Goal: Task Accomplishment & Management: Complete application form

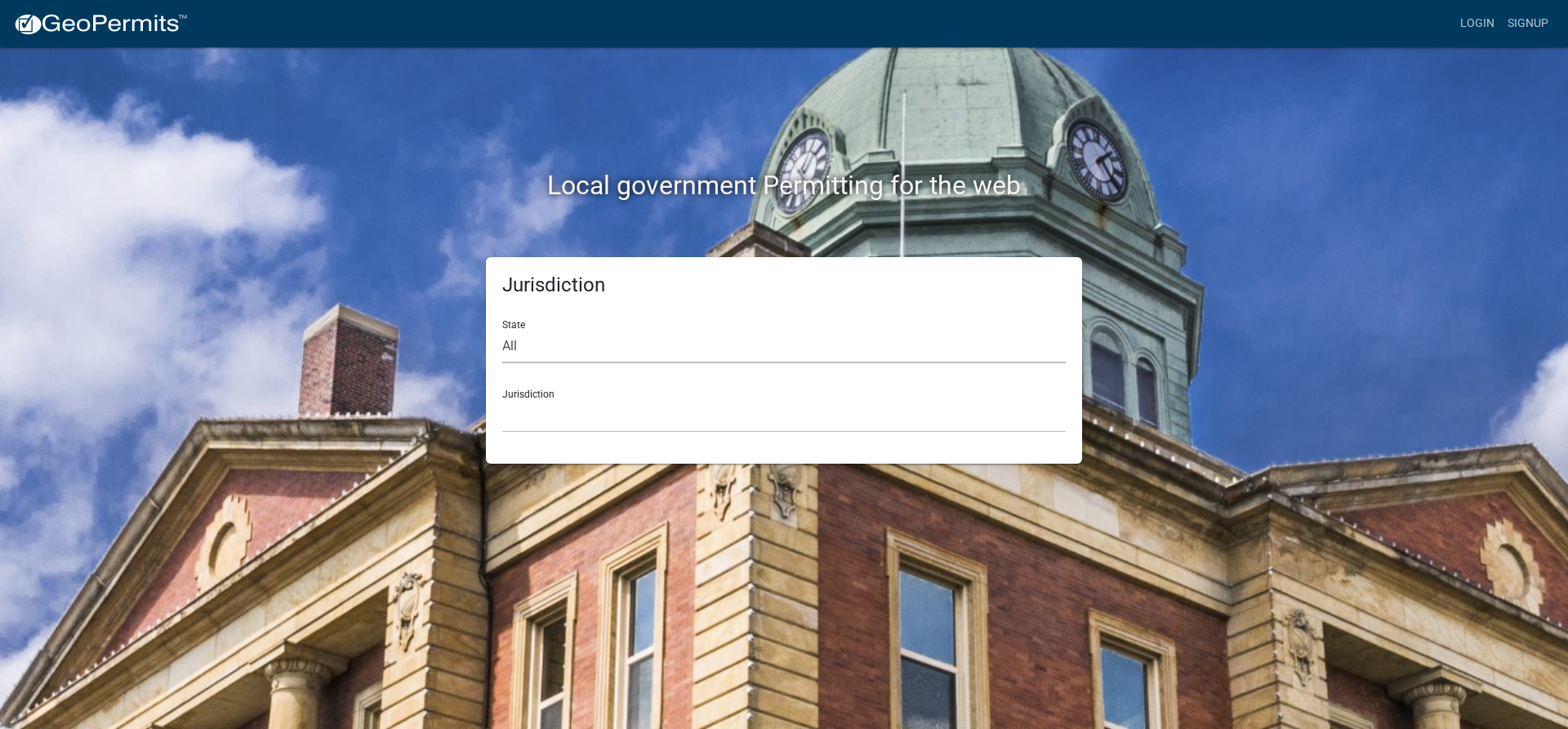
click at [574, 351] on select "All [US_STATE] [US_STATE] [US_STATE] [US_STATE] [US_STATE] [US_STATE] [US_STATE…" at bounding box center [784, 346] width 563 height 33
select select "[US_STATE]"
click at [502, 330] on select "All [US_STATE] [US_STATE] [US_STATE] [US_STATE] [US_STATE] [US_STATE] [US_STATE…" at bounding box center [784, 346] width 563 height 33
click at [577, 403] on select "City of [GEOGRAPHIC_DATA], [US_STATE] City of [GEOGRAPHIC_DATA], [US_STATE] Cit…" at bounding box center [784, 415] width 563 height 33
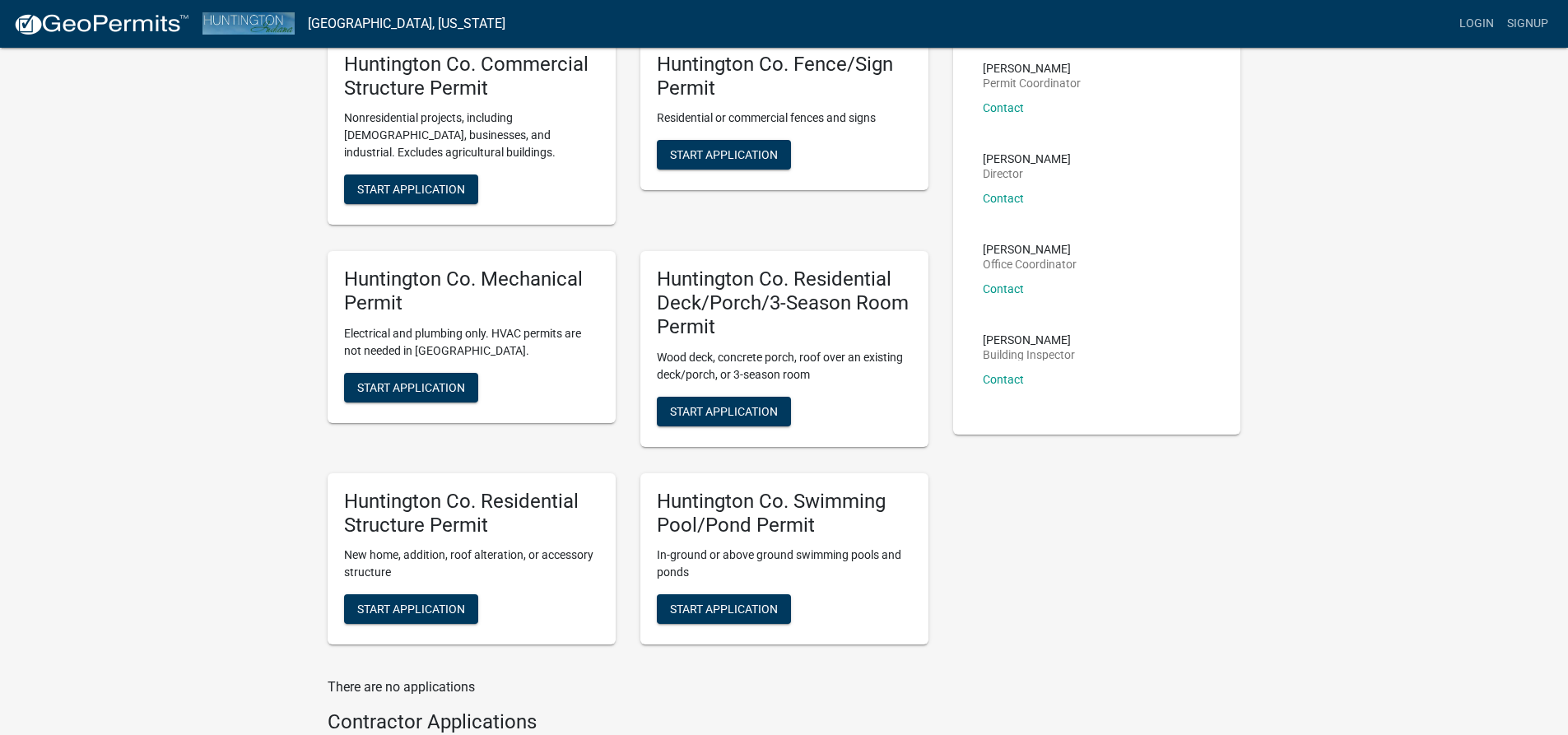
scroll to position [164, 0]
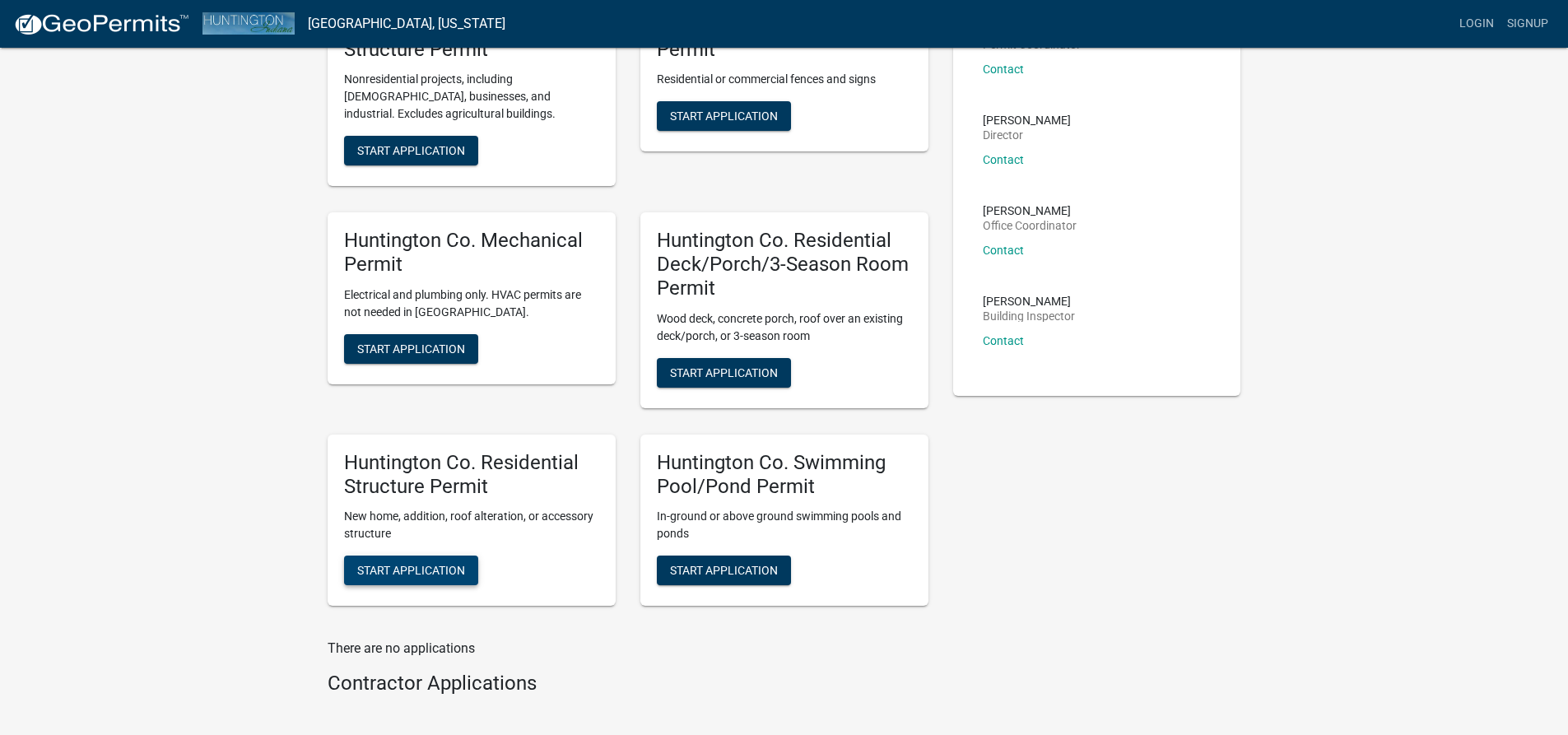
click at [394, 573] on span "Start Application" at bounding box center [411, 571] width 108 height 13
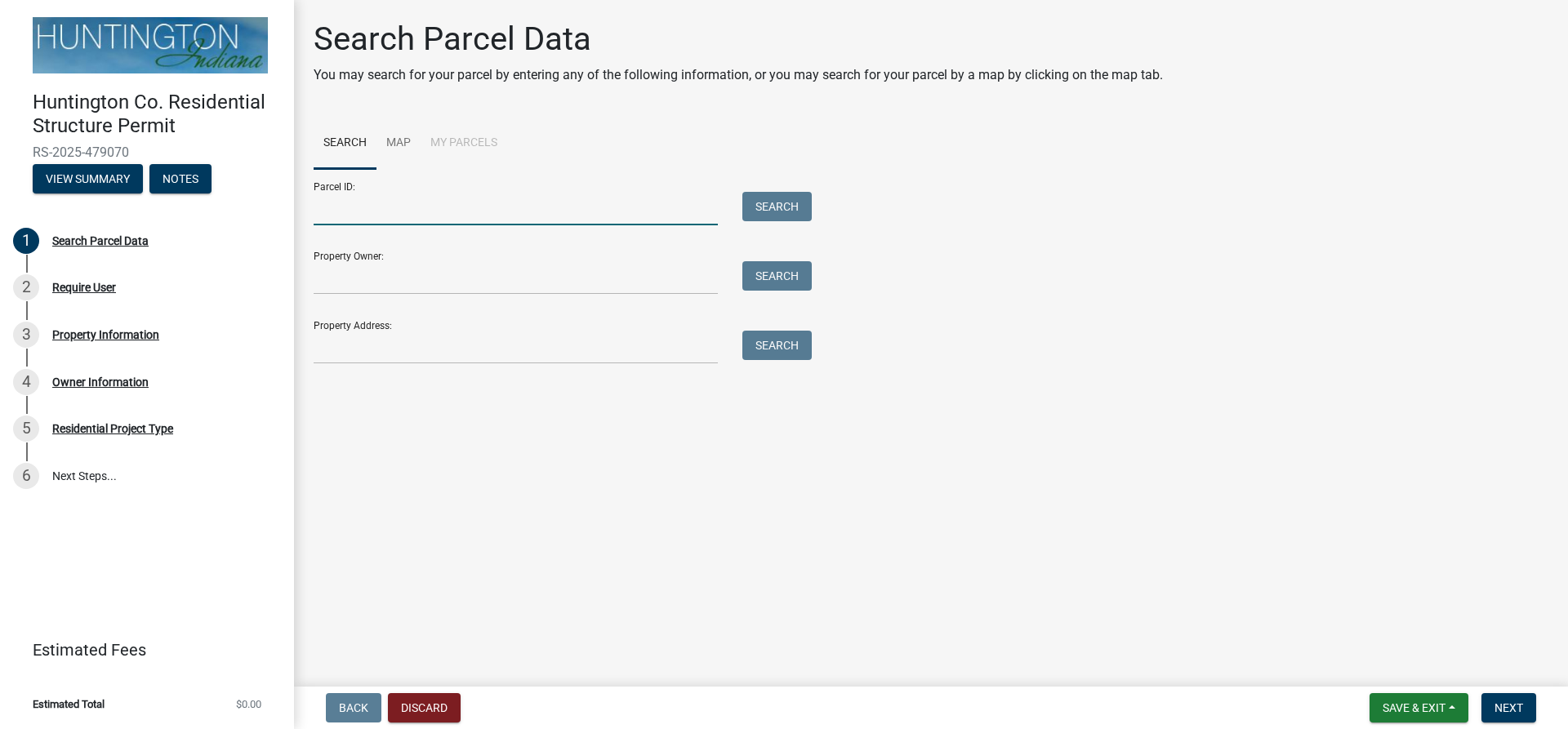
click at [361, 214] on input "Parcel ID:" at bounding box center [516, 208] width 404 height 33
paste input "35-03-28-400-006.505-019"
type input "35-03-28-400-006.505-019"
click at [784, 206] on button "Search" at bounding box center [777, 206] width 69 height 29
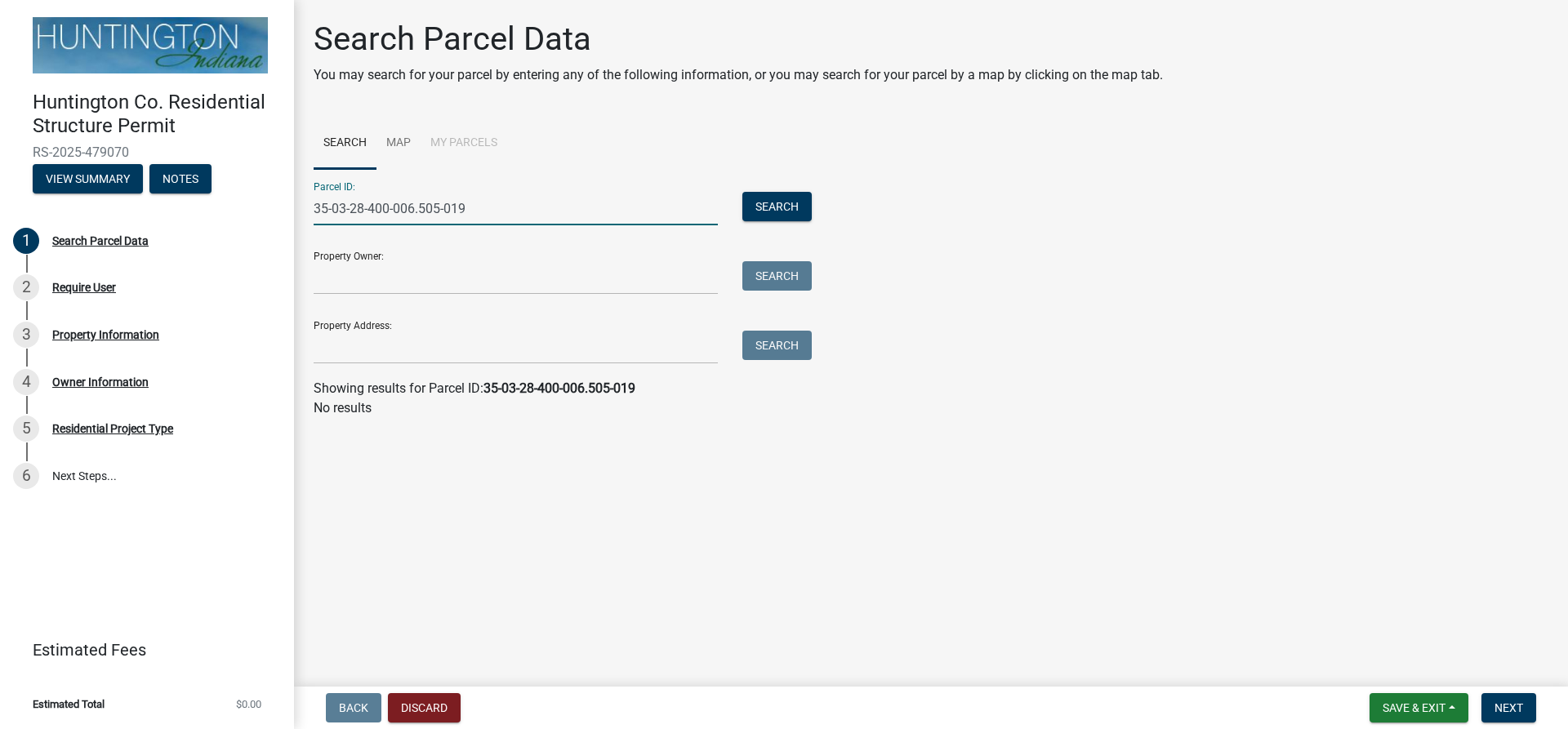
drag, startPoint x: 535, startPoint y: 202, endPoint x: 318, endPoint y: 211, distance: 217.2
click at [318, 211] on input "35-03-28-400-006.505-019" at bounding box center [516, 208] width 404 height 33
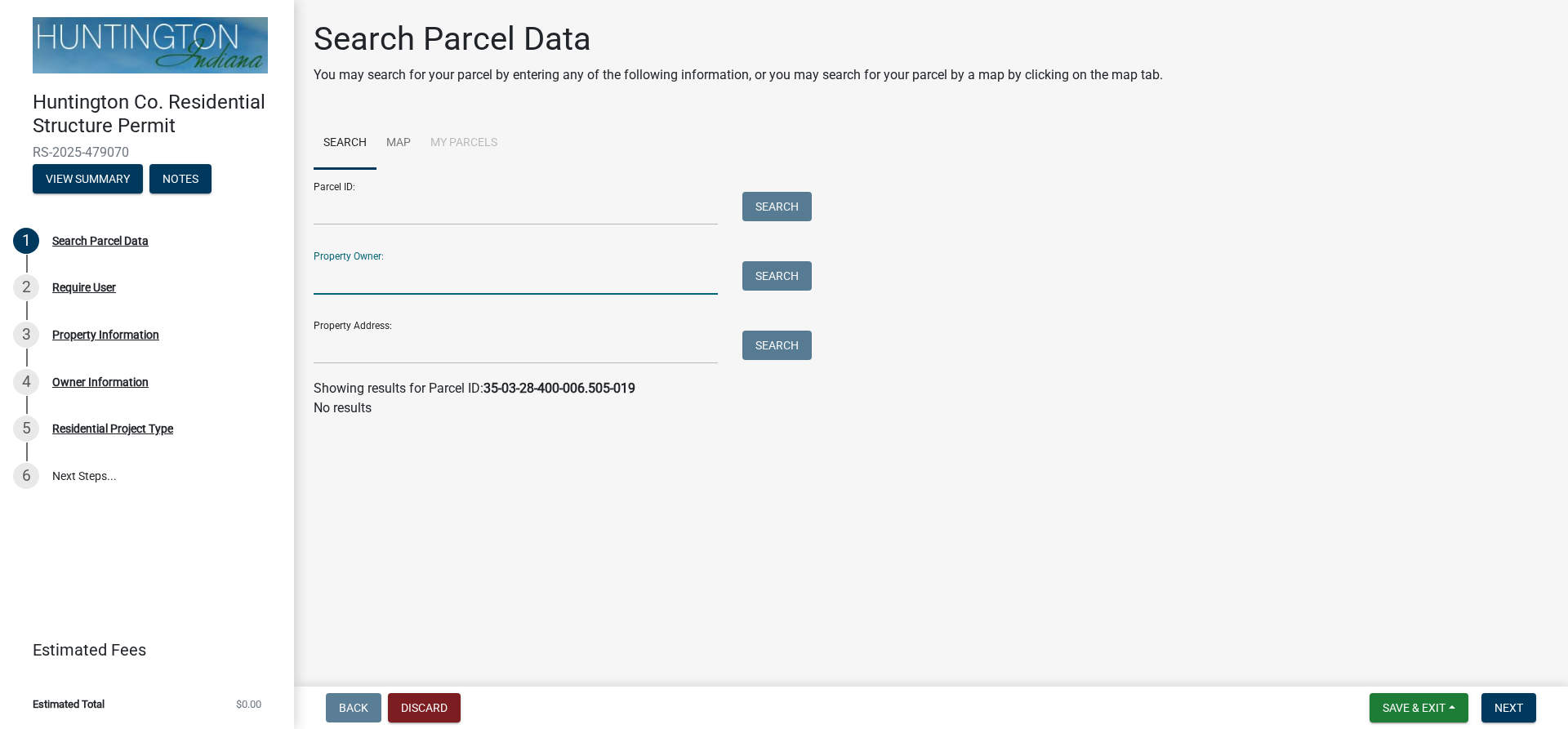
click at [377, 277] on input "Property Owner:" at bounding box center [516, 278] width 404 height 33
type input "[PERSON_NAME] & [PERSON_NAME]"
click at [773, 277] on button "Search" at bounding box center [777, 276] width 69 height 29
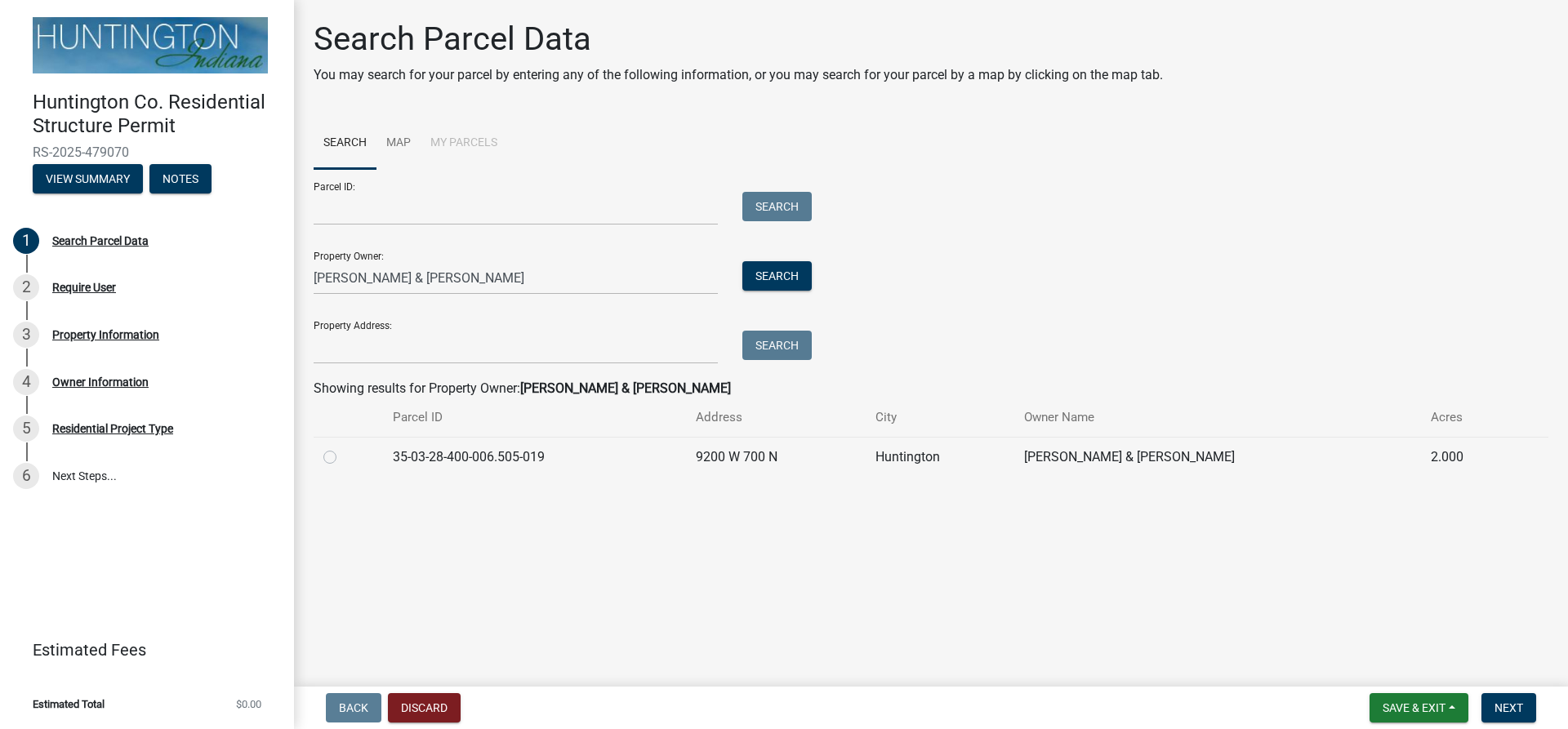
click at [343, 447] on label at bounding box center [343, 447] width 0 height 0
click at [343, 458] on input "radio" at bounding box center [348, 452] width 10 height 10
radio input "true"
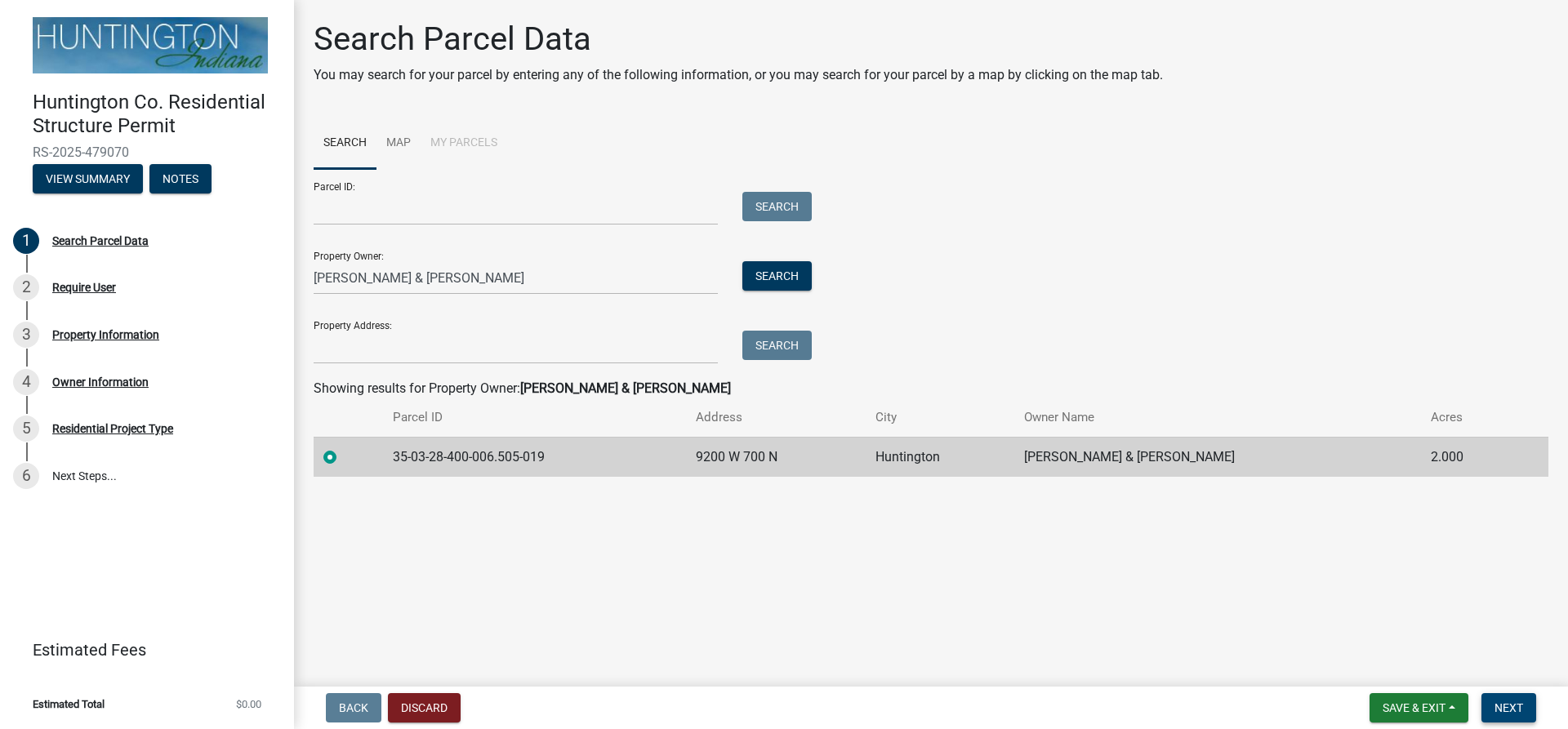
click at [1509, 710] on span "Next" at bounding box center [1509, 708] width 28 height 13
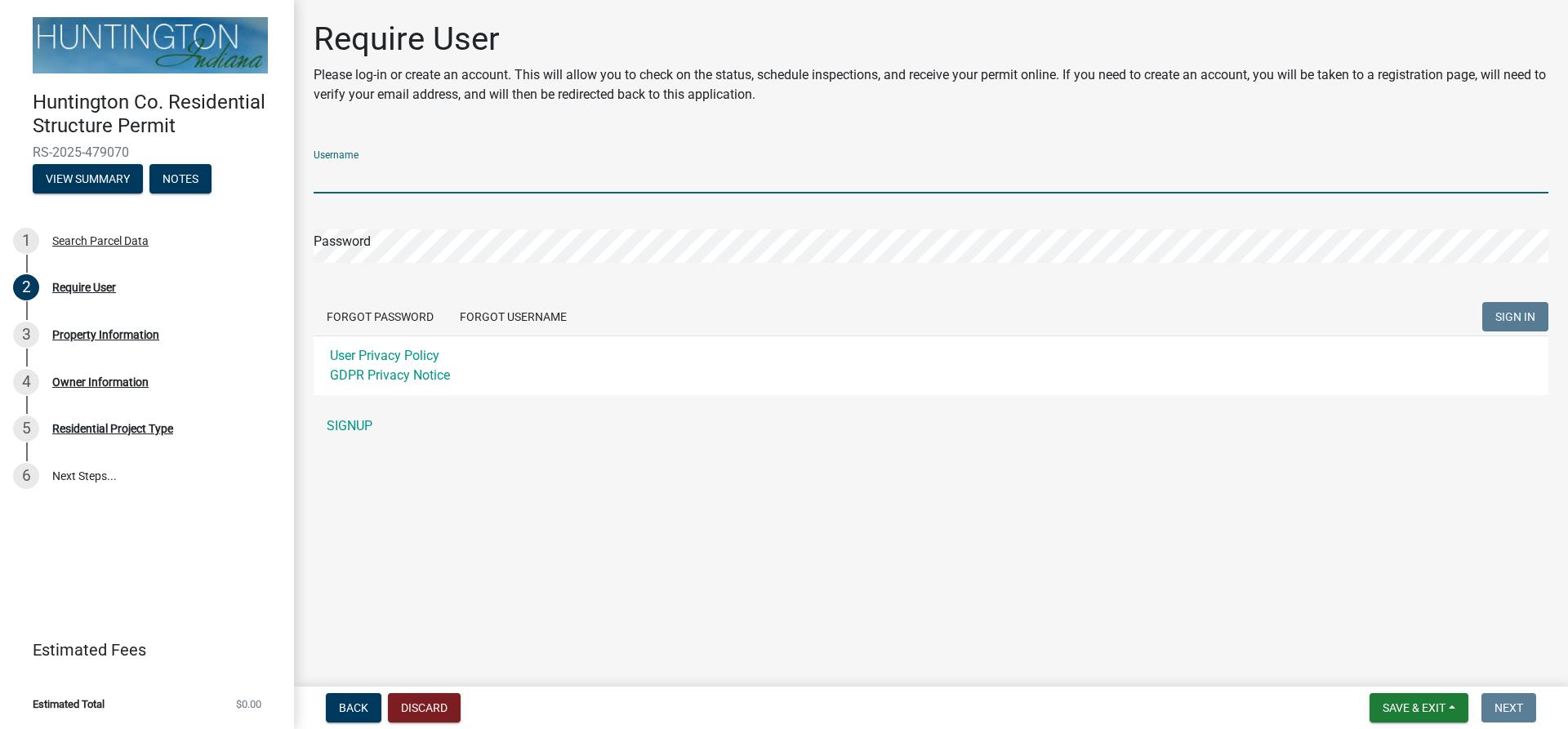
click at [405, 177] on input "Username" at bounding box center [932, 176] width 1235 height 33
type input "[PERSON_NAME][EMAIL_ADDRESS][PERSON_NAME][DOMAIN_NAME]"
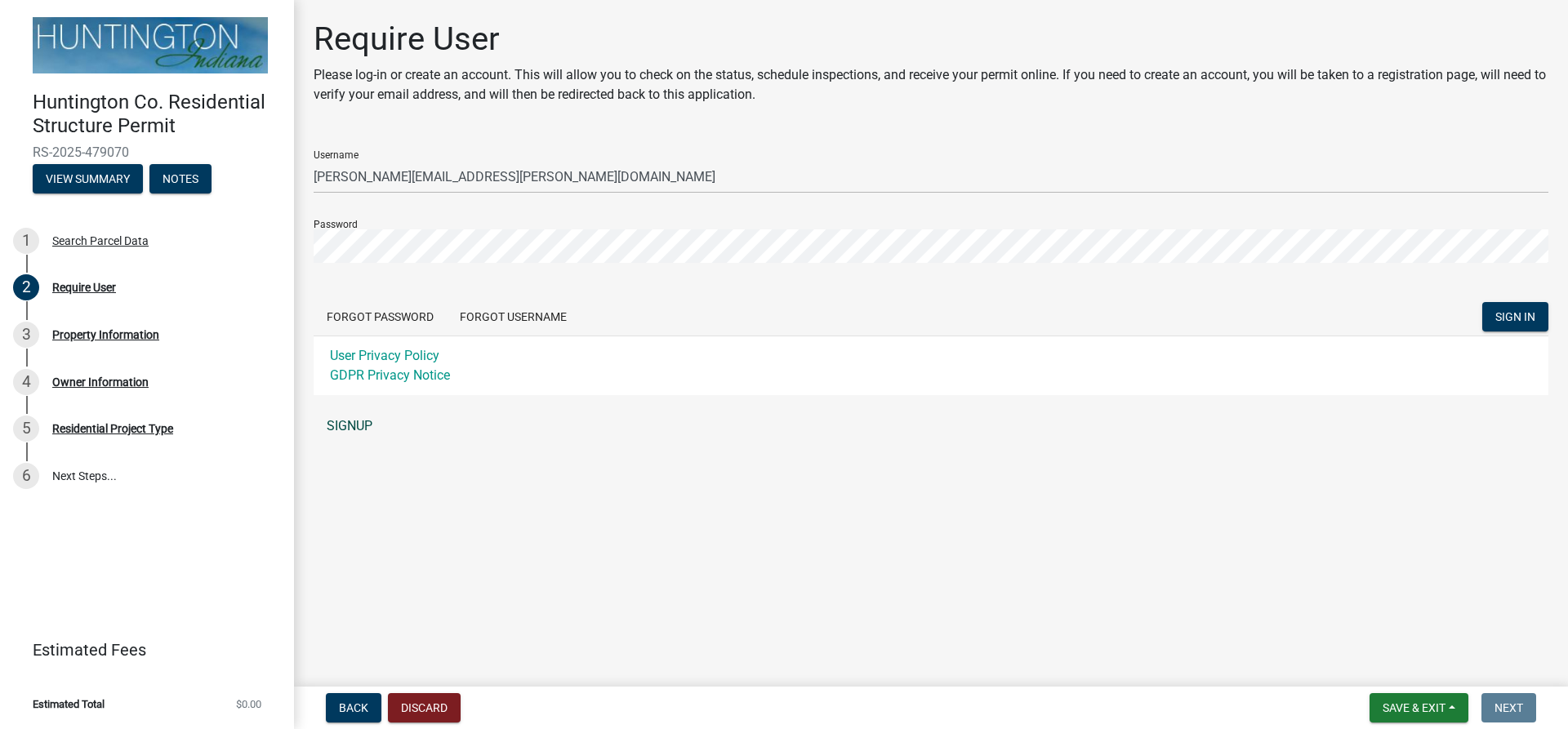
click at [343, 418] on link "SIGNUP" at bounding box center [932, 426] width 1235 height 32
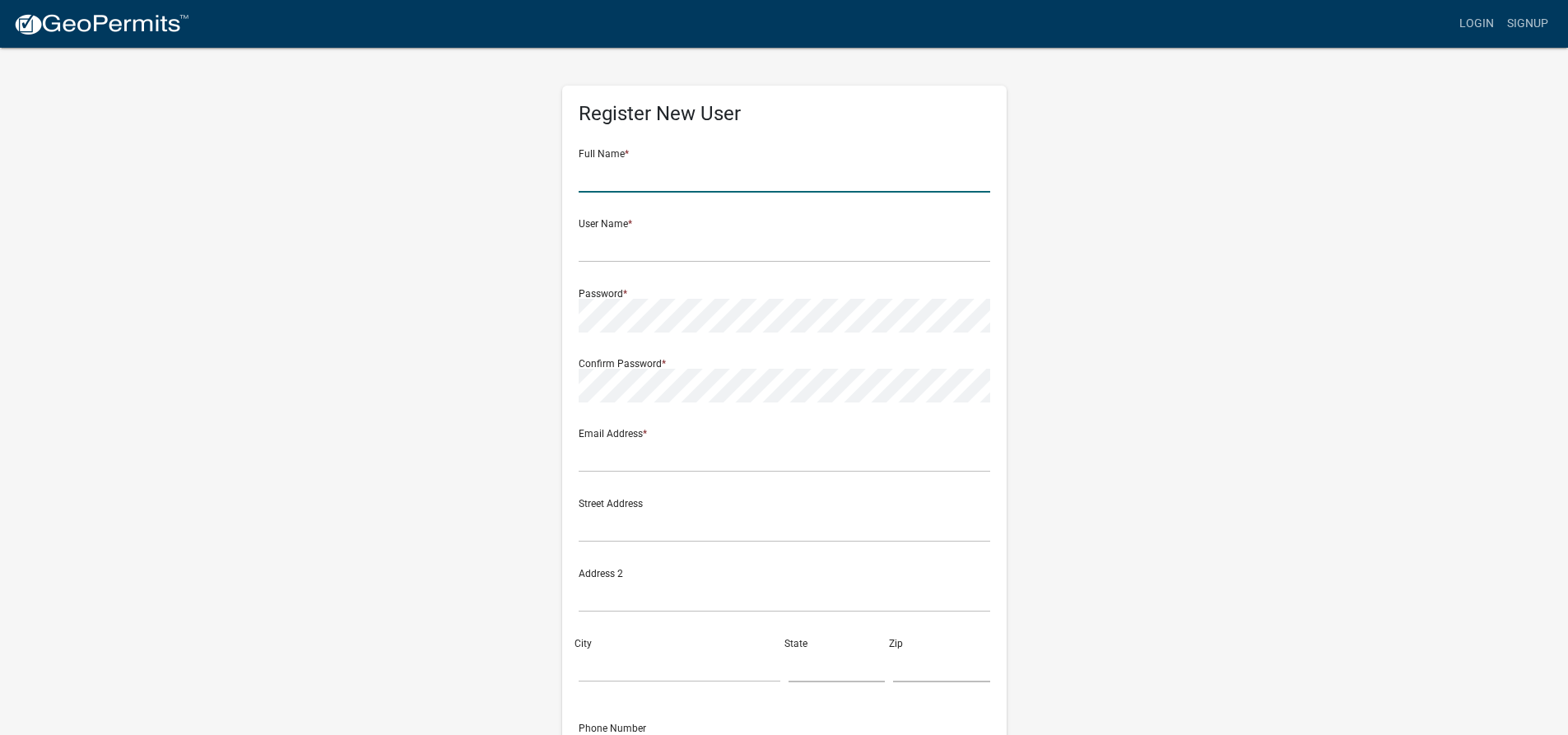
click at [656, 186] on input "text" at bounding box center [784, 175] width 411 height 33
type input "[PERSON_NAME]"
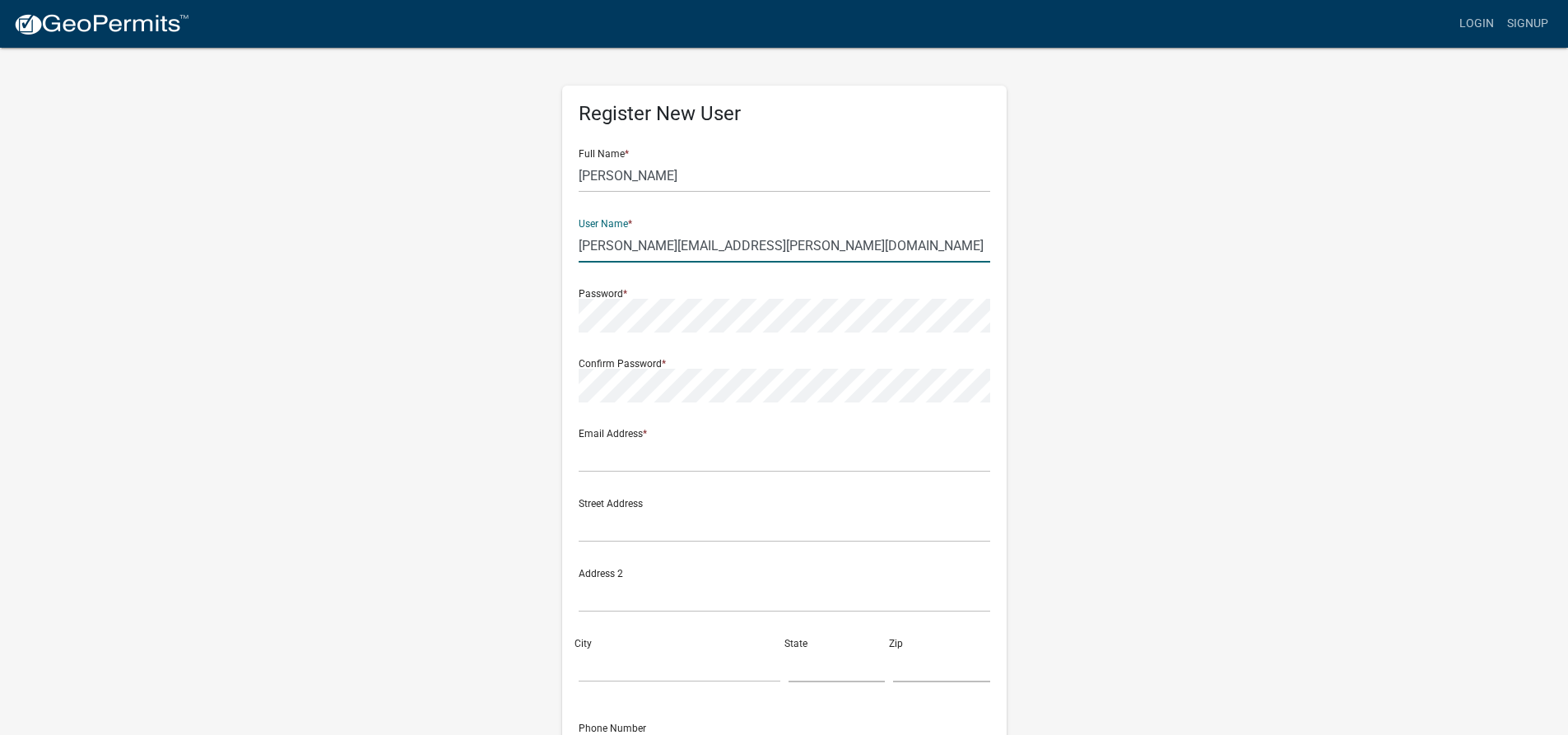
type input "[PERSON_NAME][EMAIL_ADDRESS][PERSON_NAME][DOMAIN_NAME]"
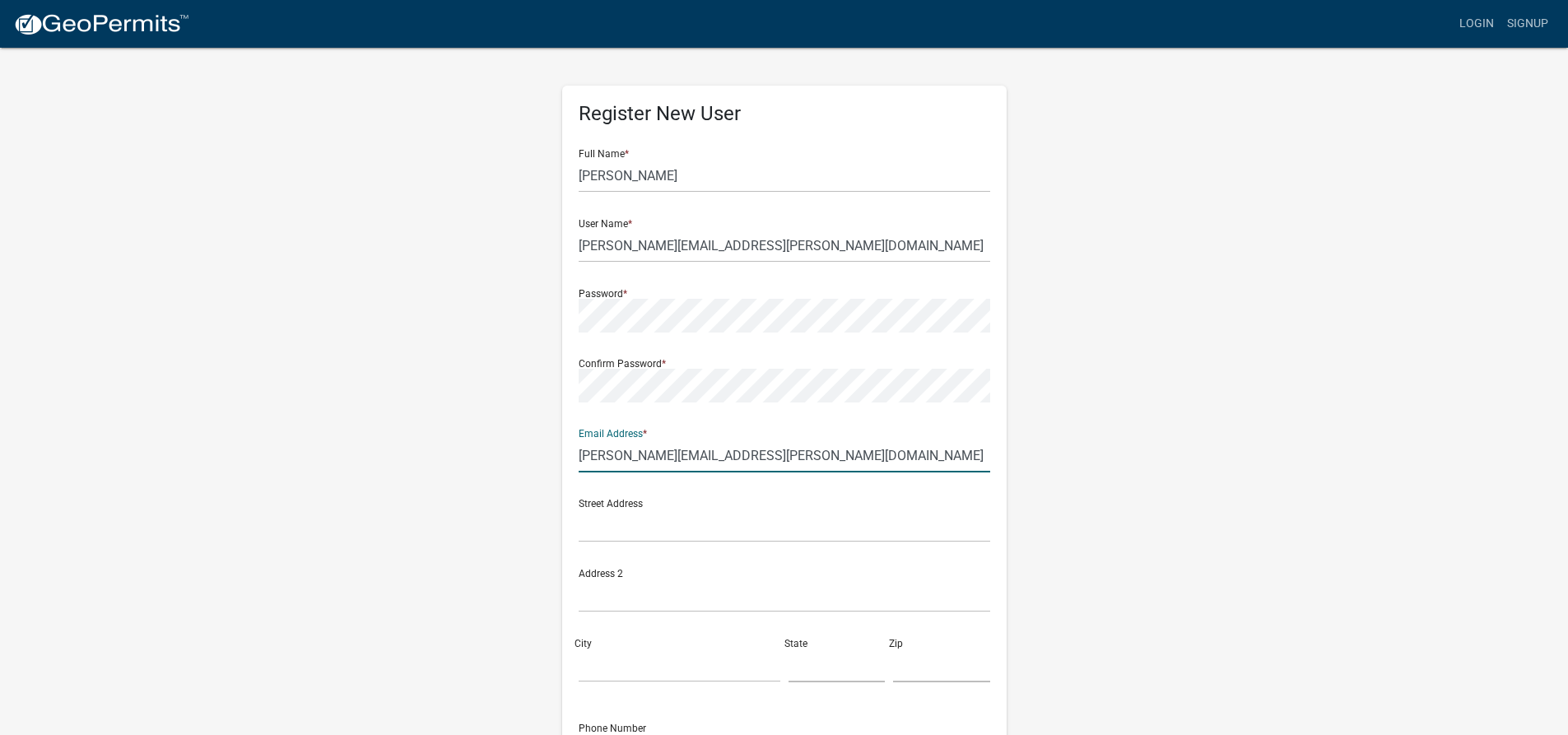
type input "[PERSON_NAME][EMAIL_ADDRESS][PERSON_NAME][DOMAIN_NAME]"
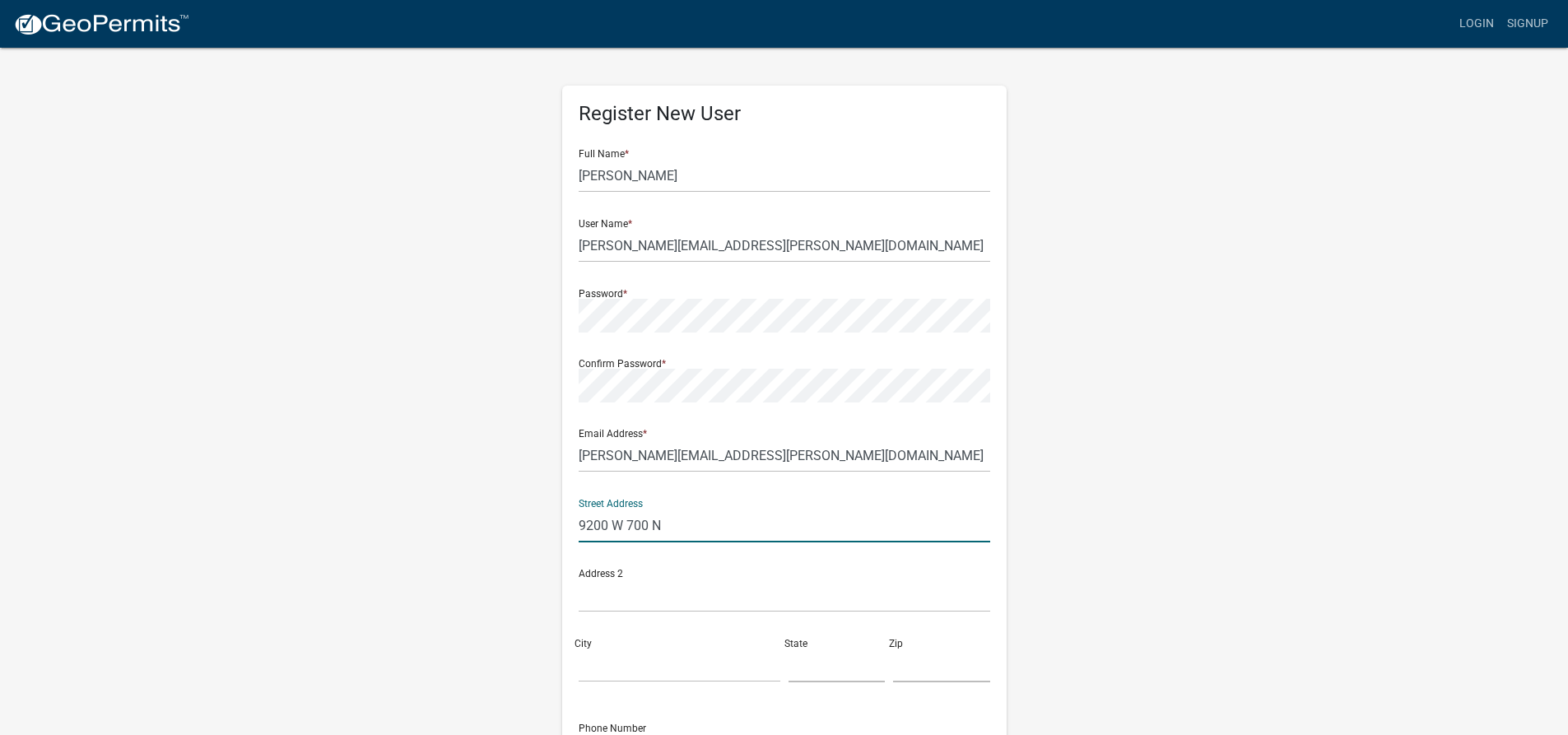
type input "9200 W 700 N"
type input "Huntington"
type input "IN"
type input "46750"
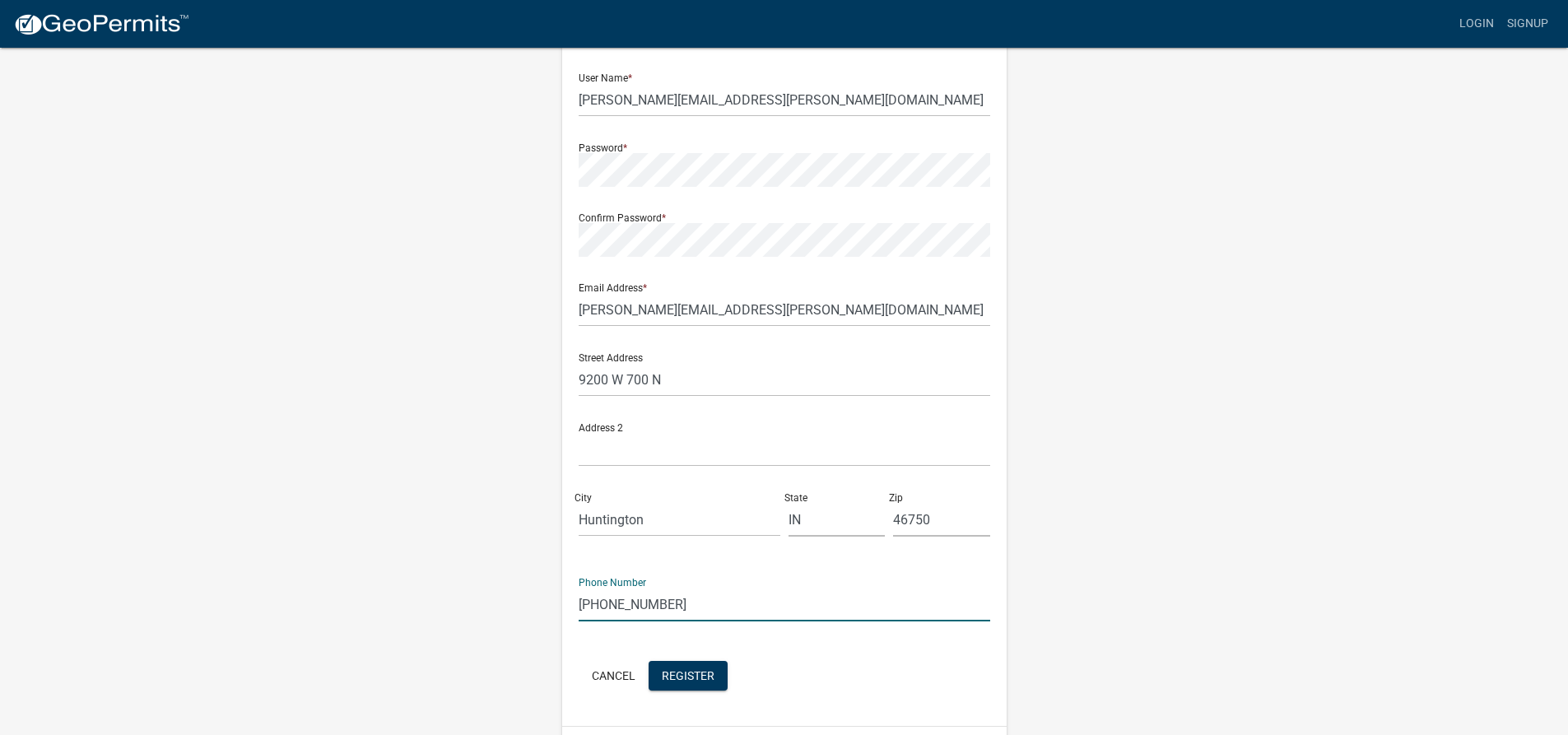
scroll to position [192, 0]
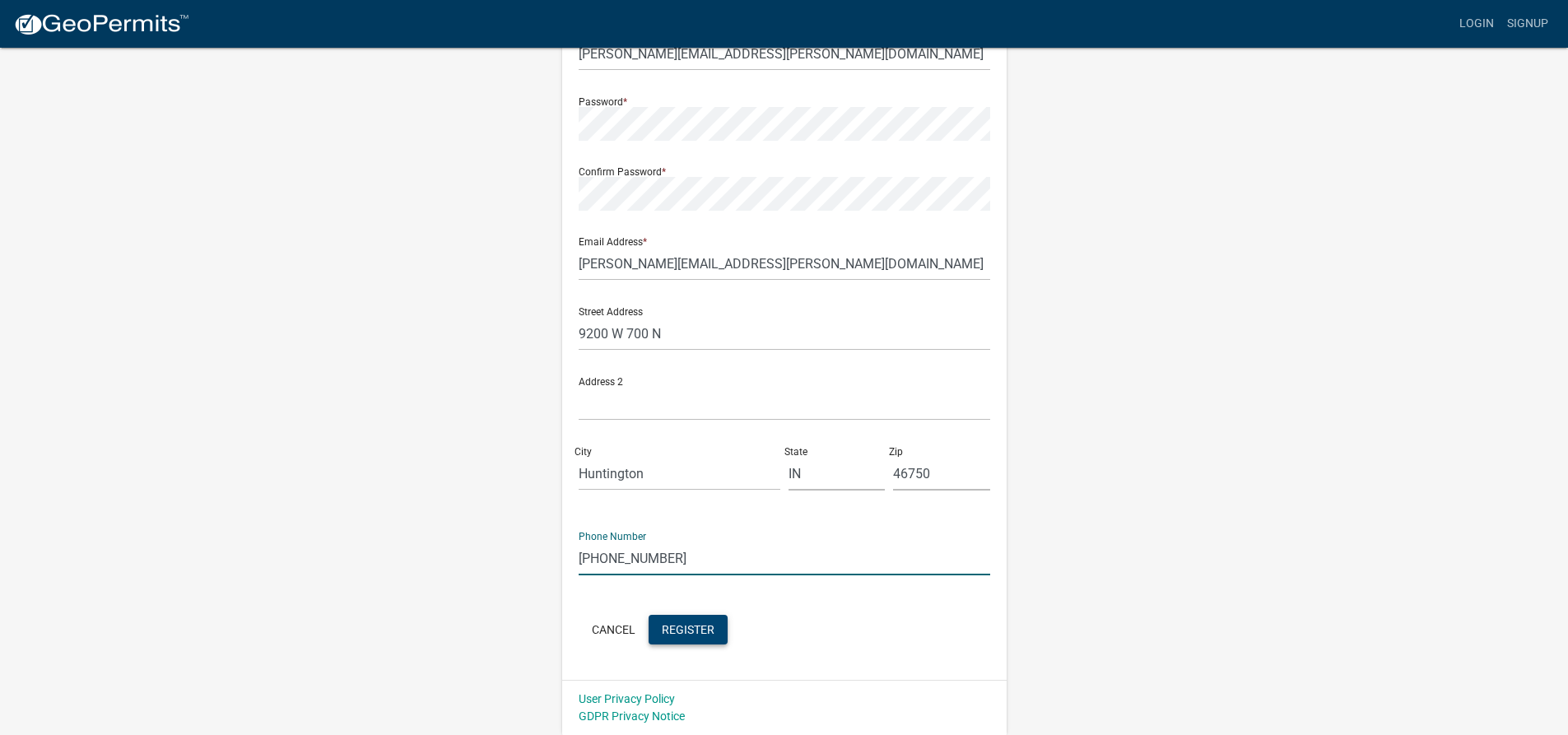
type input "[PHONE_NUMBER]"
click at [691, 630] on span "Register" at bounding box center [687, 629] width 53 height 13
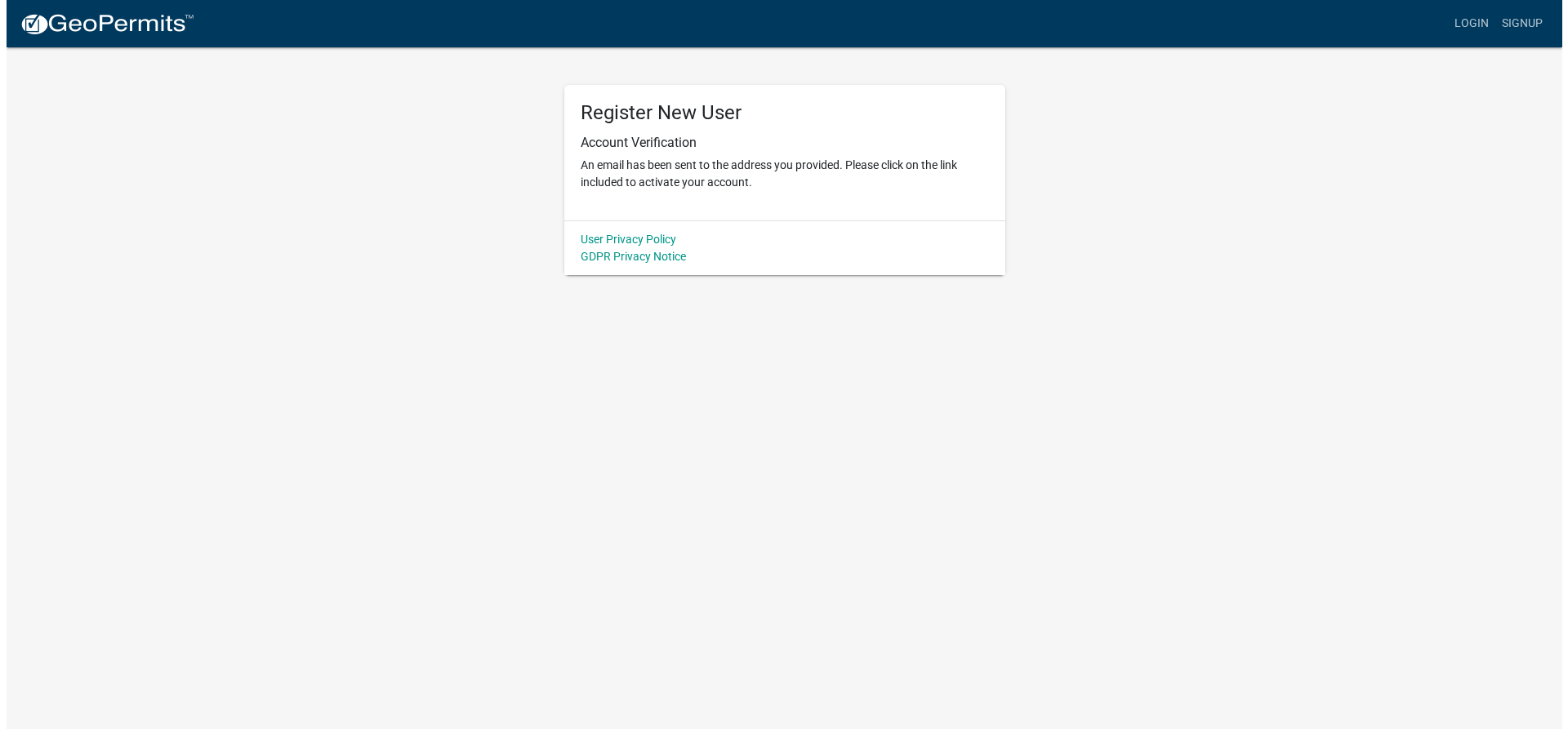
scroll to position [0, 0]
click at [1489, 14] on link "Login" at bounding box center [1478, 24] width 47 height 31
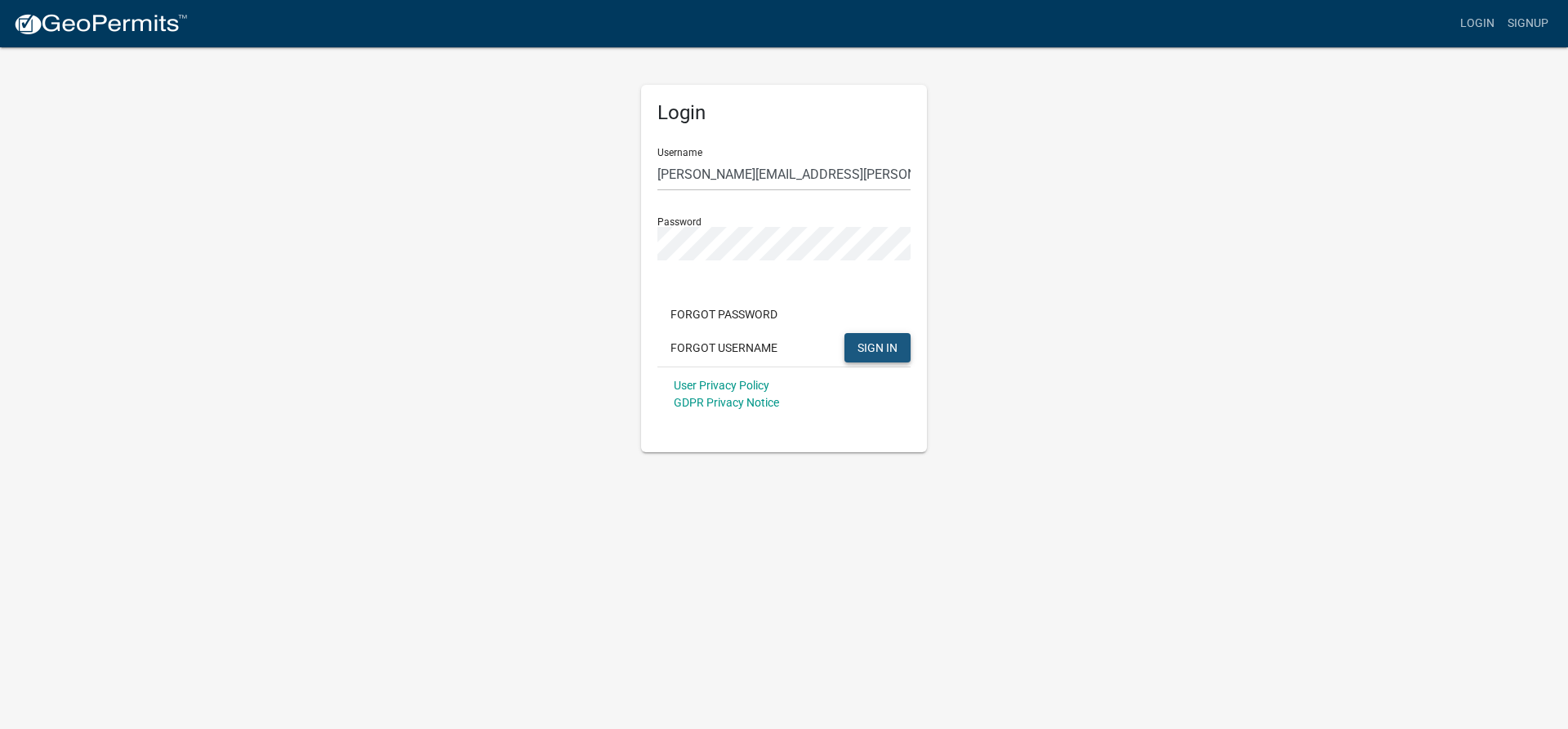
click at [882, 349] on span "SIGN IN" at bounding box center [877, 347] width 40 height 13
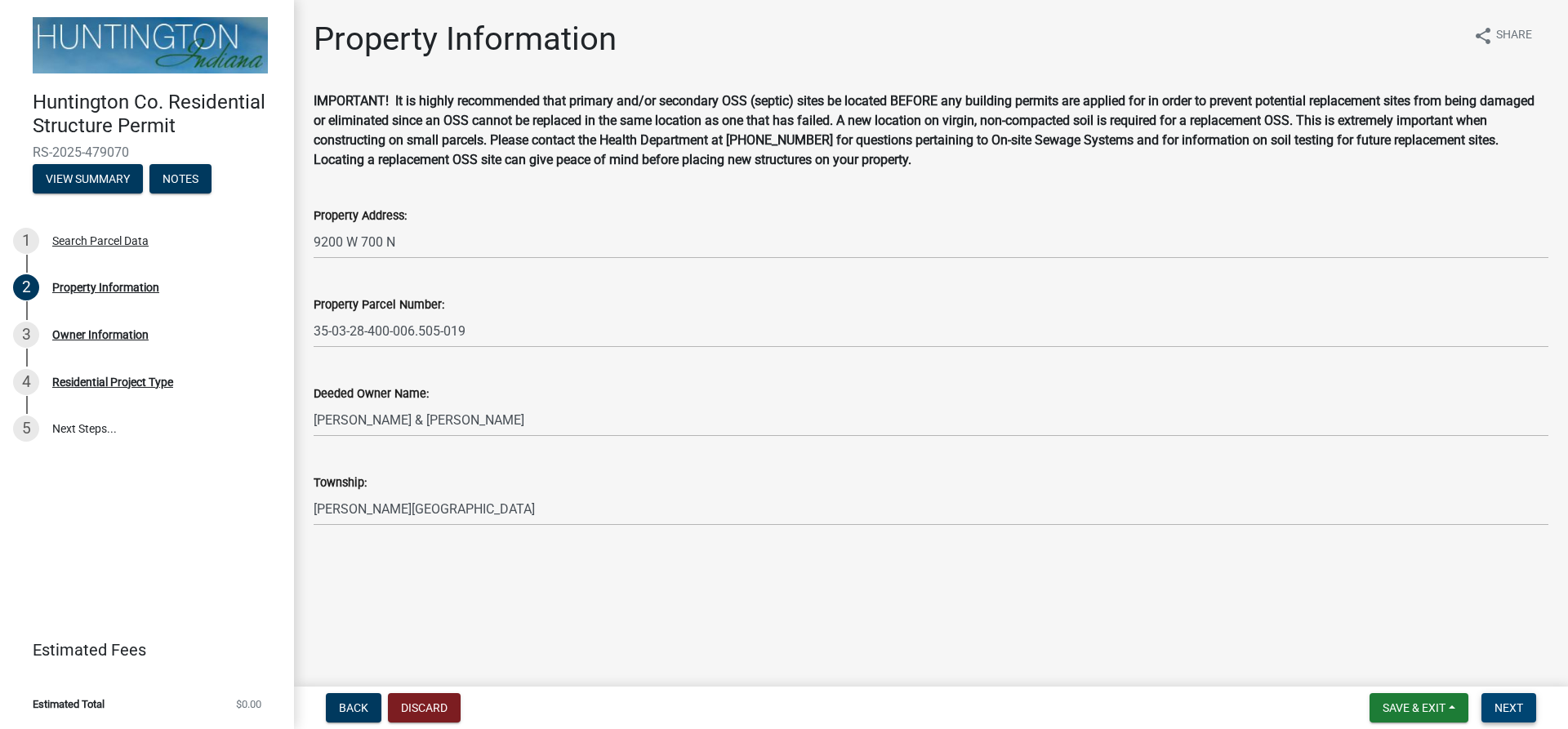
click at [1510, 711] on span "Next" at bounding box center [1509, 708] width 28 height 13
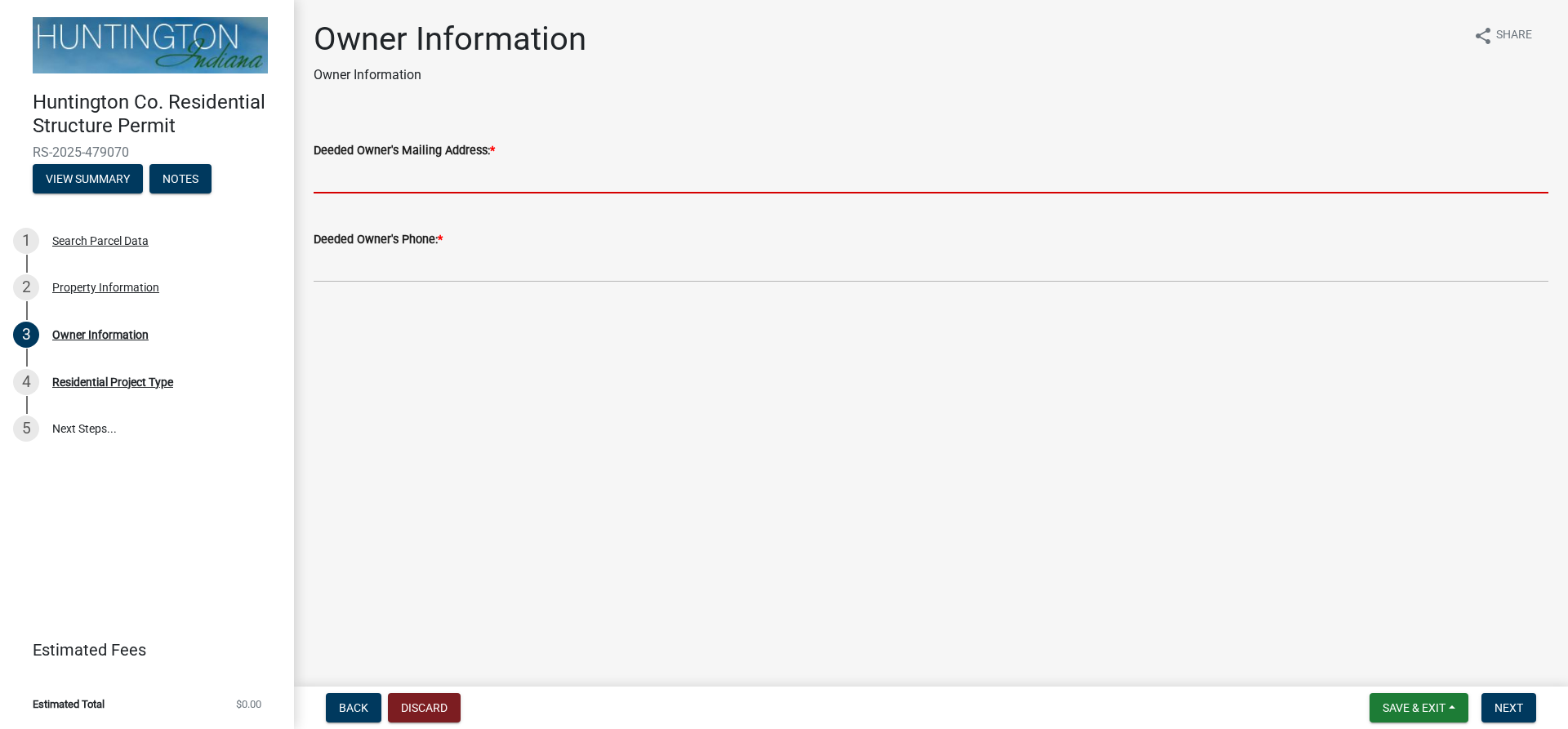
click at [407, 177] on input "Deeded Owner's Mailing Address: *" at bounding box center [932, 176] width 1235 height 33
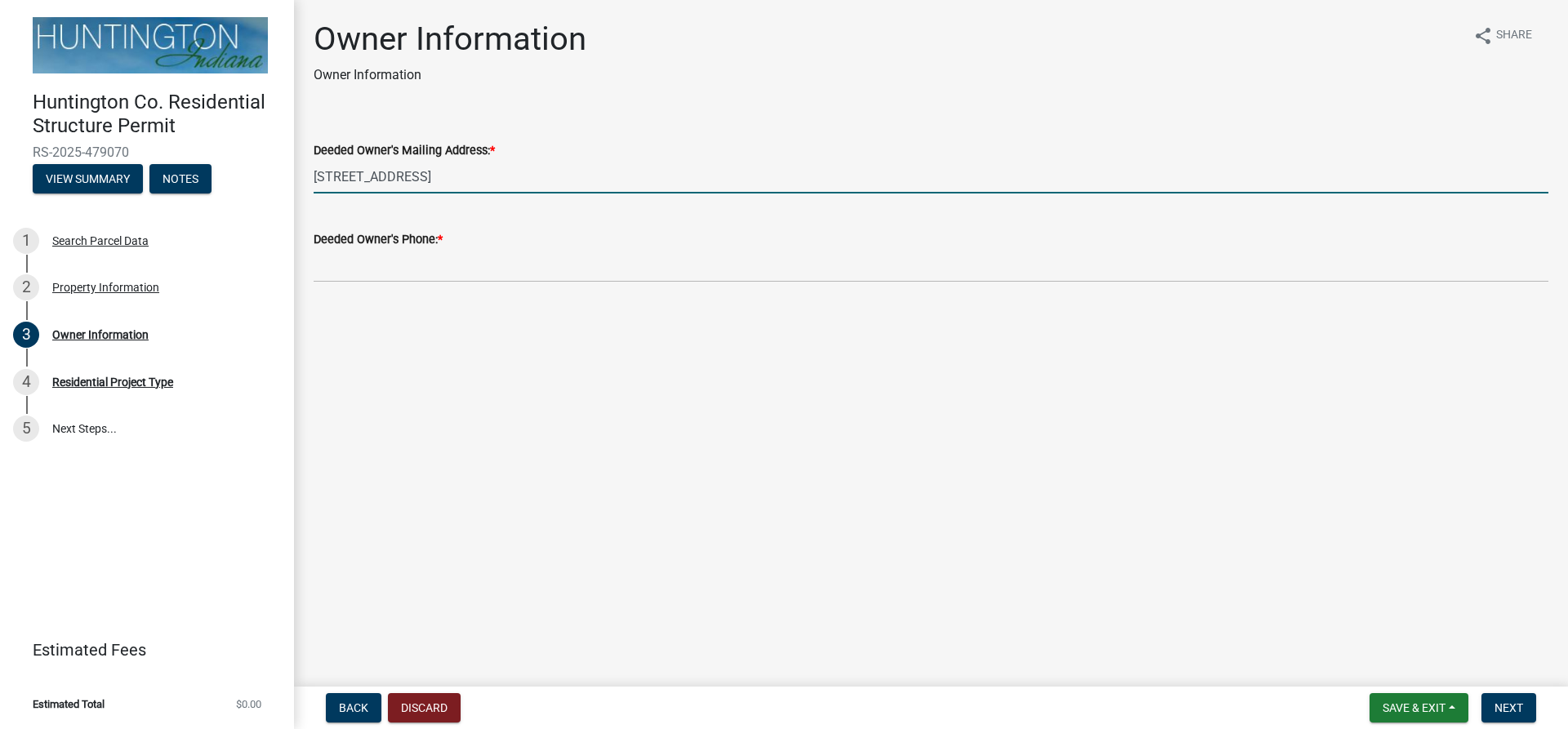
type input "9200 W 700 N, Huntington, IN 46750"
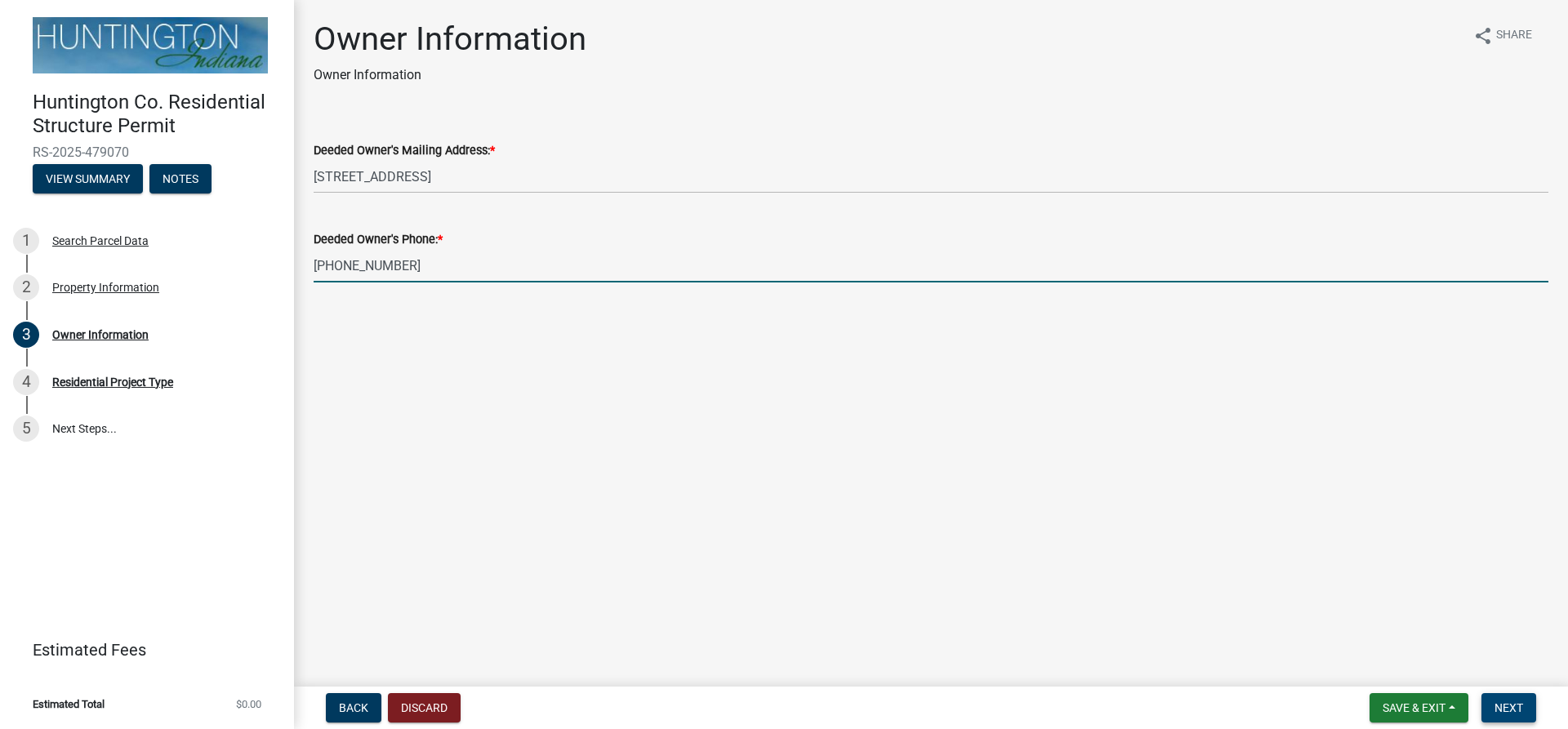
type input "[PHONE_NUMBER]"
click at [1521, 708] on span "Next" at bounding box center [1509, 708] width 28 height 13
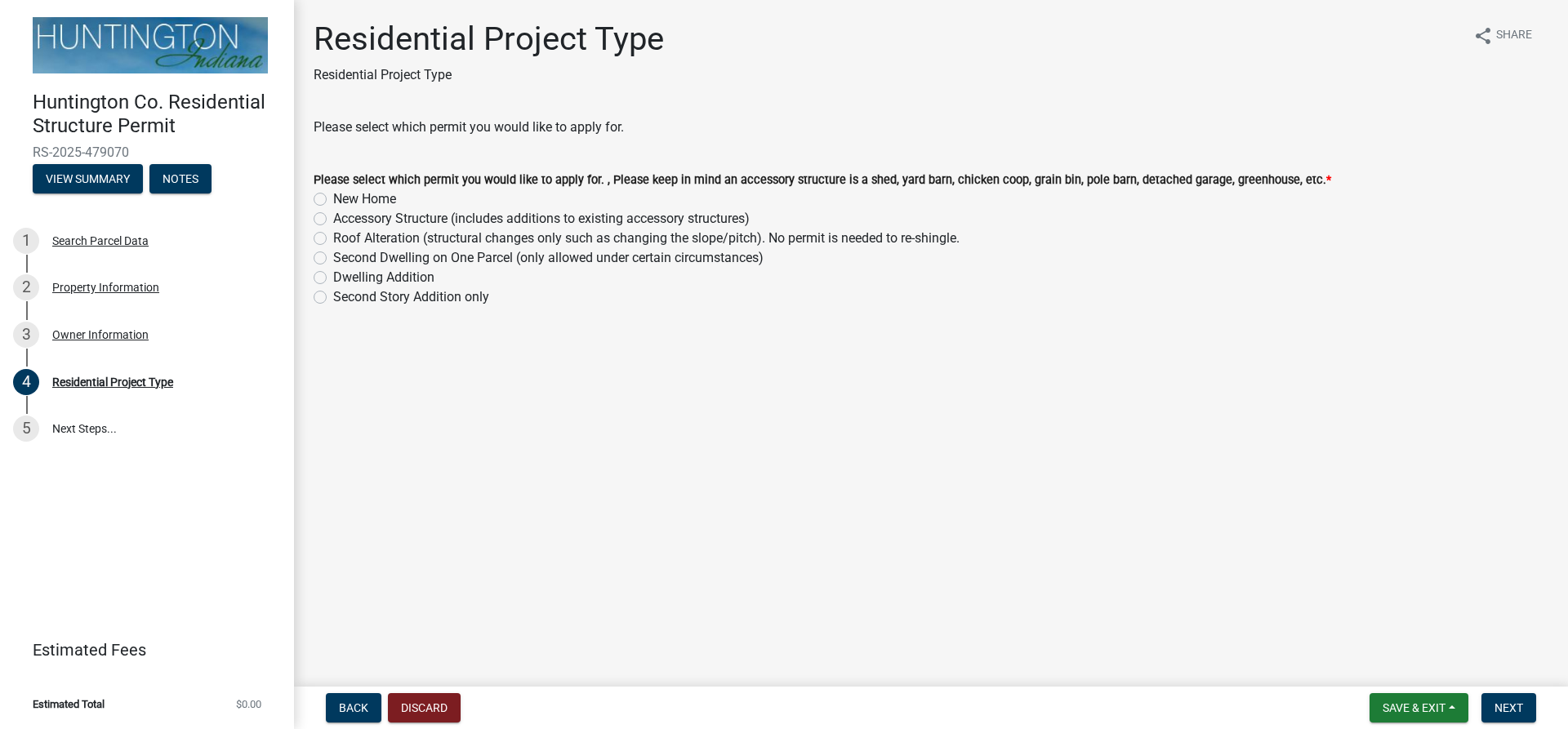
click at [333, 279] on label "Dwelling Addition" at bounding box center [383, 277] width 101 height 20
click at [333, 279] on input "Dwelling Addition" at bounding box center [338, 272] width 10 height 10
radio input "true"
click at [1519, 705] on span "Next" at bounding box center [1509, 708] width 28 height 13
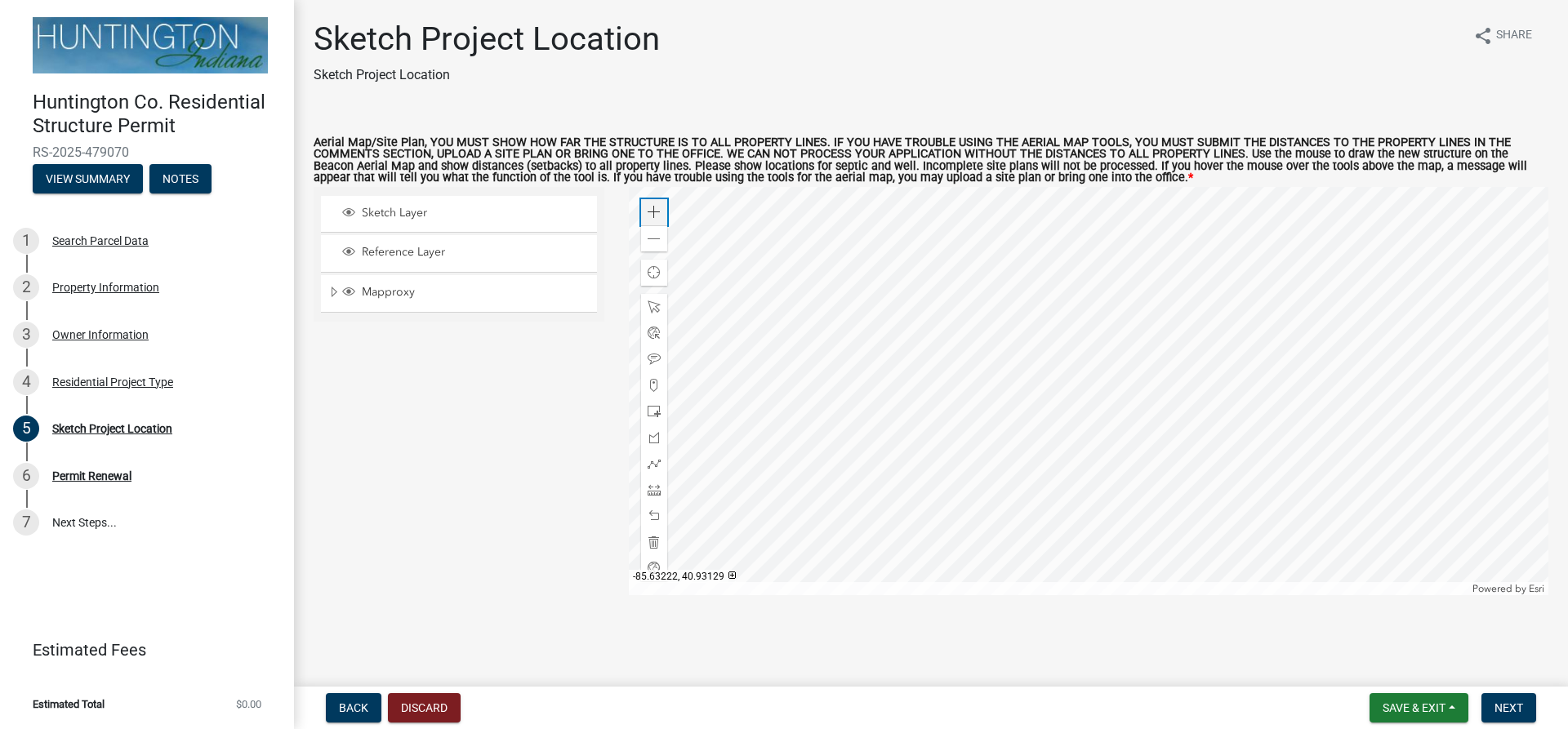
click at [654, 212] on span at bounding box center [655, 212] width 13 height 13
click at [851, 360] on div at bounding box center [1089, 391] width 920 height 408
click at [654, 212] on span at bounding box center [655, 212] width 13 height 13
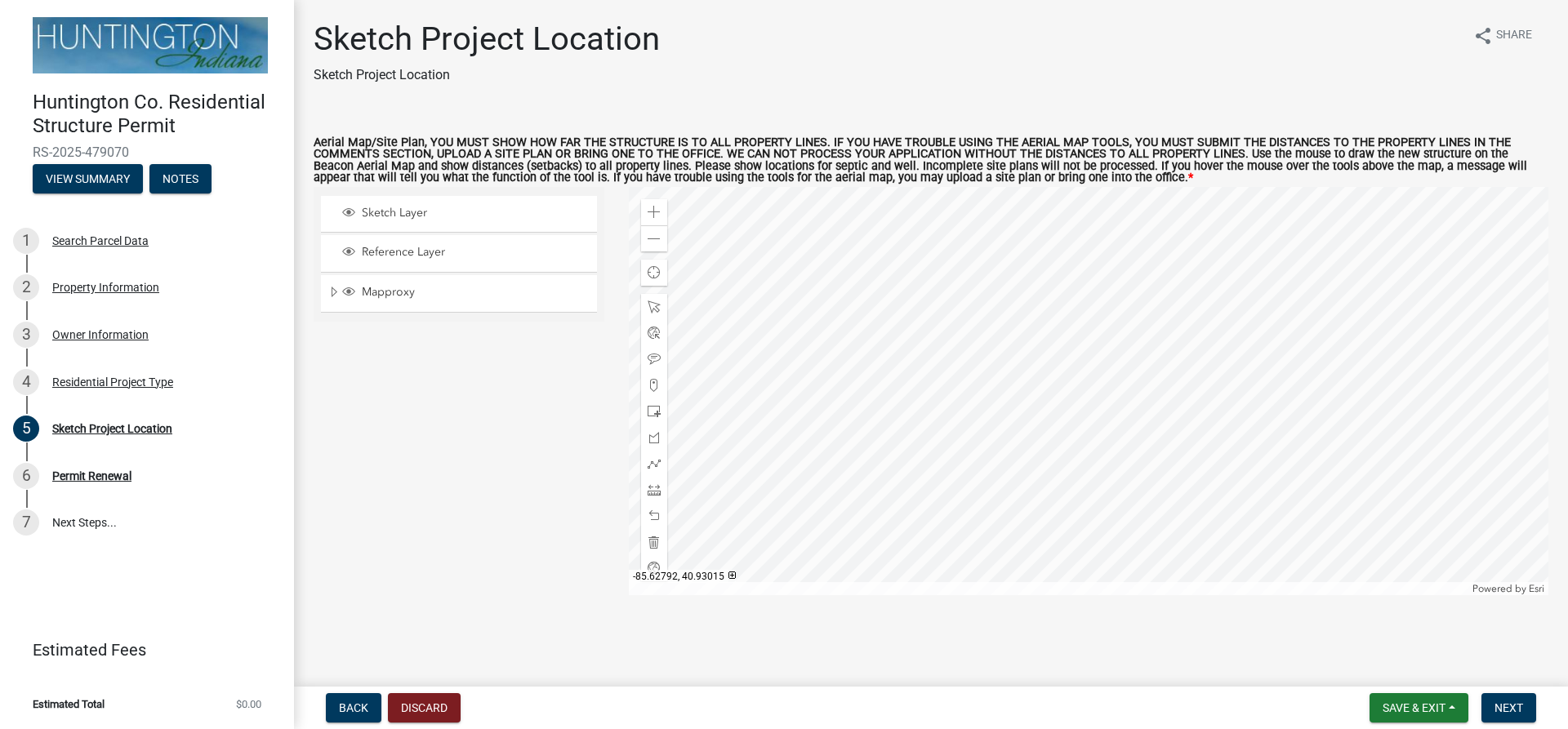
click at [1024, 449] on div at bounding box center [1089, 391] width 920 height 408
click at [650, 490] on span at bounding box center [655, 490] width 13 height 13
click at [1018, 367] on div at bounding box center [1089, 391] width 920 height 408
click at [999, 202] on div at bounding box center [1089, 391] width 920 height 408
click at [999, 199] on div at bounding box center [1089, 391] width 920 height 408
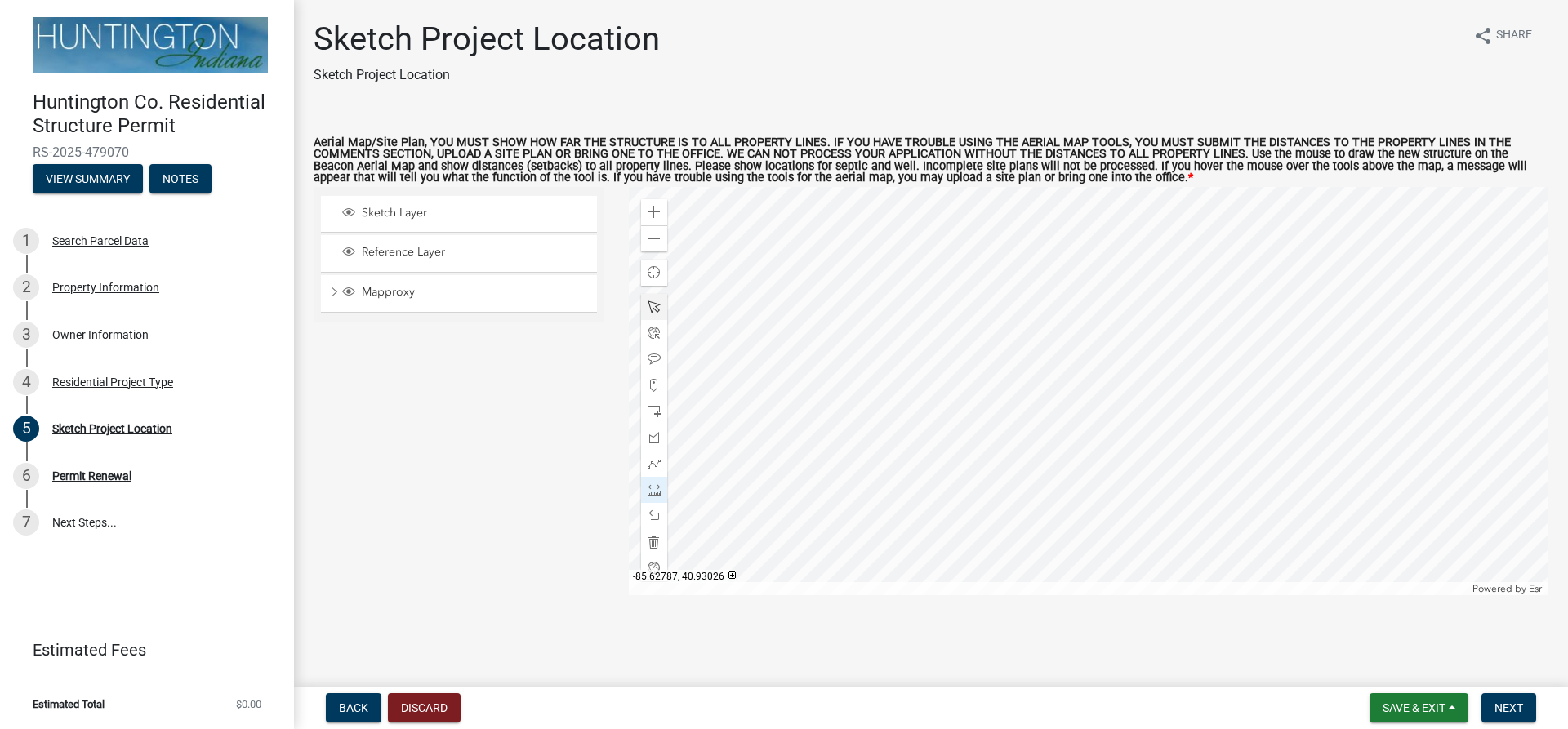
click at [1100, 201] on div at bounding box center [1089, 391] width 920 height 408
click at [1106, 360] on div at bounding box center [1089, 391] width 920 height 408
click at [655, 516] on span at bounding box center [655, 516] width 13 height 13
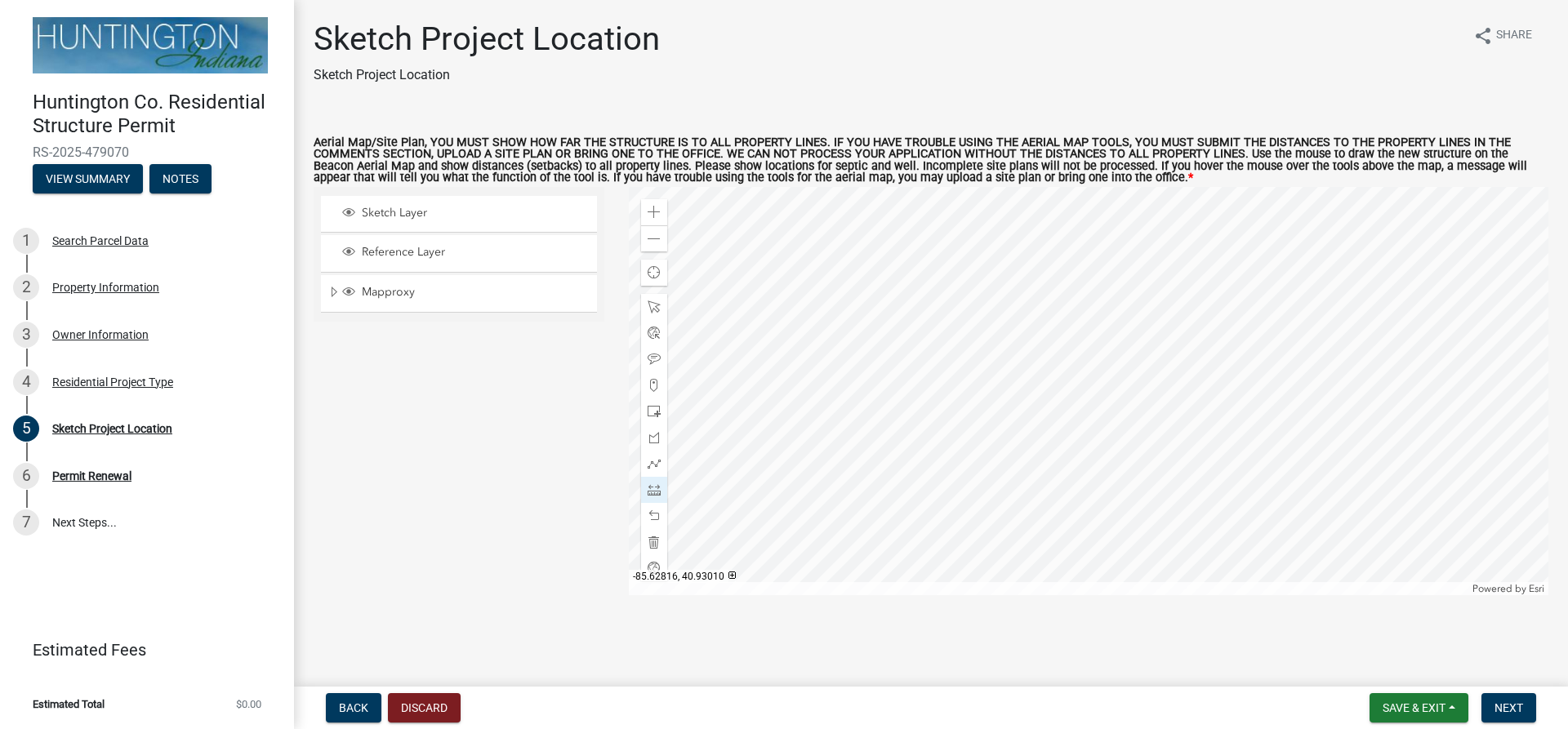
click at [533, 472] on div "Sketch Layer Reference Layer Mapproxy City/Town Limits Townships Parcels Roads …" at bounding box center [459, 391] width 315 height 408
click at [653, 517] on span at bounding box center [655, 516] width 13 height 13
click at [1015, 420] on div at bounding box center [1089, 391] width 920 height 408
click at [1018, 424] on div at bounding box center [1089, 391] width 920 height 408
click at [1010, 246] on div at bounding box center [1089, 391] width 920 height 408
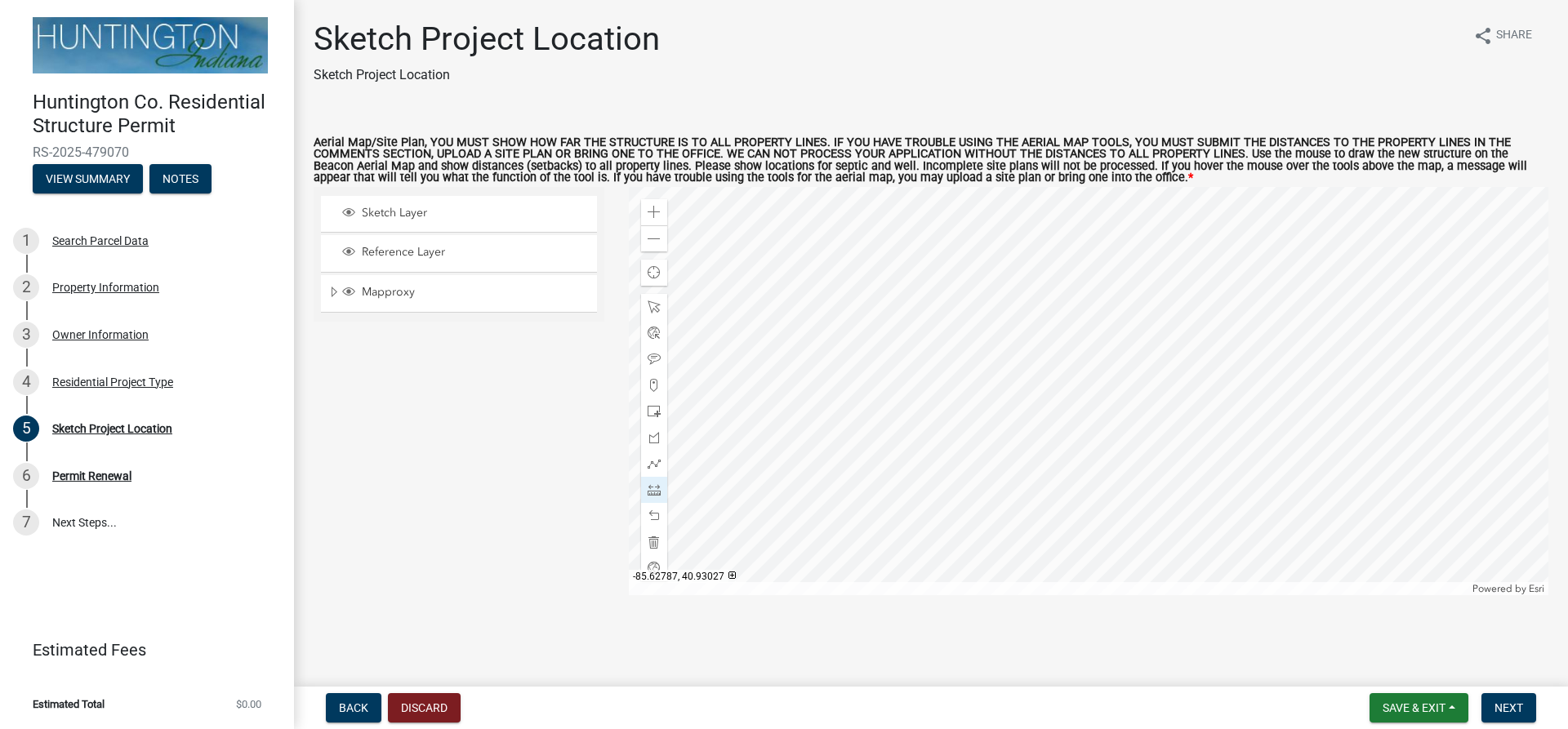
click at [1113, 247] on div at bounding box center [1089, 391] width 920 height 408
click at [1121, 414] on div at bounding box center [1089, 391] width 920 height 408
click at [543, 420] on div "Sketch Layer Reference Layer Mapproxy City/Town Limits Townships Parcels Roads …" at bounding box center [459, 391] width 315 height 408
click at [654, 515] on span at bounding box center [655, 516] width 13 height 13
click at [1119, 420] on div at bounding box center [1089, 391] width 920 height 408
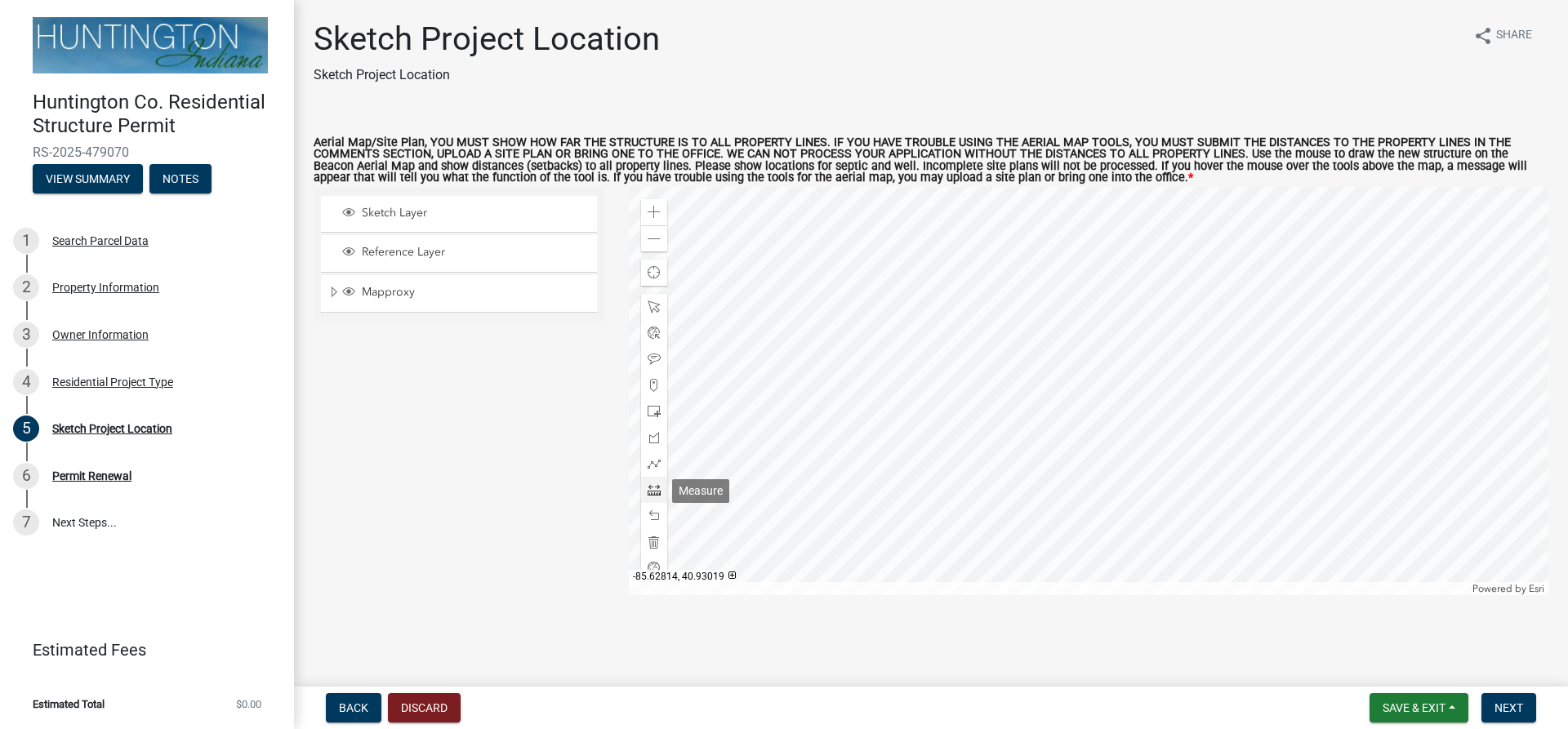
click at [655, 489] on span at bounding box center [655, 490] width 13 height 13
click at [655, 490] on span at bounding box center [655, 490] width 13 height 13
click at [516, 481] on div "Sketch Layer Reference Layer Mapproxy City/Town Limits Townships Parcels Roads …" at bounding box center [459, 391] width 315 height 408
click at [651, 411] on span at bounding box center [655, 411] width 13 height 13
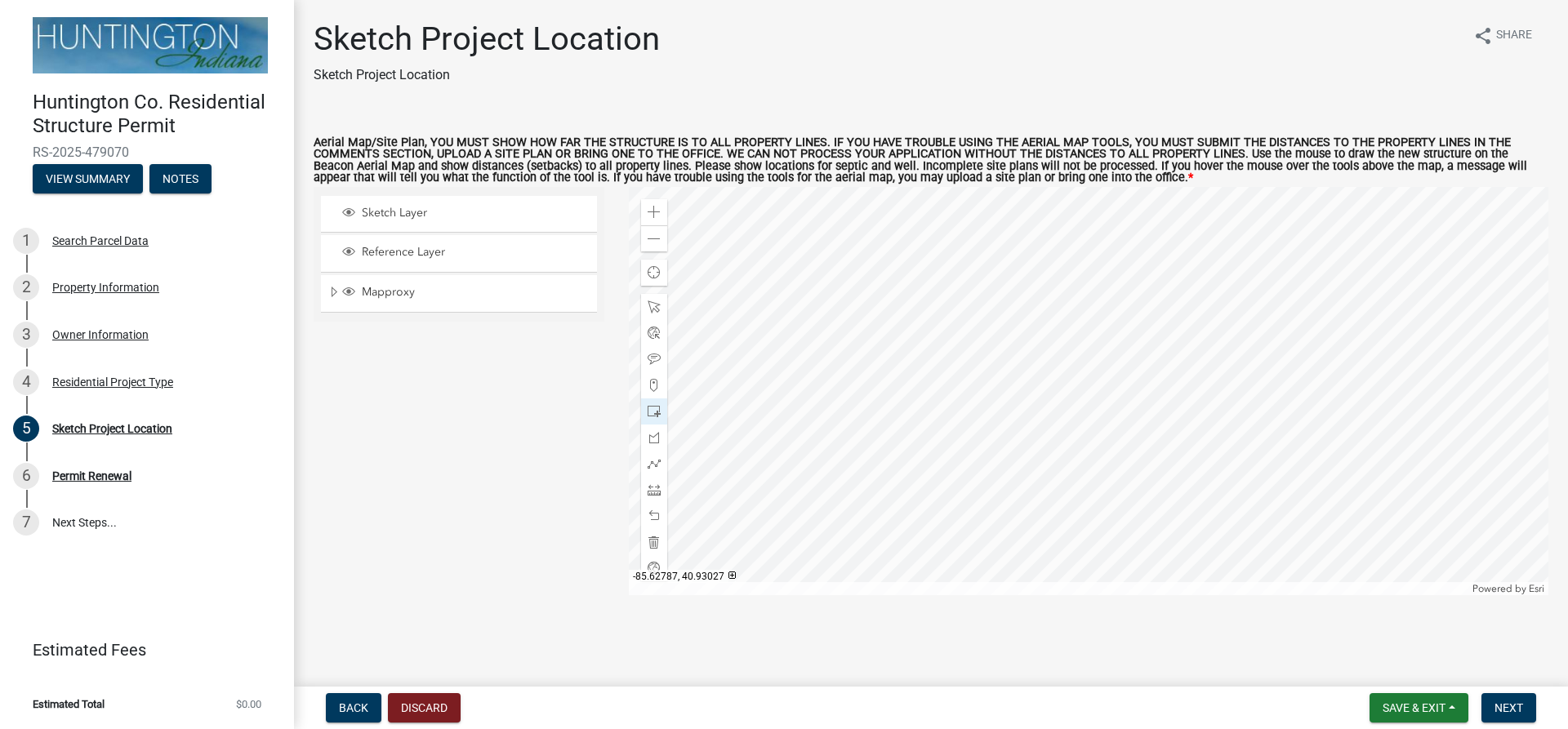
click at [1112, 249] on div at bounding box center [1089, 391] width 920 height 408
click at [548, 480] on div "Sketch Layer Reference Layer Mapproxy City/Town Limits Townships Parcels Roads …" at bounding box center [459, 391] width 315 height 408
click at [658, 490] on span at bounding box center [655, 490] width 13 height 13
click at [651, 489] on span at bounding box center [655, 490] width 13 height 13
click at [500, 489] on div "Sketch Layer Reference Layer Mapproxy City/Town Limits Townships Parcels Roads …" at bounding box center [459, 391] width 315 height 408
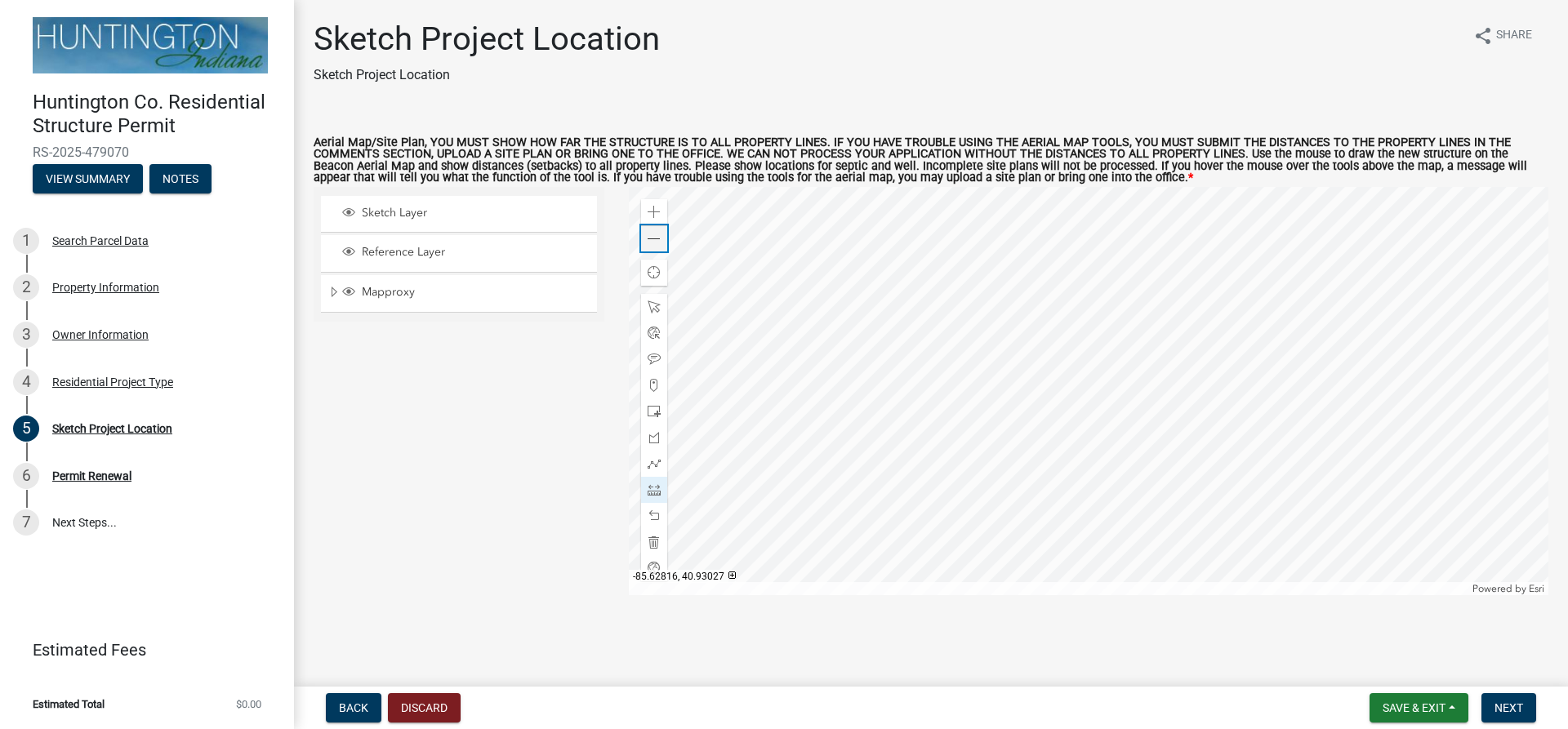
click at [654, 239] on span at bounding box center [655, 239] width 13 height 13
click at [653, 488] on span at bounding box center [655, 490] width 13 height 13
click at [849, 341] on div at bounding box center [1089, 391] width 920 height 408
click at [1053, 336] on div at bounding box center [1089, 391] width 920 height 408
click at [1101, 336] on div at bounding box center [1089, 391] width 920 height 408
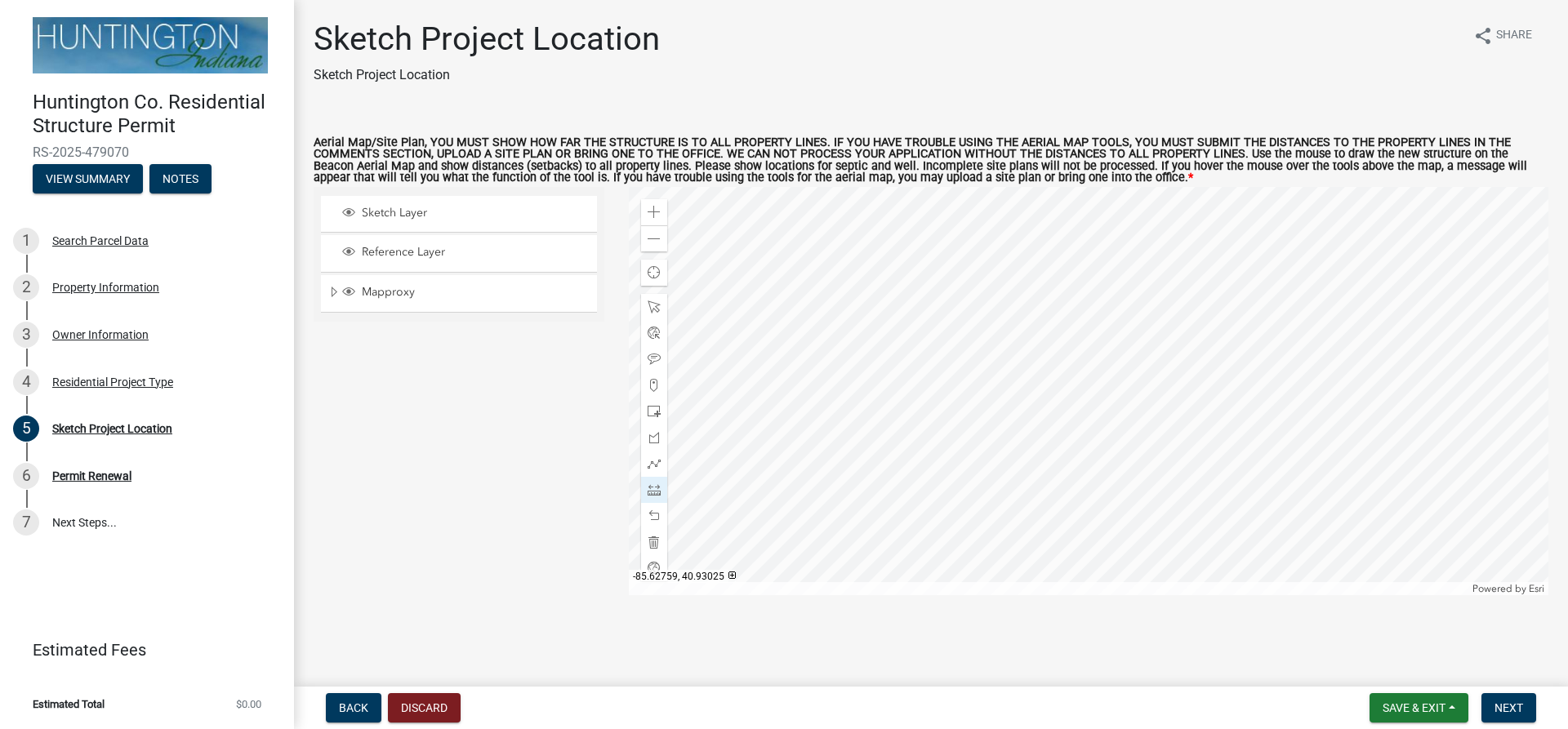
click at [1326, 336] on div at bounding box center [1089, 391] width 920 height 408
click at [1328, 336] on div at bounding box center [1089, 391] width 920 height 408
click at [1327, 335] on div at bounding box center [1089, 391] width 920 height 408
click at [655, 387] on span at bounding box center [655, 385] width 13 height 13
click at [1134, 361] on div at bounding box center [1089, 391] width 920 height 408
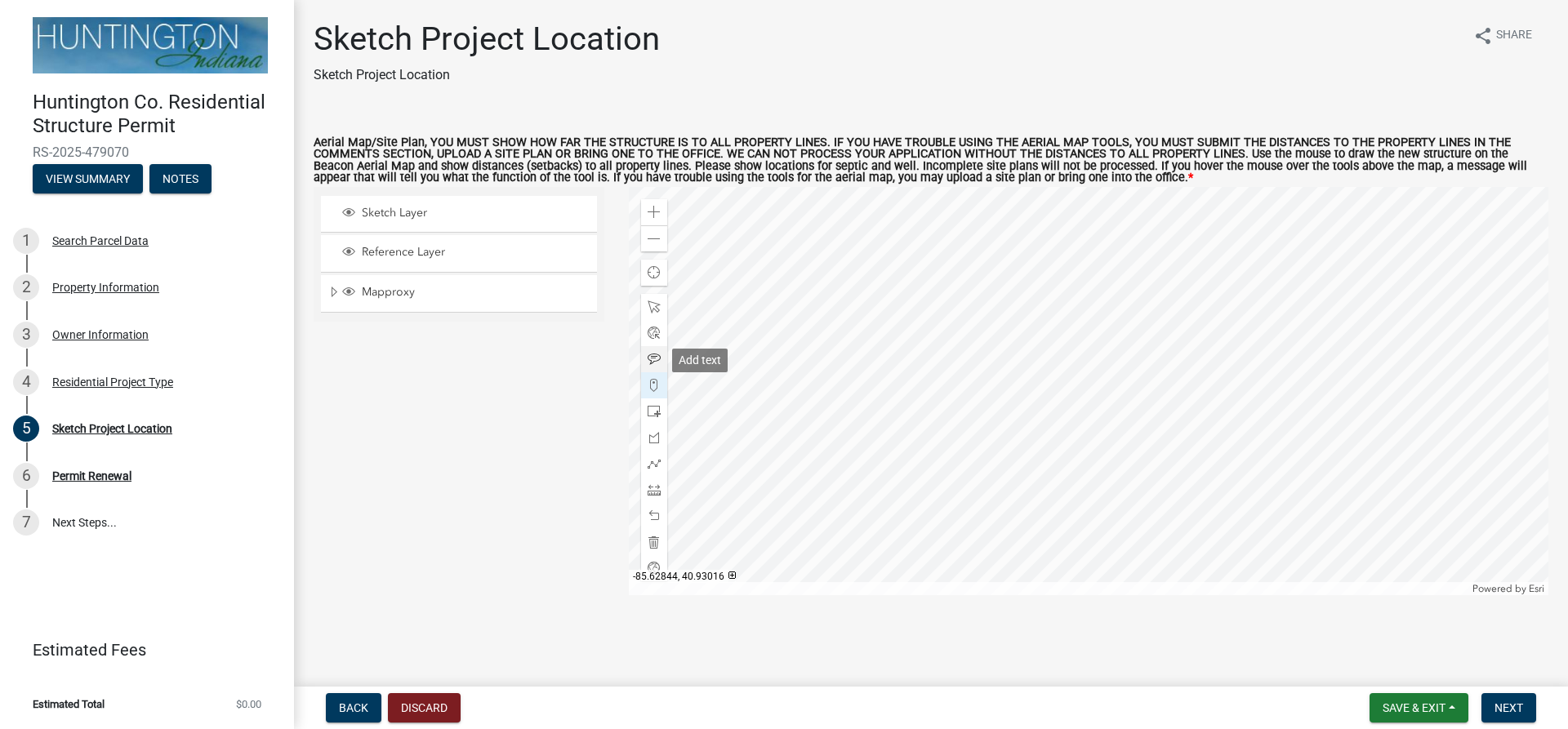
click at [655, 356] on span at bounding box center [655, 359] width 13 height 13
click at [1155, 349] on div at bounding box center [1089, 391] width 920 height 408
click at [655, 388] on span at bounding box center [655, 385] width 13 height 13
click at [961, 367] on div at bounding box center [1089, 391] width 920 height 408
click at [654, 361] on span at bounding box center [655, 359] width 13 height 13
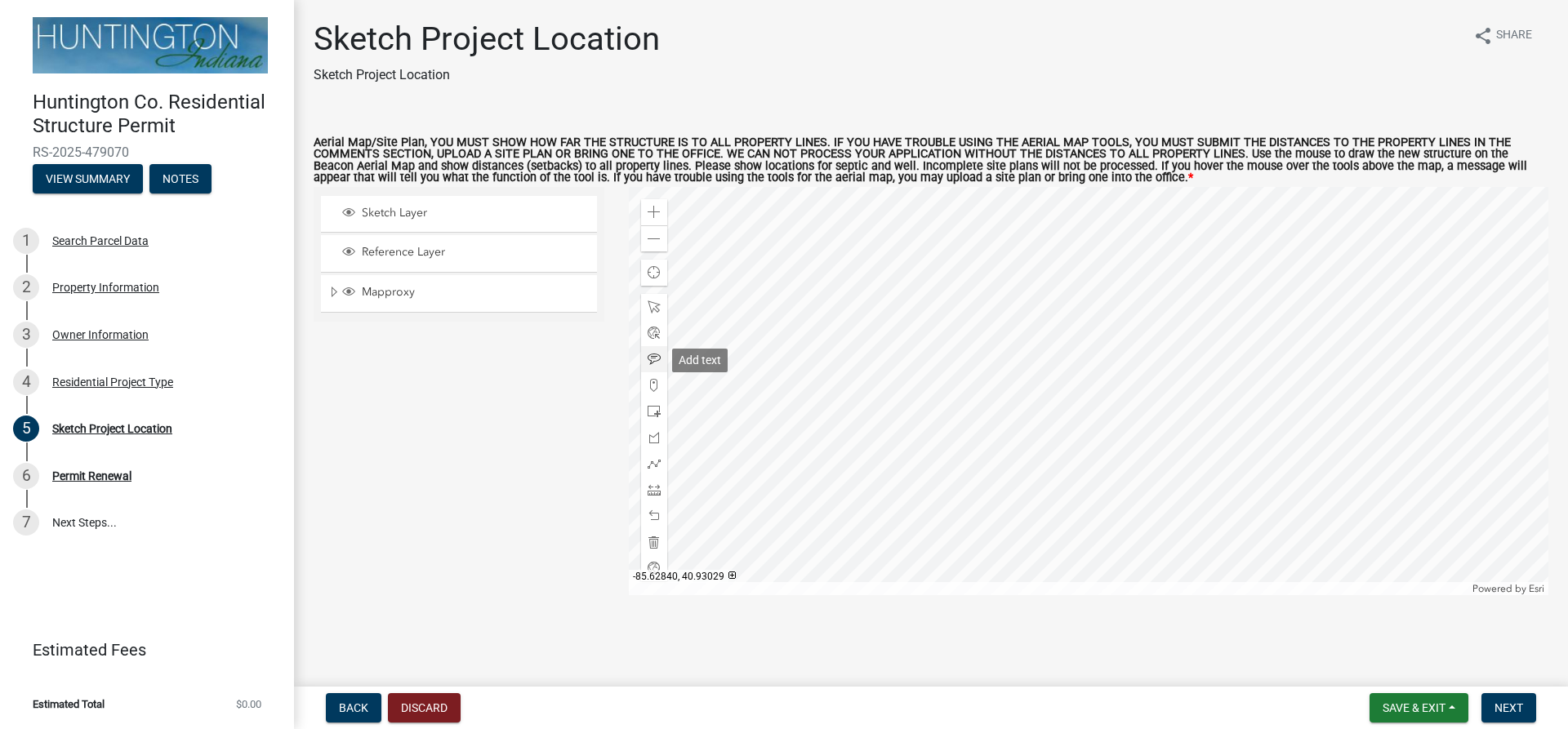
click at [651, 364] on span at bounding box center [655, 359] width 13 height 13
click at [944, 356] on div at bounding box center [1089, 391] width 920 height 408
click at [655, 241] on span at bounding box center [655, 239] width 13 height 13
click at [1042, 414] on div at bounding box center [1089, 391] width 920 height 408
click at [654, 360] on span at bounding box center [655, 359] width 13 height 13
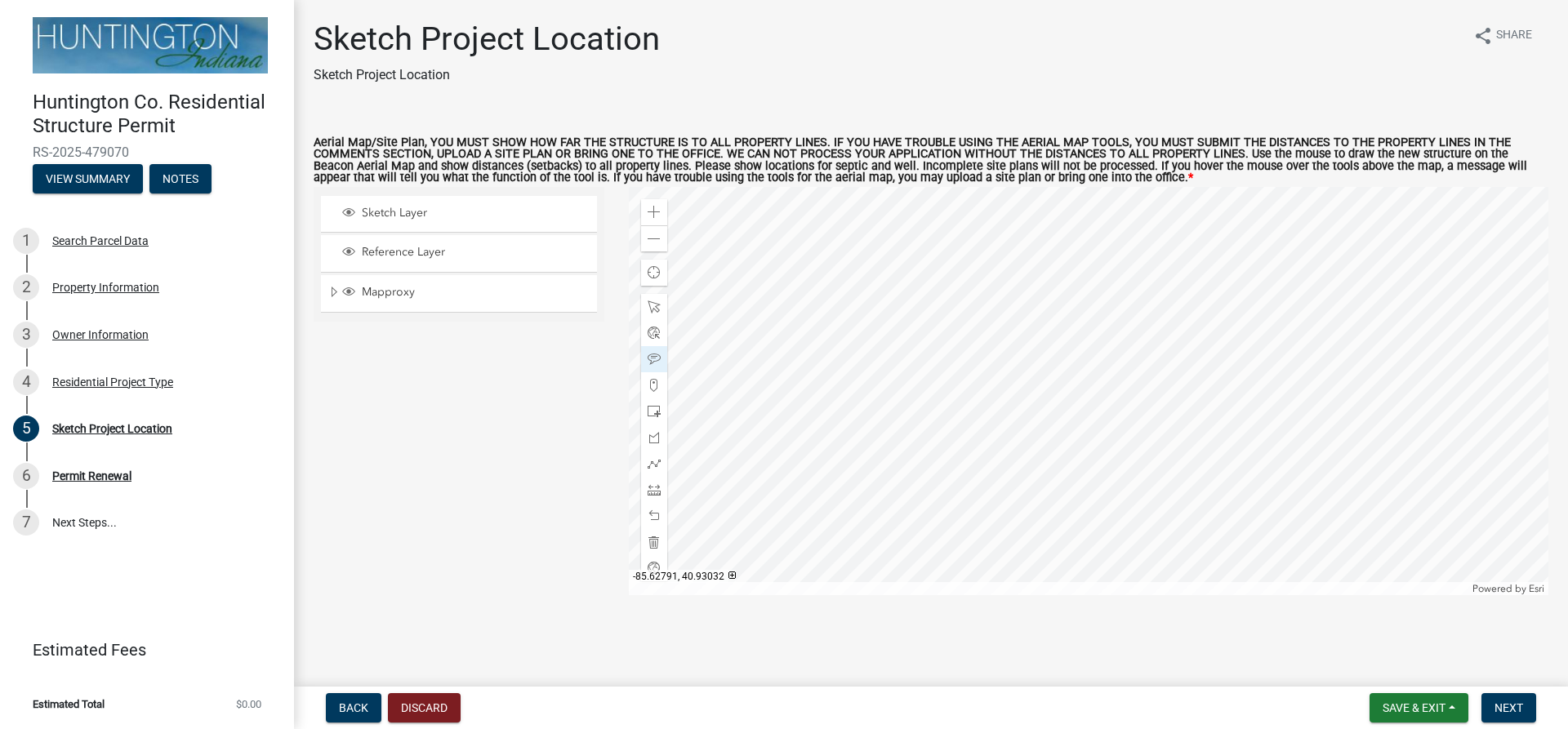
click at [1071, 288] on div at bounding box center [1089, 391] width 920 height 408
click at [1072, 291] on div at bounding box center [1089, 391] width 920 height 408
click at [1061, 297] on div at bounding box center [1089, 391] width 920 height 408
click at [1509, 711] on span "Next" at bounding box center [1509, 708] width 28 height 13
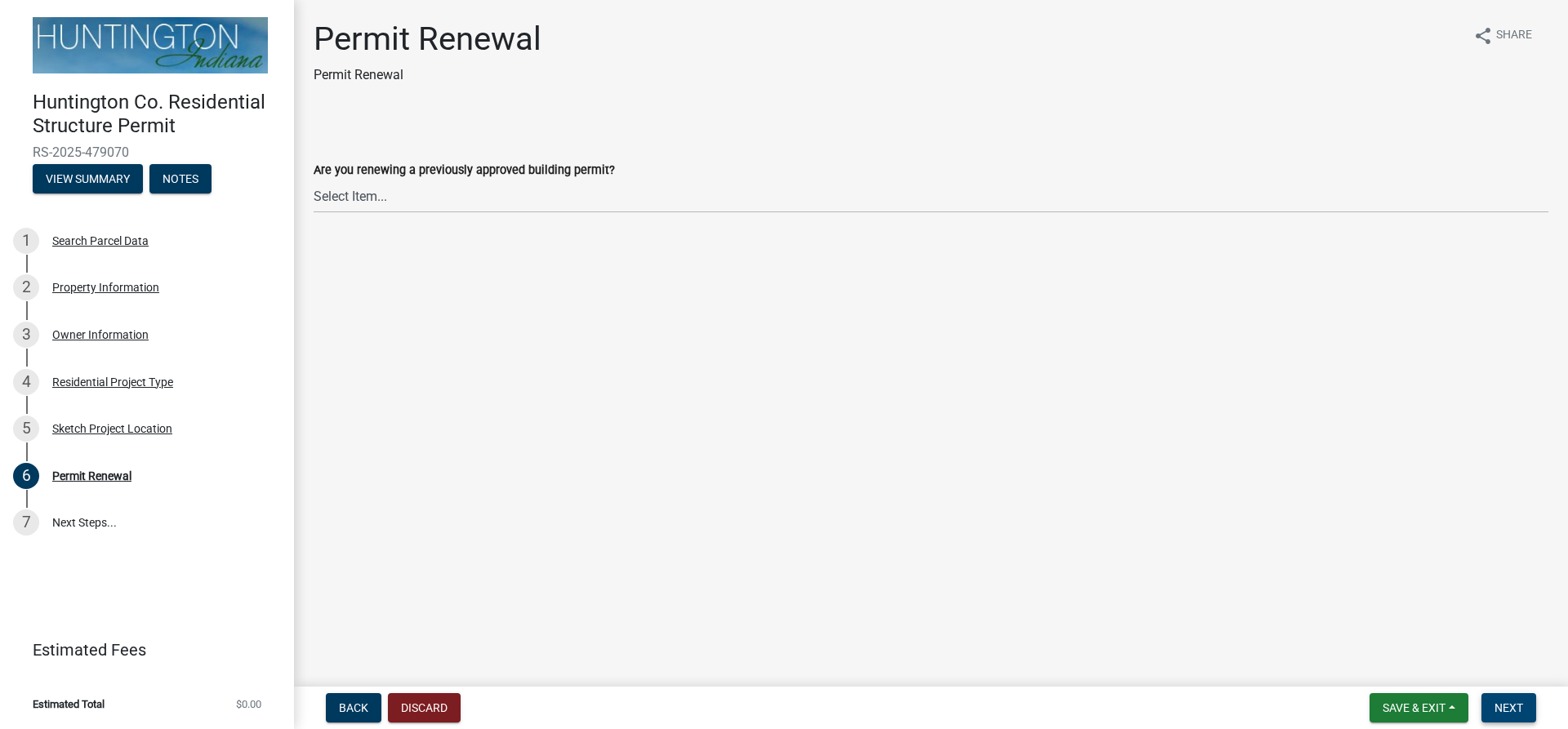
click at [1515, 703] on span "Next" at bounding box center [1509, 708] width 28 height 13
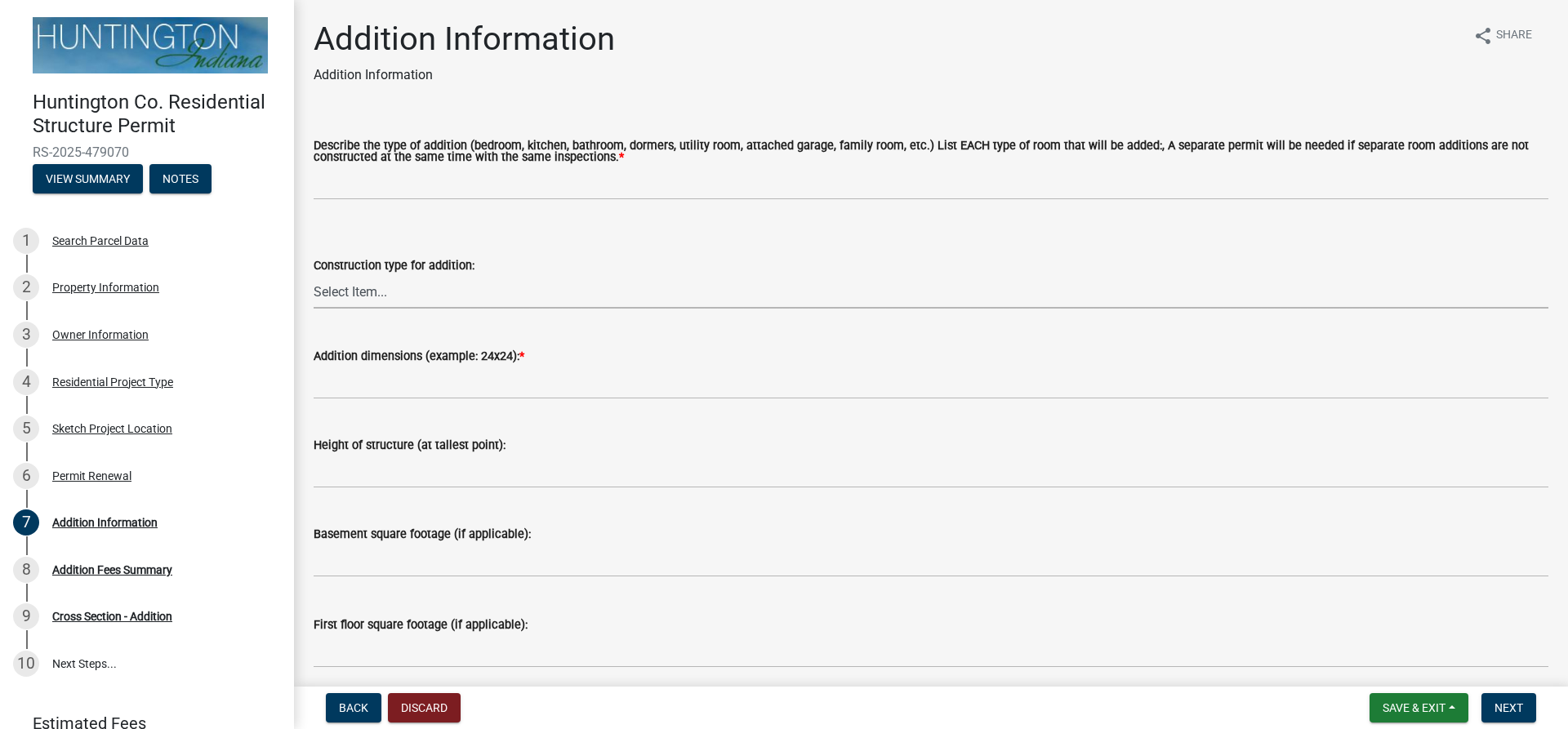
click at [357, 295] on select "Select Item... Wood Frame Steel Masonry Pole" at bounding box center [932, 291] width 1235 height 33
click at [314, 276] on select "Select Item... Wood Frame Steel Masonry Pole" at bounding box center [932, 291] width 1235 height 33
select select "08b53334-7c23-4147-8643-17c340f4b7b0"
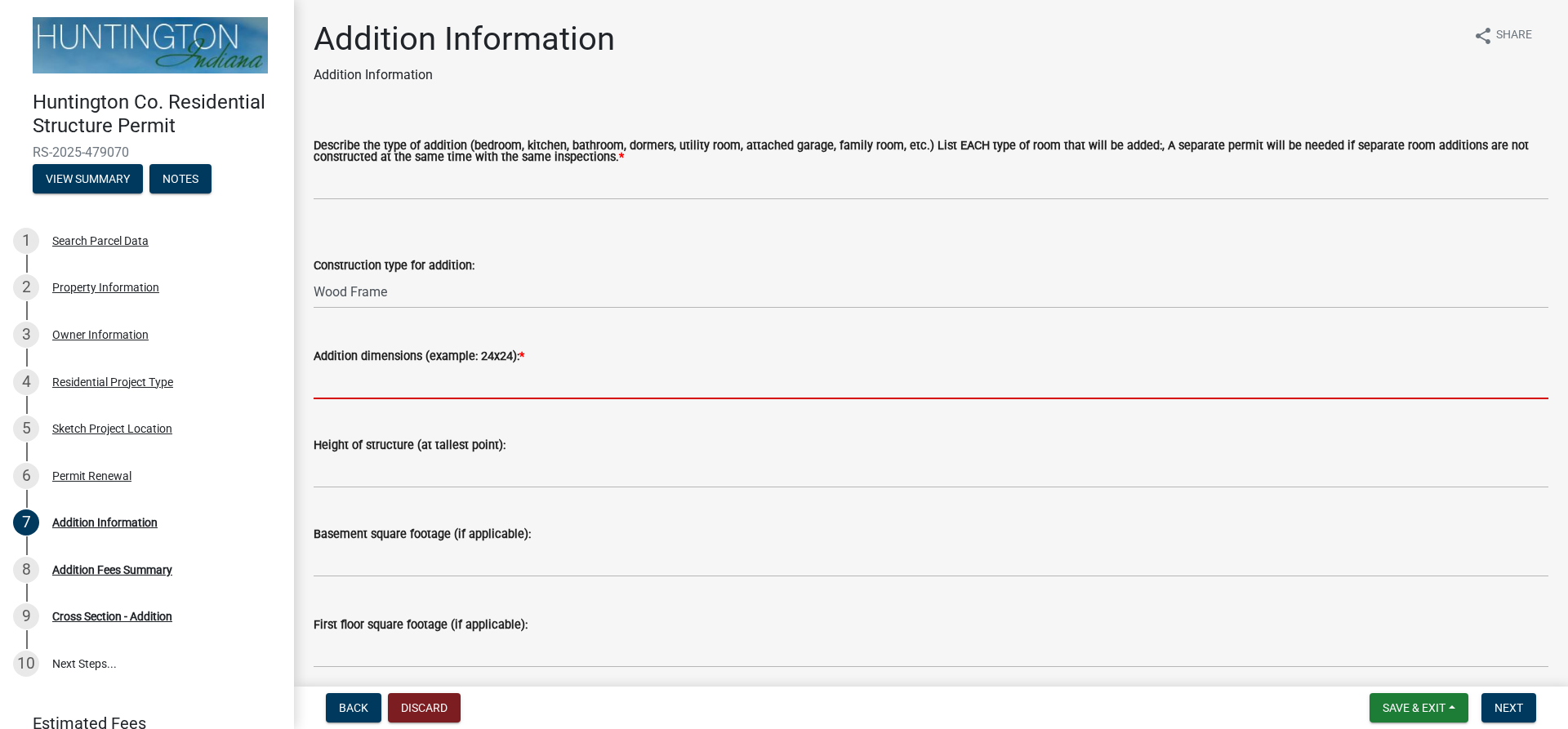
click at [441, 385] on input "Addition dimensions (example: 24x24): *" at bounding box center [932, 382] width 1235 height 33
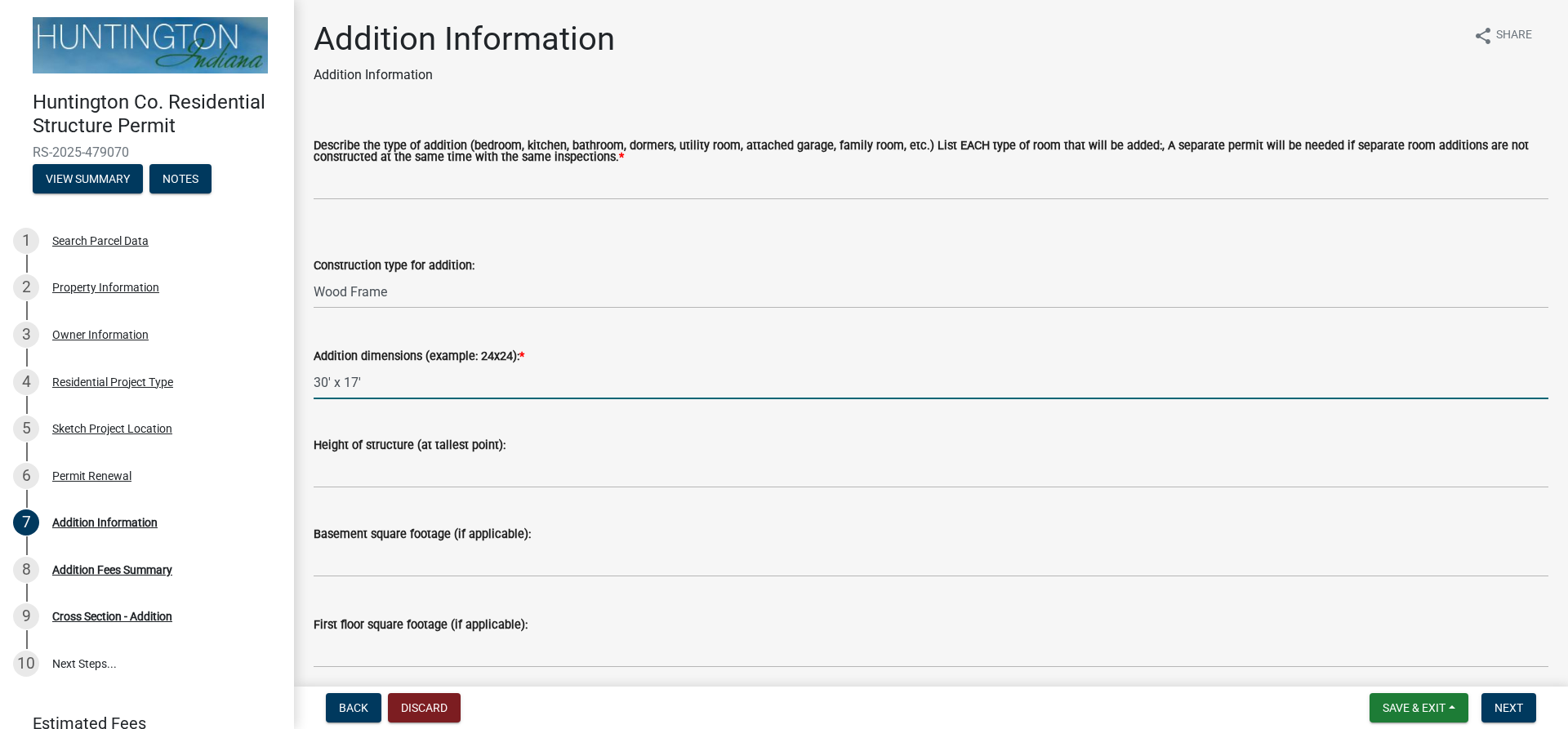
type input "30' x 17'"
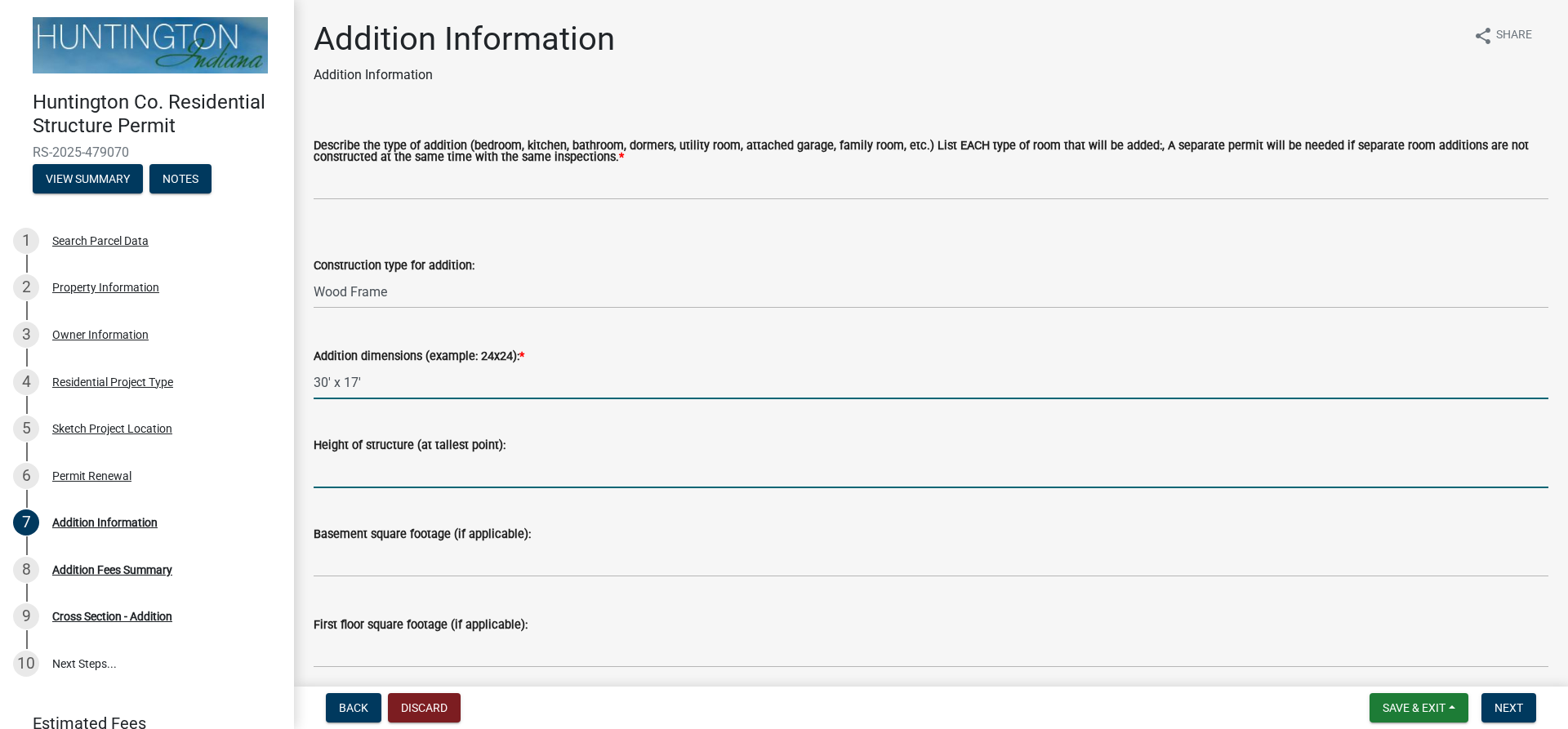
click at [338, 472] on input "Height of structure (at tallest point):" at bounding box center [932, 471] width 1235 height 33
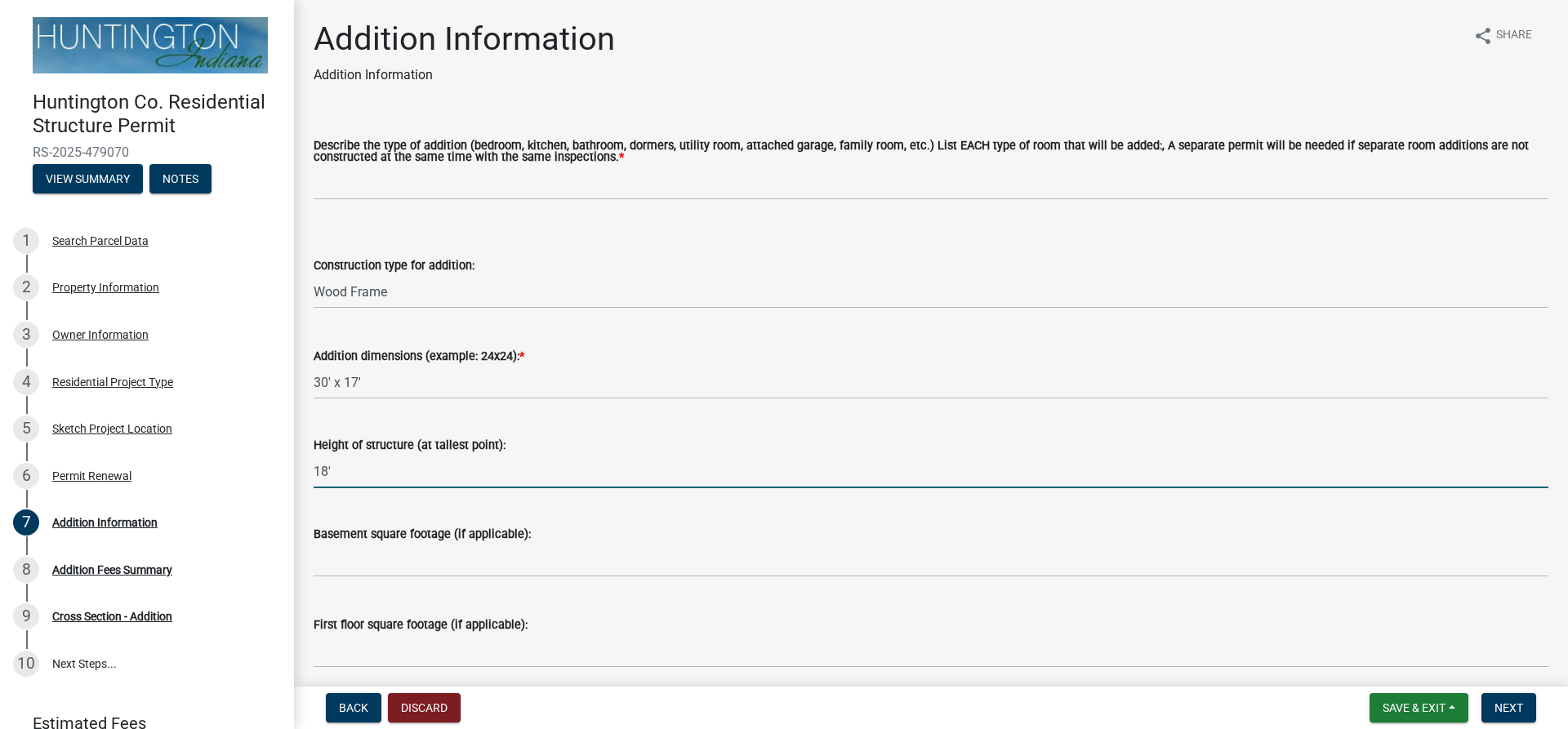
type input "18'"
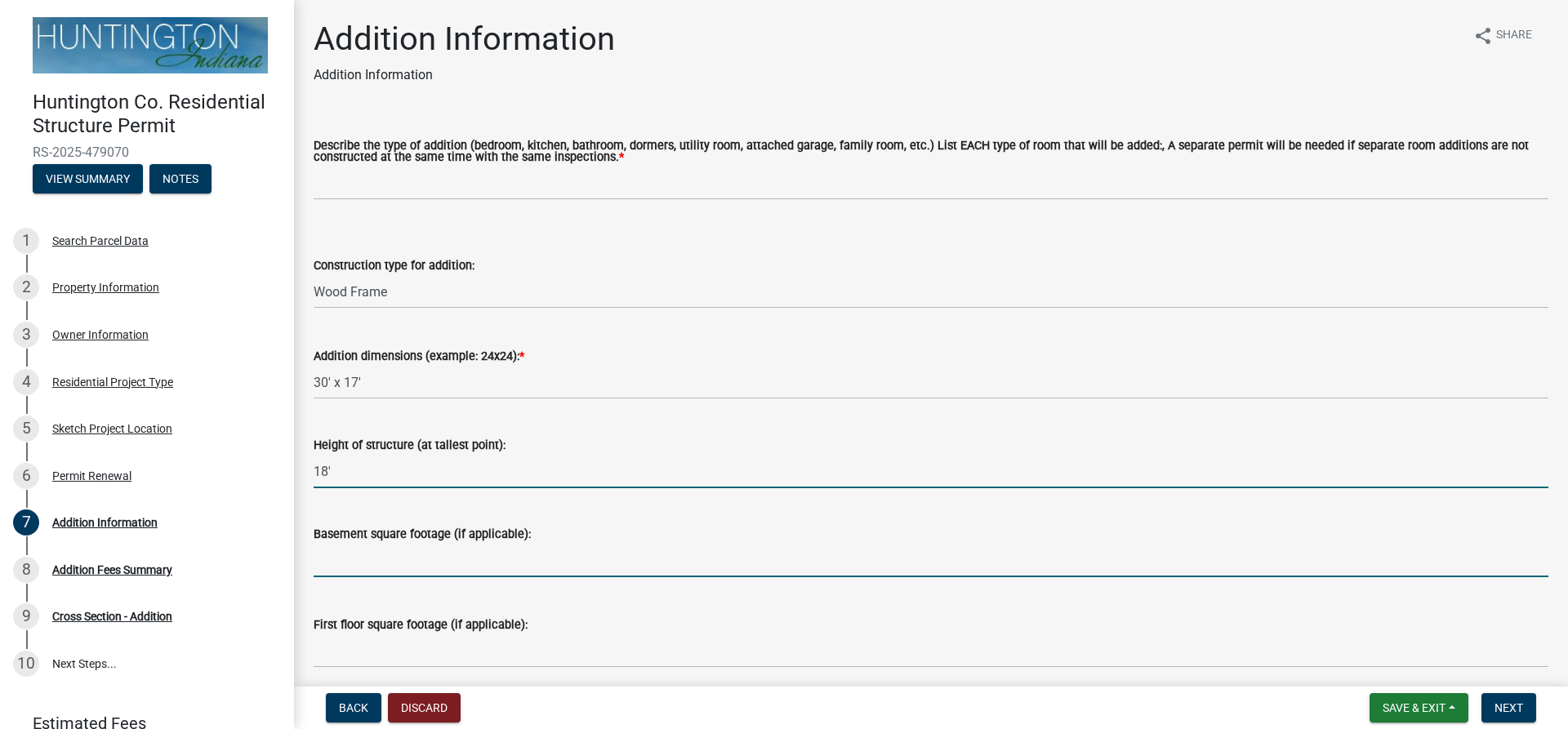
click at [415, 561] on input "text" at bounding box center [932, 559] width 1235 height 33
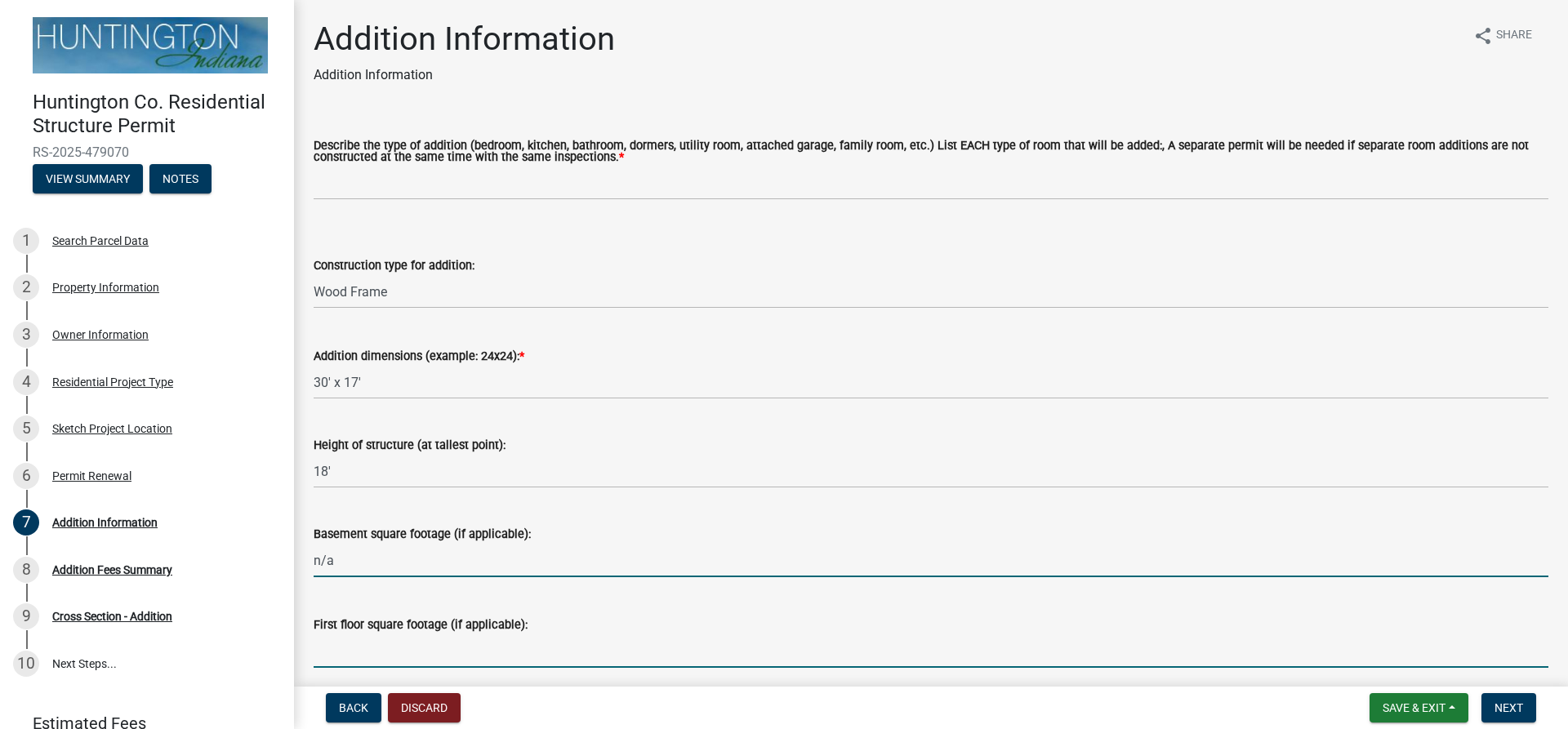
type input "0"
click at [377, 652] on input "text" at bounding box center [932, 650] width 1235 height 33
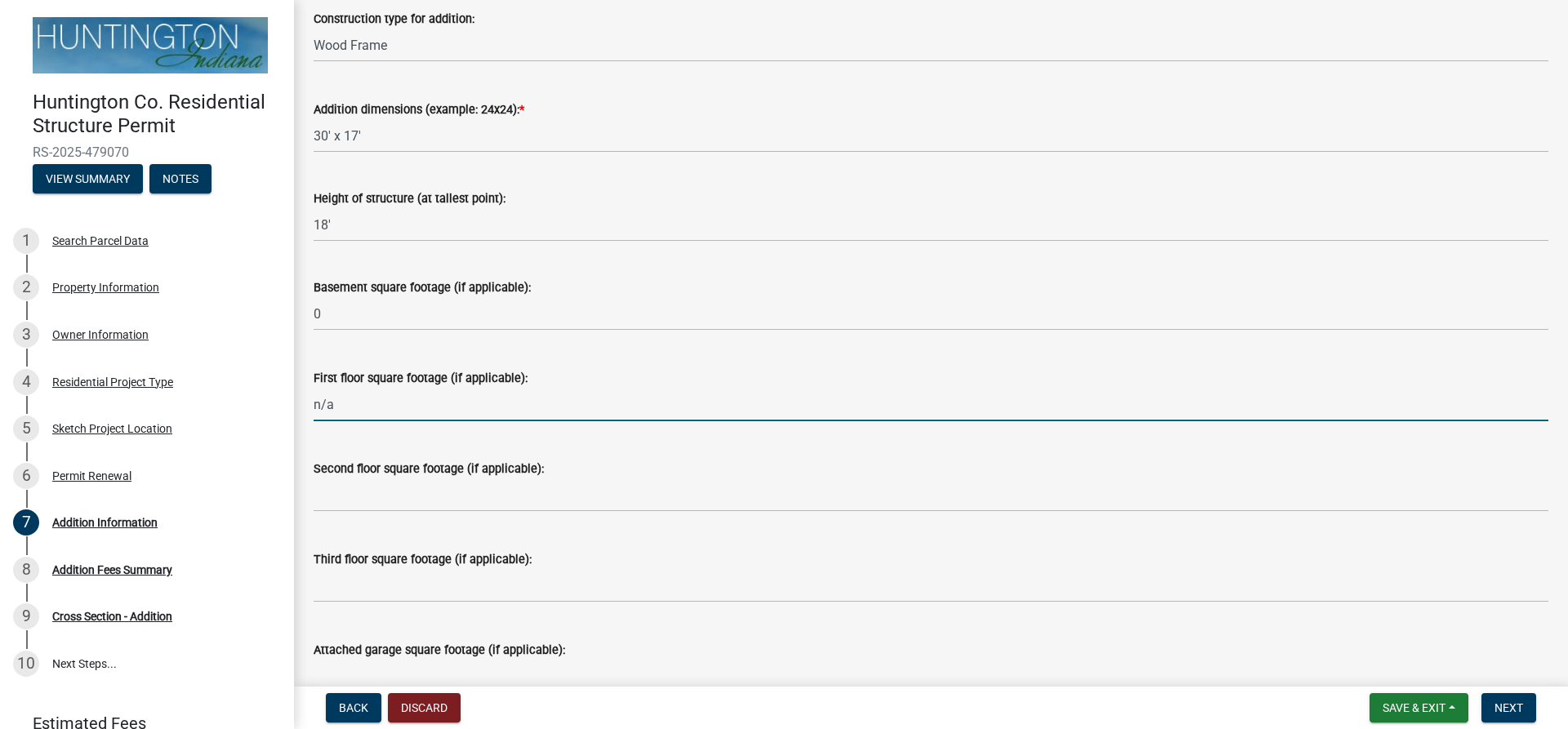
scroll to position [326, 0]
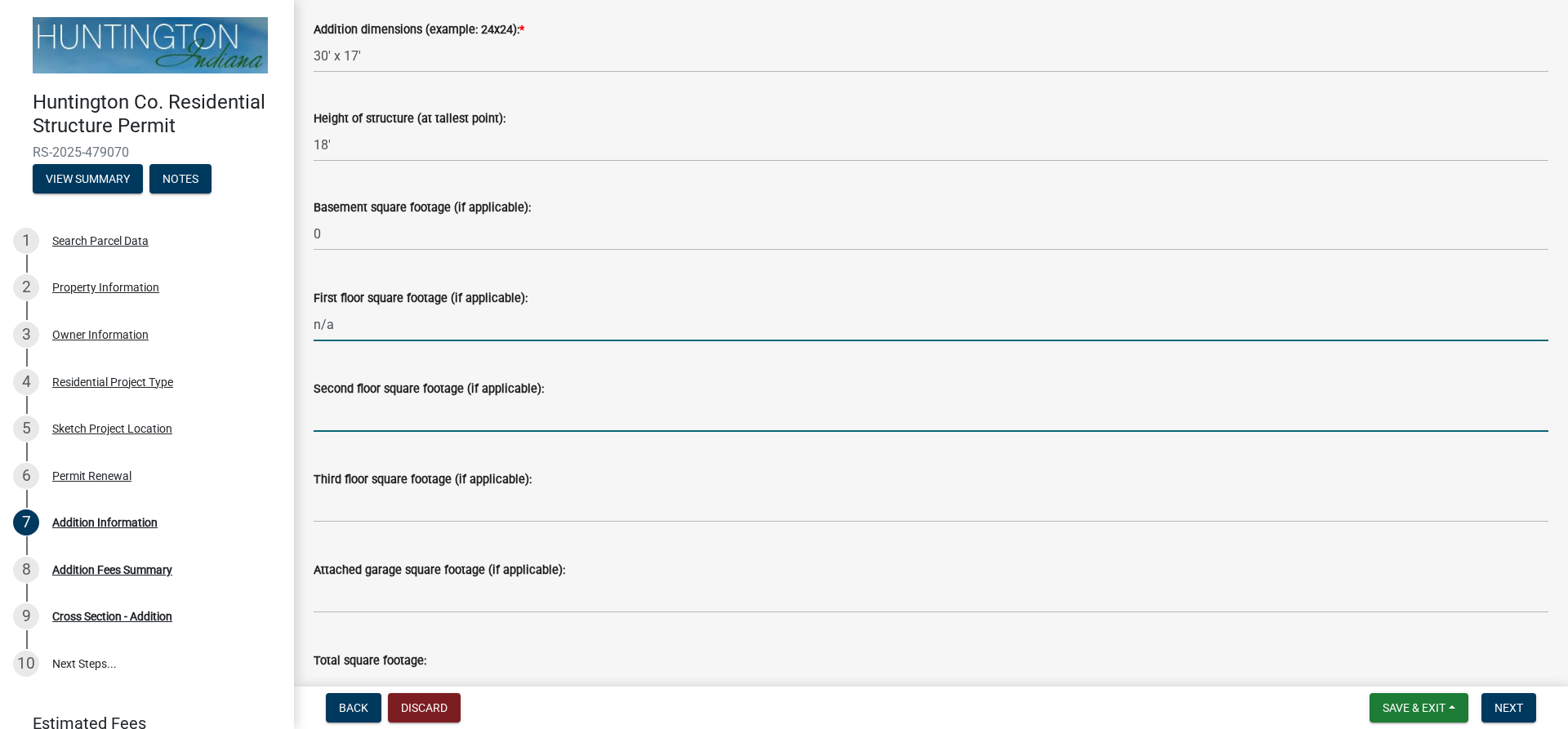
type input "0"
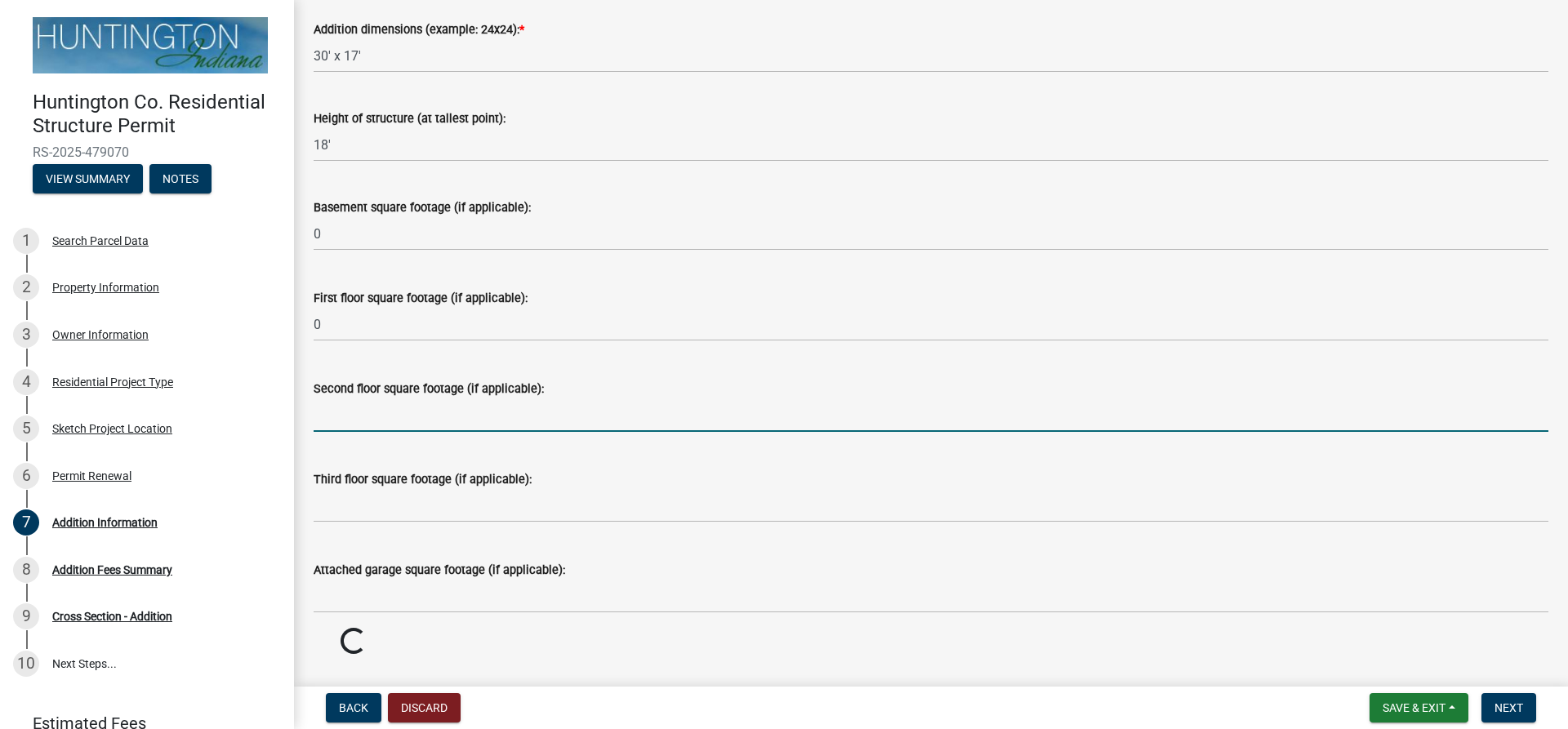
click at [339, 415] on input "text" at bounding box center [932, 414] width 1235 height 33
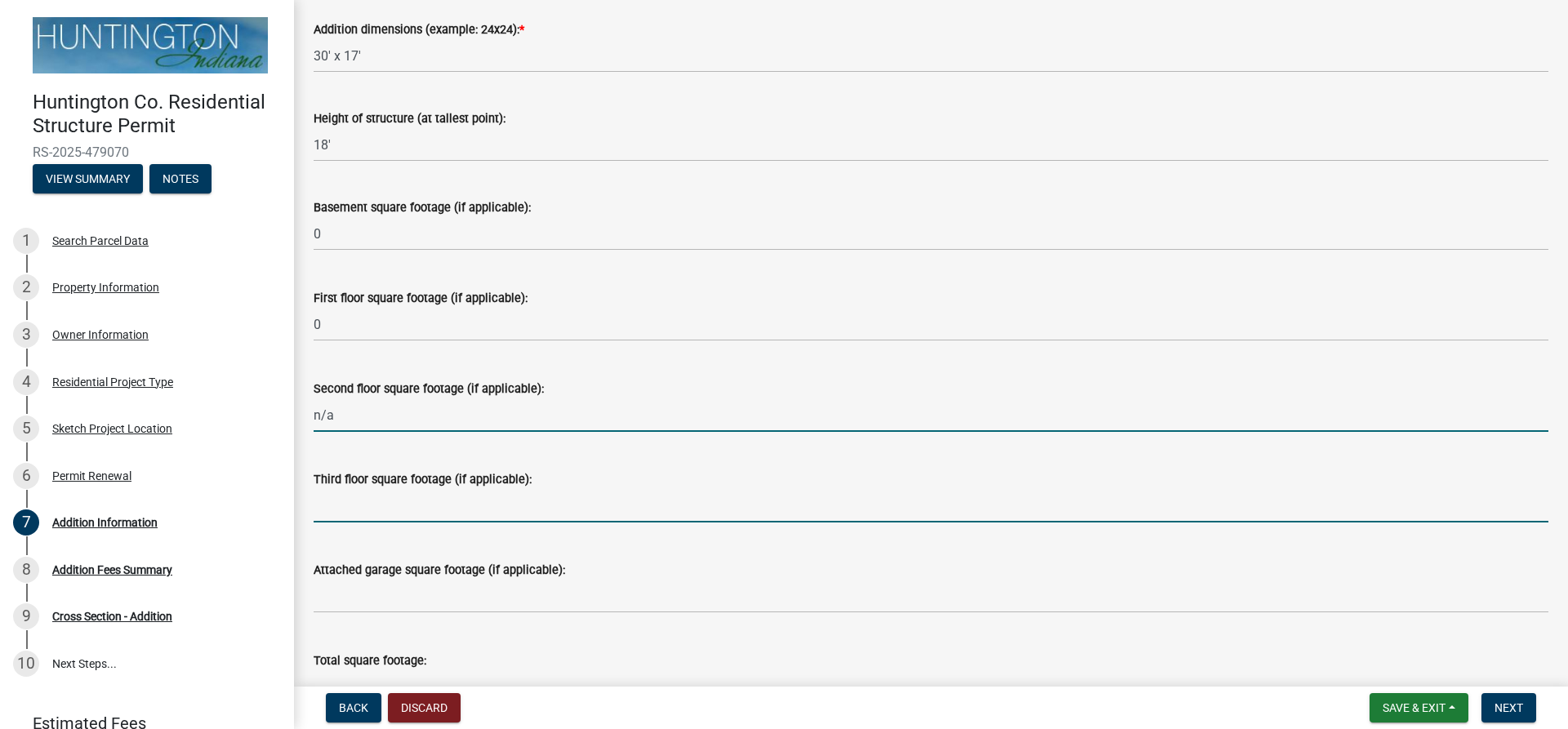
type input "0"
click at [325, 518] on input "text" at bounding box center [932, 505] width 1235 height 33
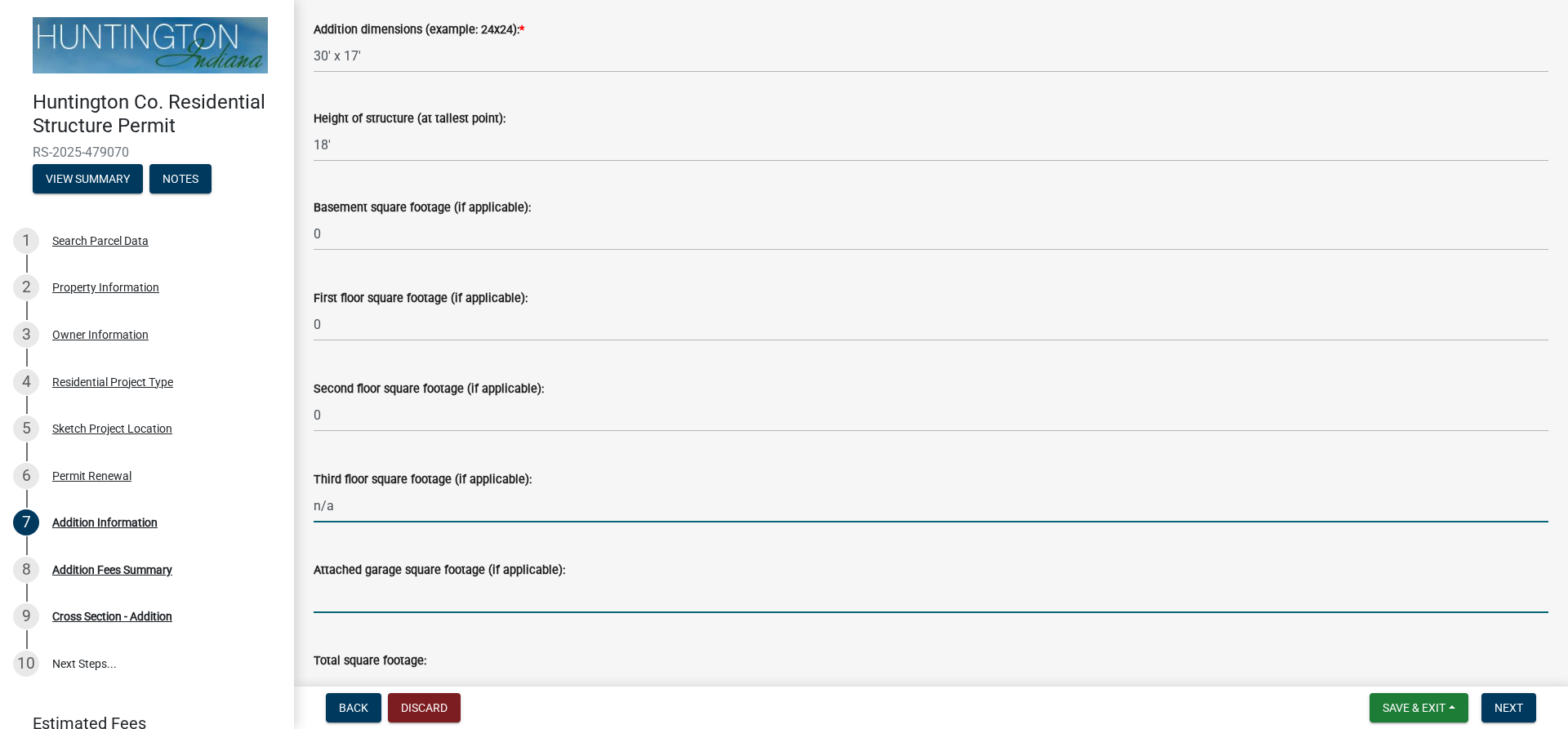
type input "0"
click at [340, 602] on input "text" at bounding box center [932, 595] width 1235 height 33
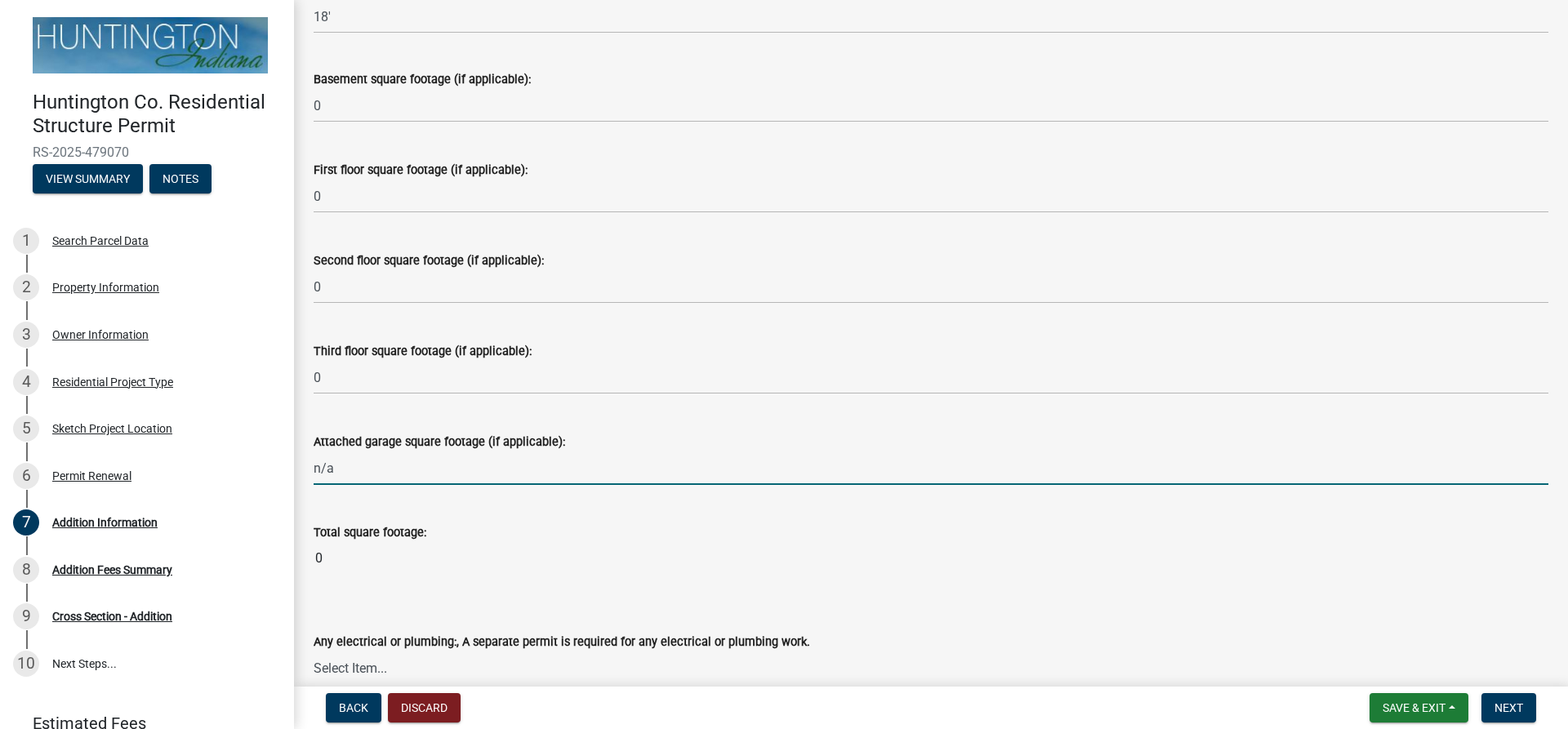
scroll to position [404, 0]
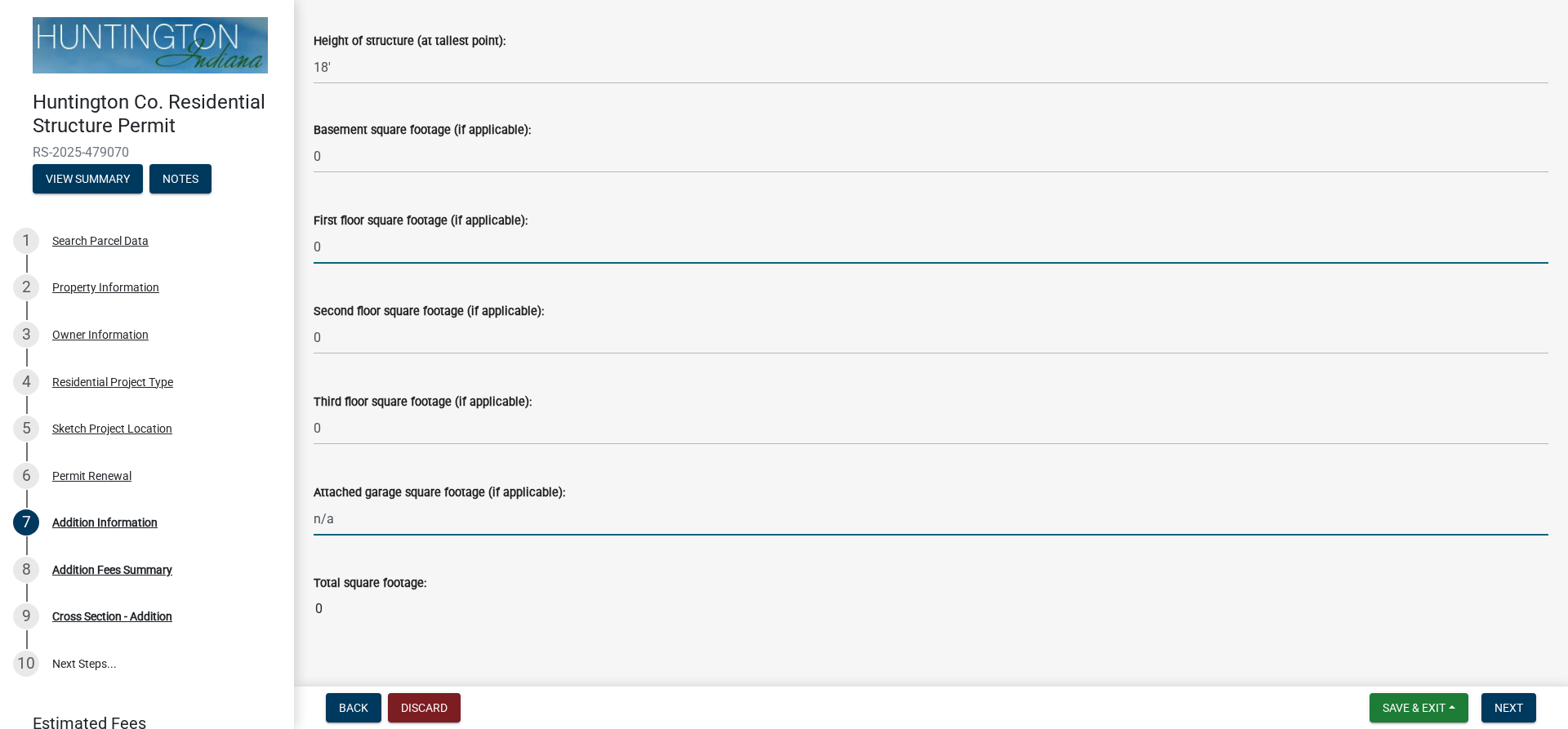
type input "0"
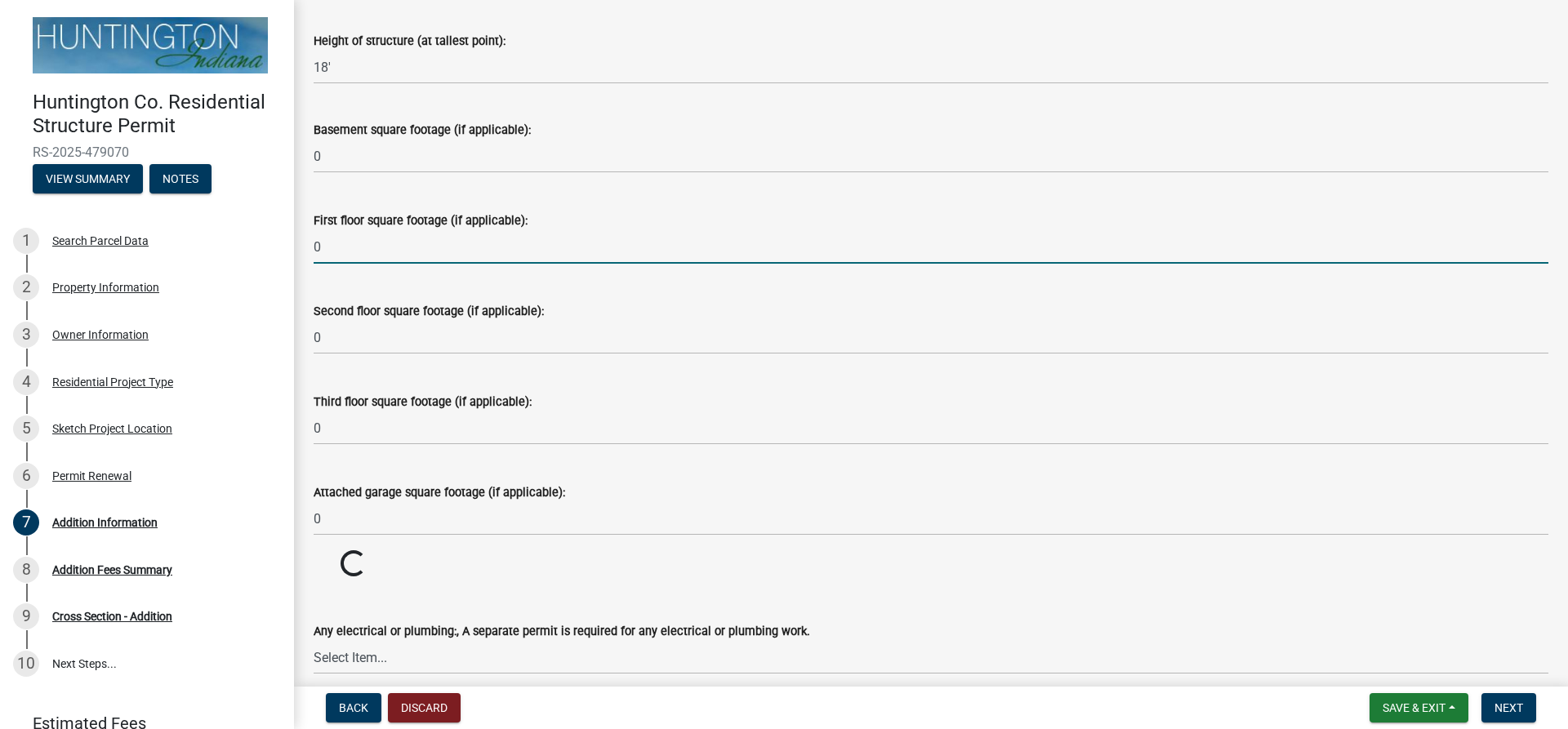
drag, startPoint x: 335, startPoint y: 242, endPoint x: 337, endPoint y: 252, distance: 10.2
click at [335, 244] on input "0" at bounding box center [932, 246] width 1235 height 33
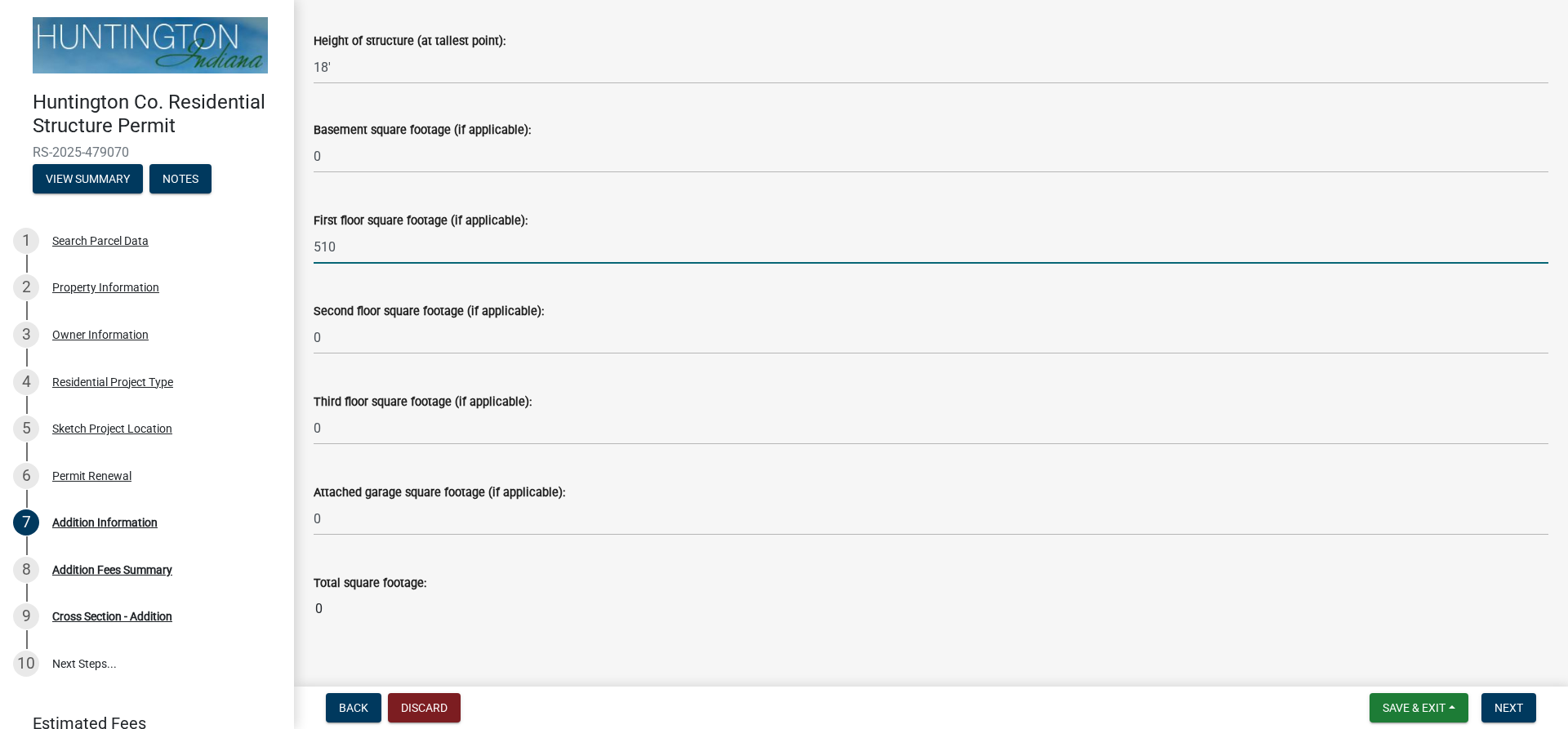
type input "510"
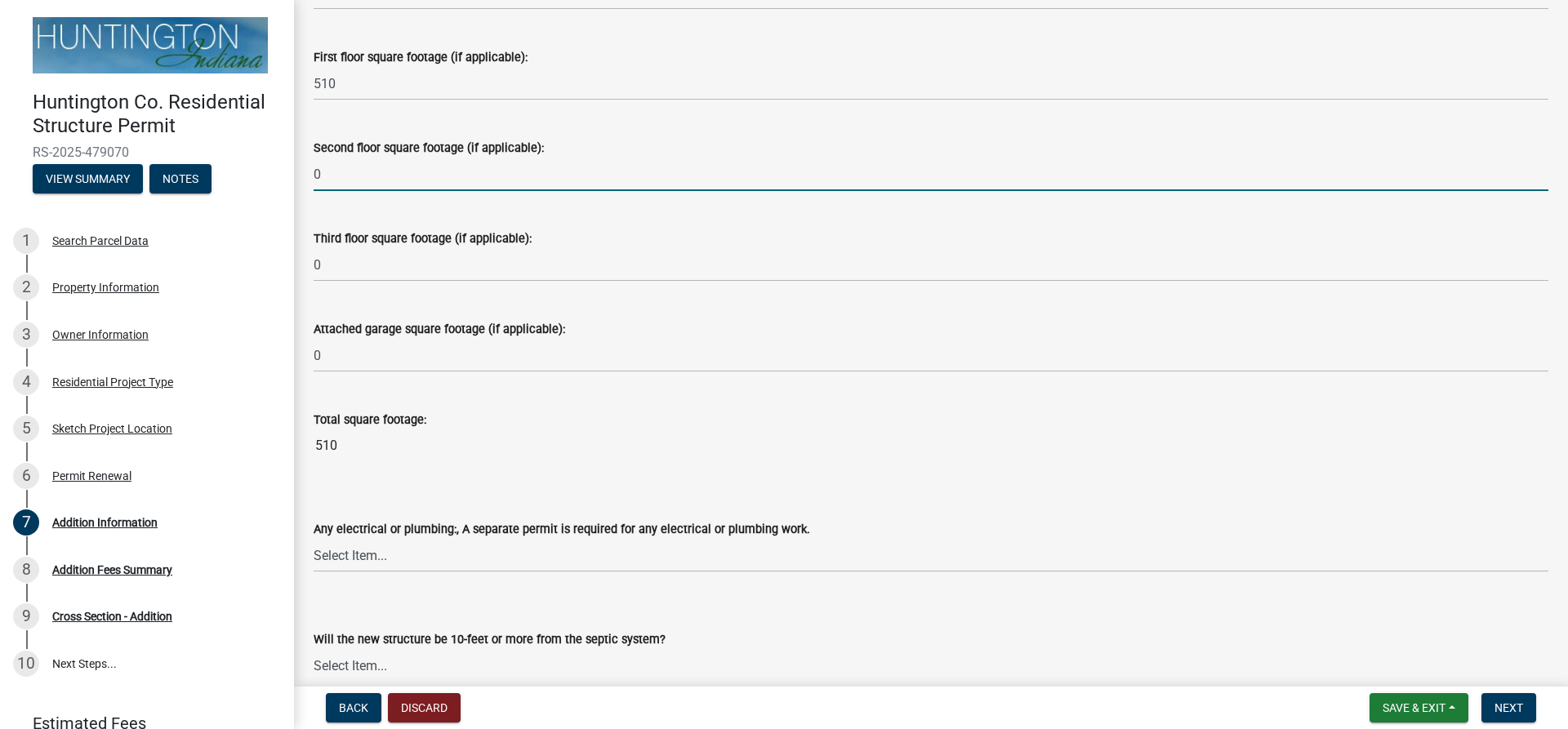
scroll to position [648, 0]
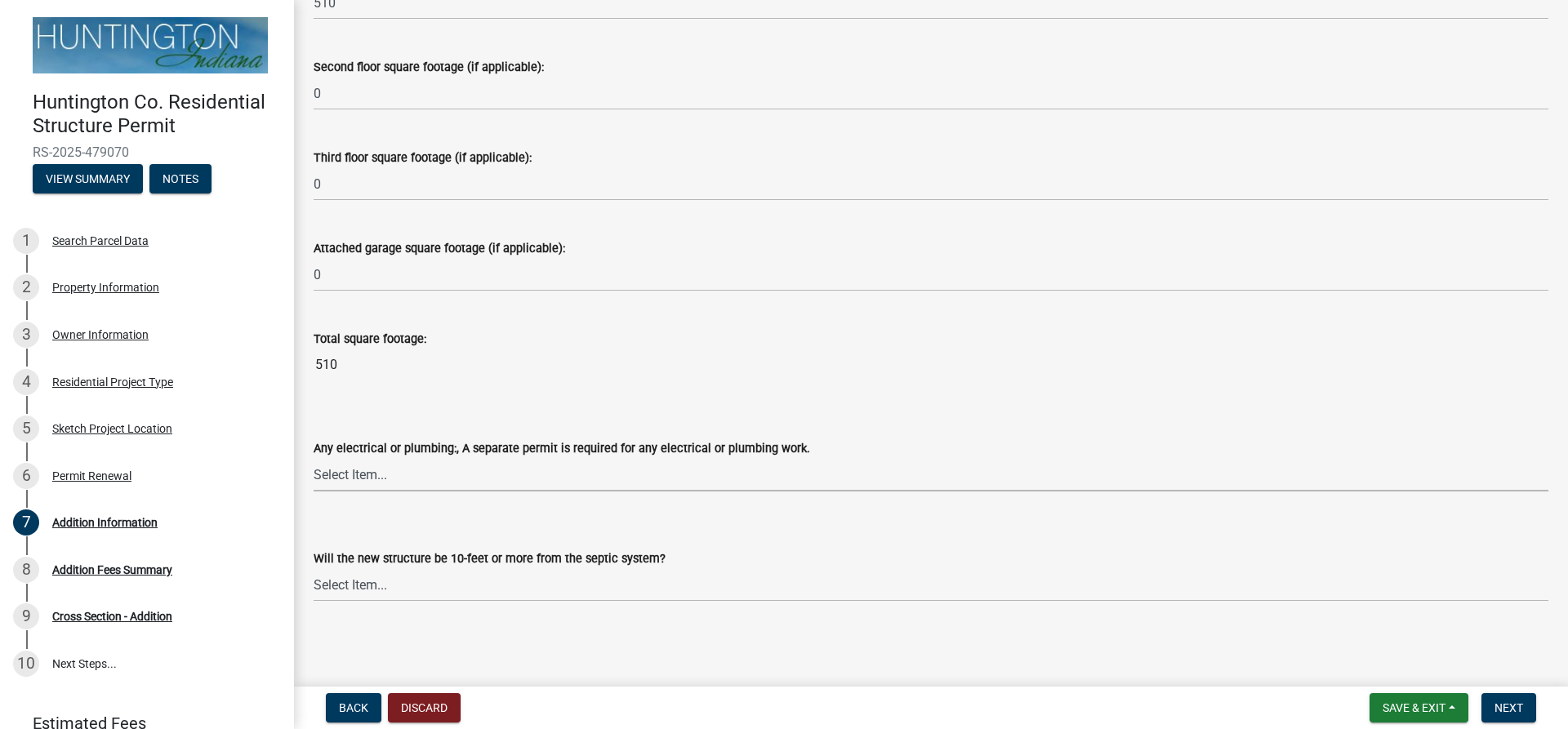
click at [392, 473] on select "Select Item... electrical plumbing both neither" at bounding box center [932, 474] width 1235 height 33
click at [314, 458] on select "Select Item... electrical plumbing both neither" at bounding box center [932, 474] width 1235 height 33
select select "1d7ba37f-678f-471d-8c76-db0c826501bc"
click at [375, 586] on select "Select Item... Yes No (Health Dept. approval needed) NA" at bounding box center [932, 584] width 1235 height 33
click at [314, 568] on select "Select Item... Yes No (Health Dept. approval needed) NA" at bounding box center [932, 584] width 1235 height 33
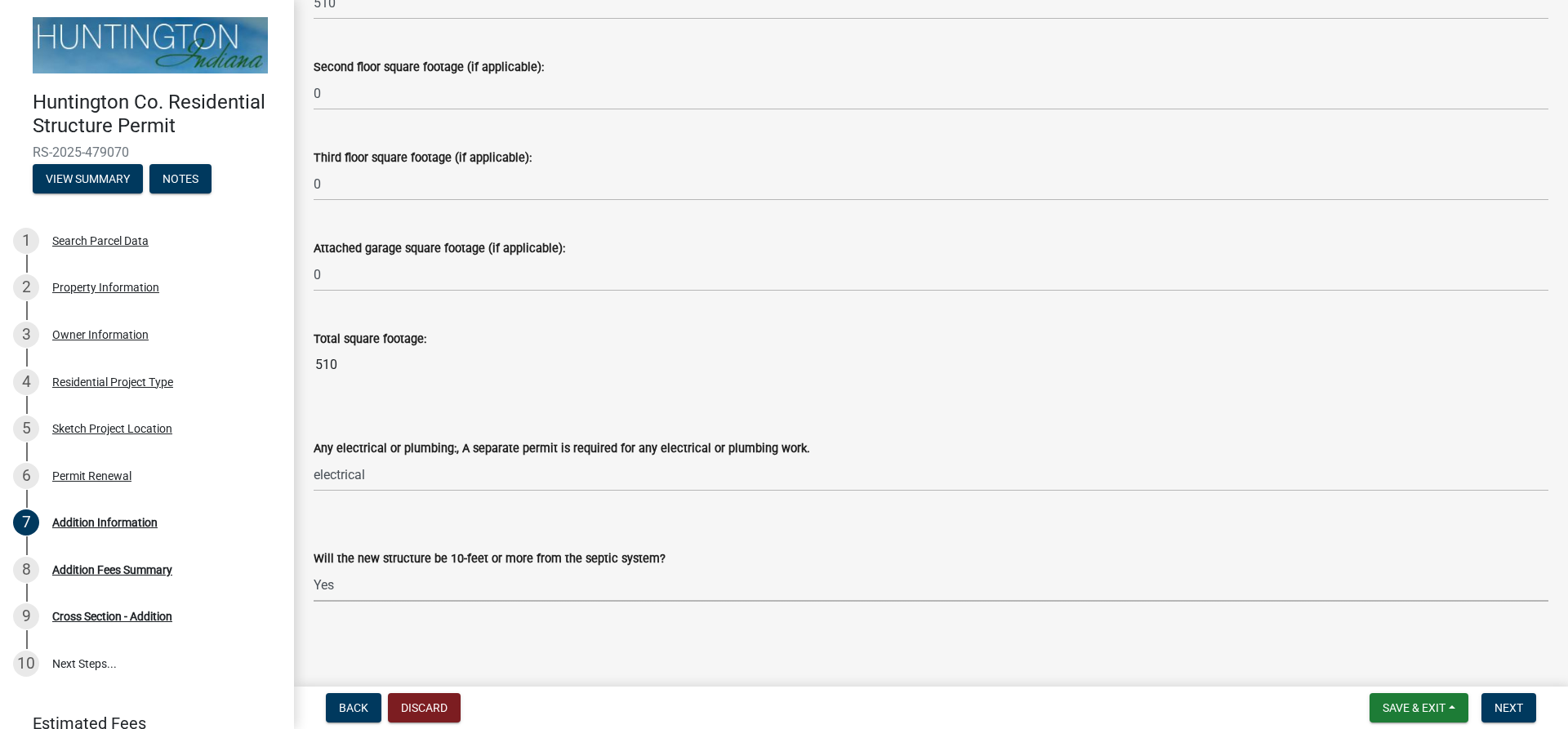
select select "1ed15bd7-a0cf-452a-a007-7eee043dbdd2"
click at [1513, 707] on span "Next" at bounding box center [1509, 708] width 28 height 13
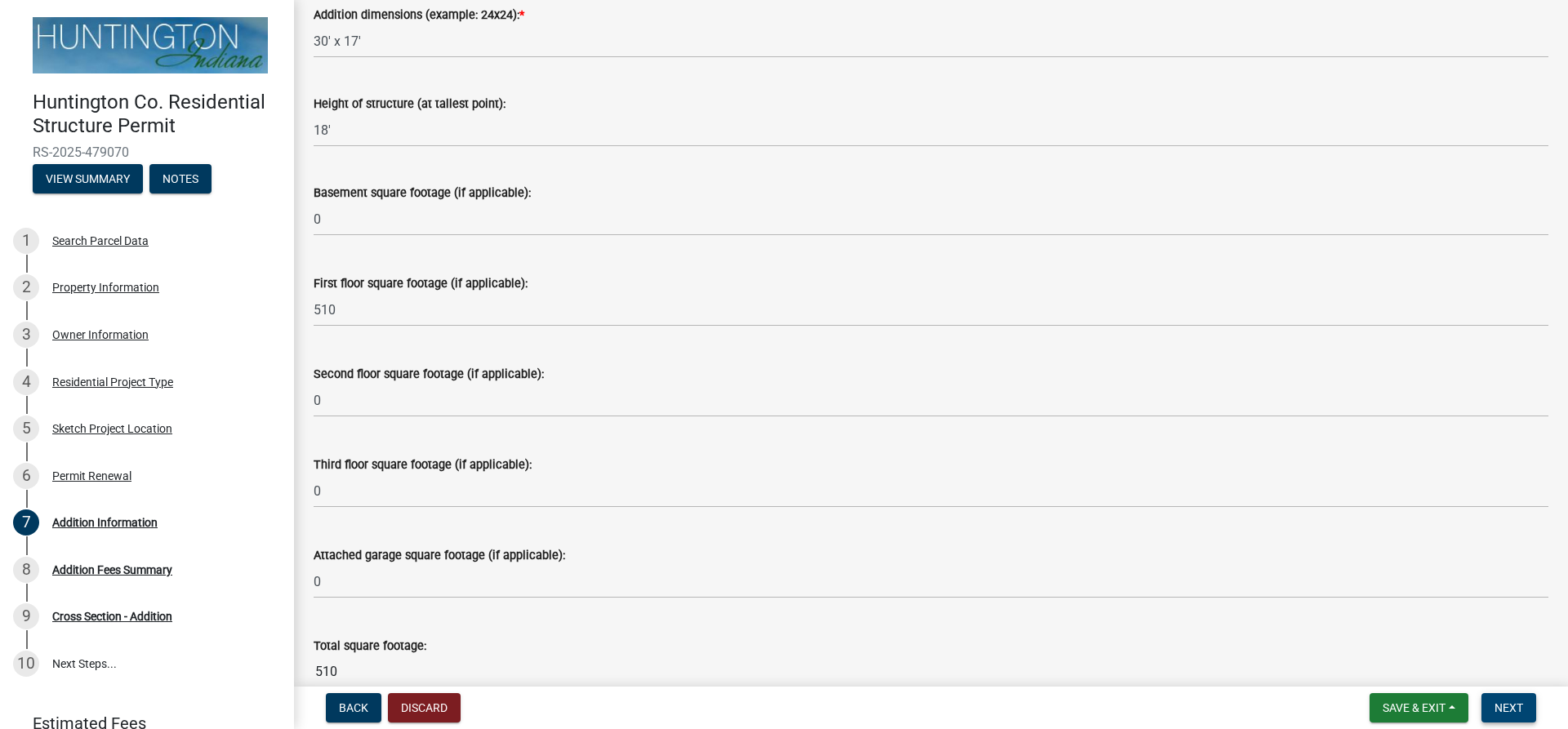
scroll to position [15, 0]
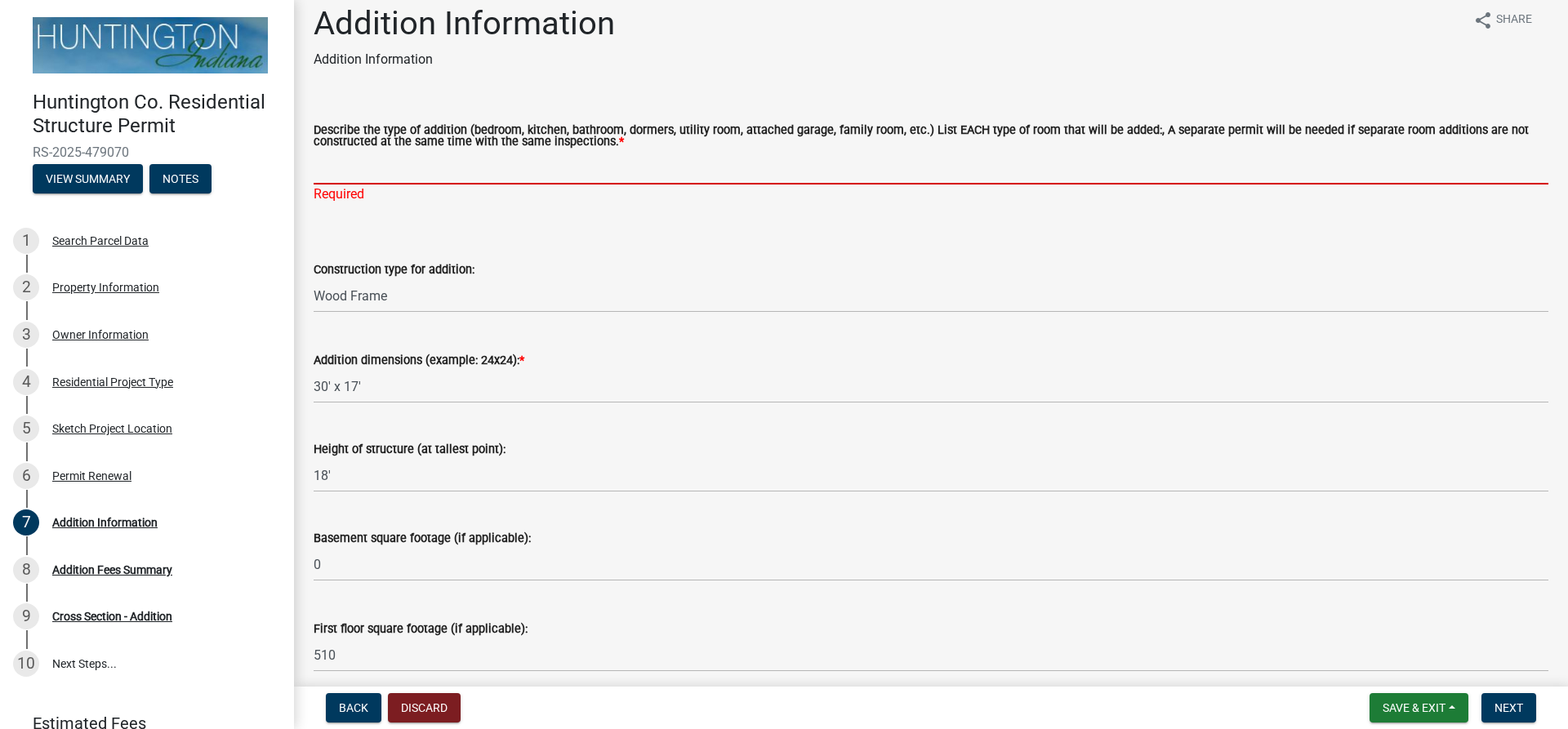
click at [360, 168] on input "Describe the type of addition (bedroom, kitchen, bathroom, dormers, utility roo…" at bounding box center [932, 167] width 1235 height 33
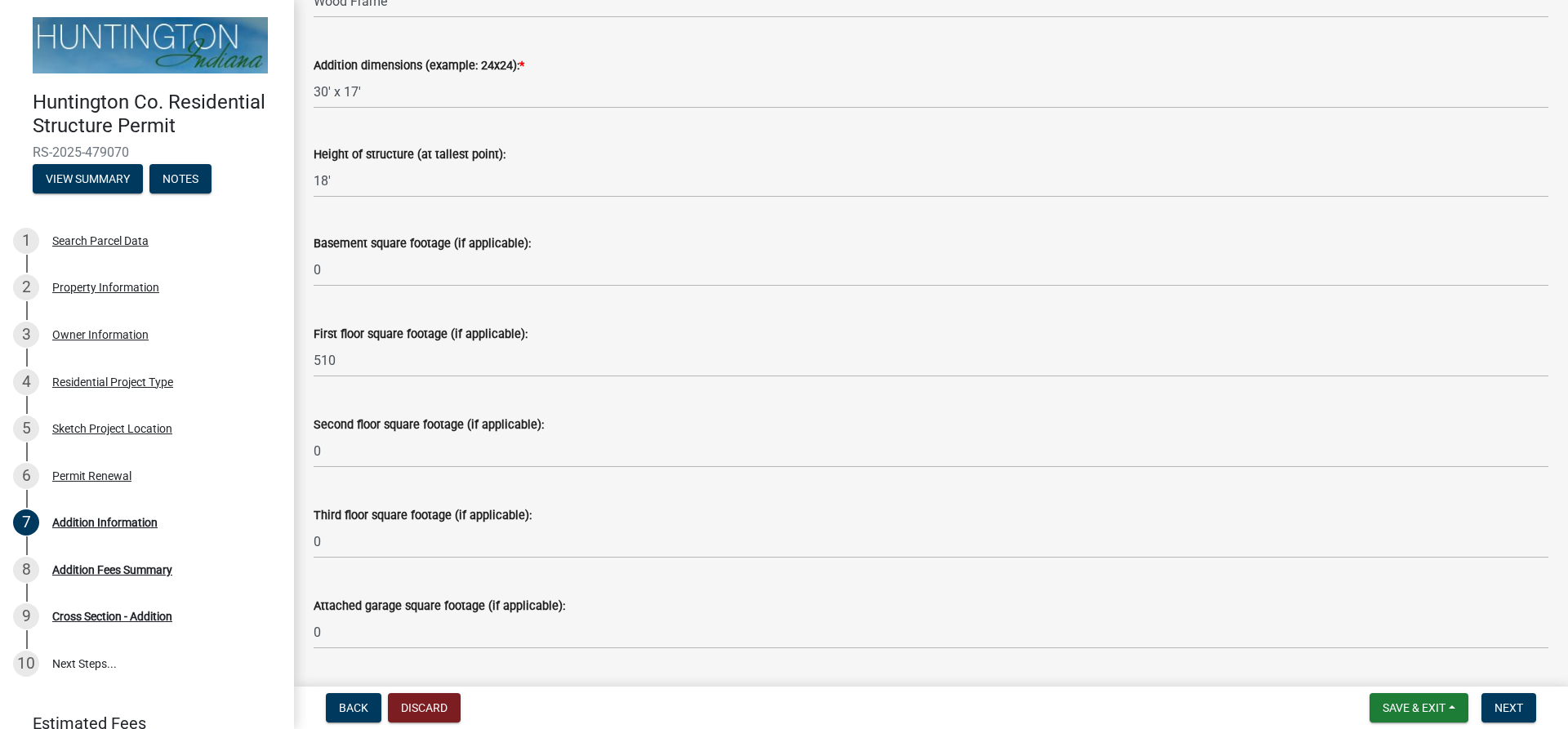
scroll to position [342, 0]
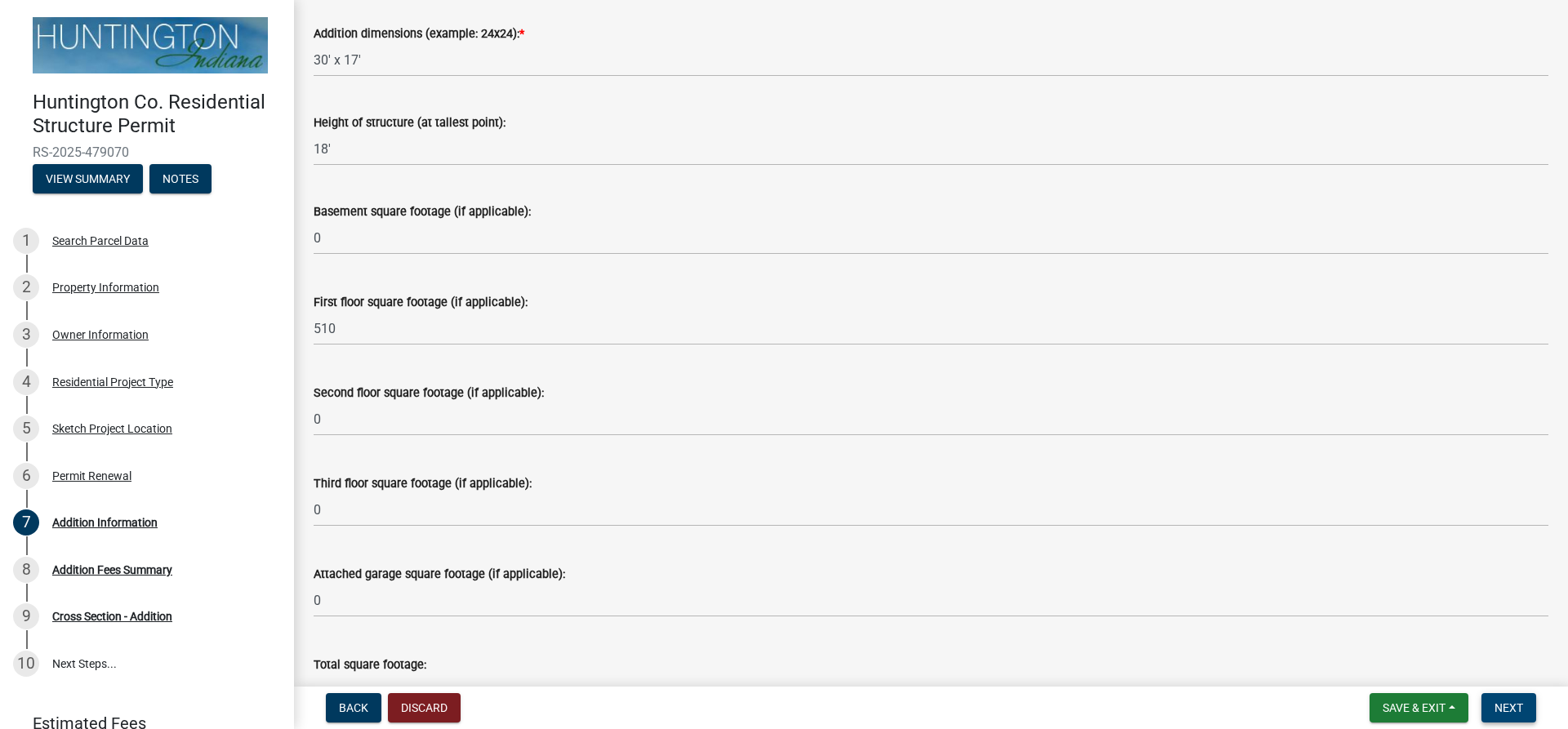
type input "Family room"
click at [1501, 704] on span "Next" at bounding box center [1509, 708] width 28 height 13
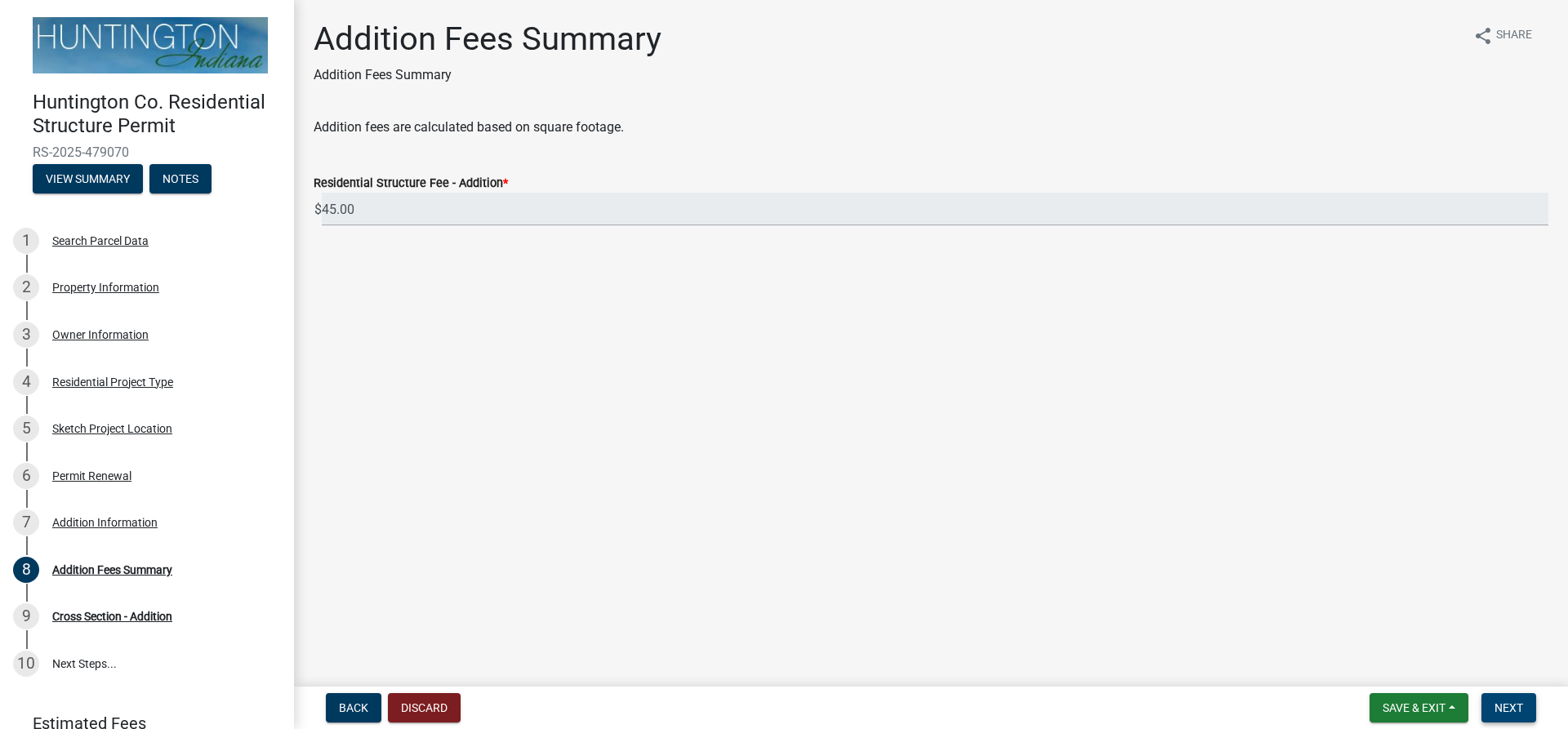
click at [1506, 707] on span "Next" at bounding box center [1509, 708] width 28 height 13
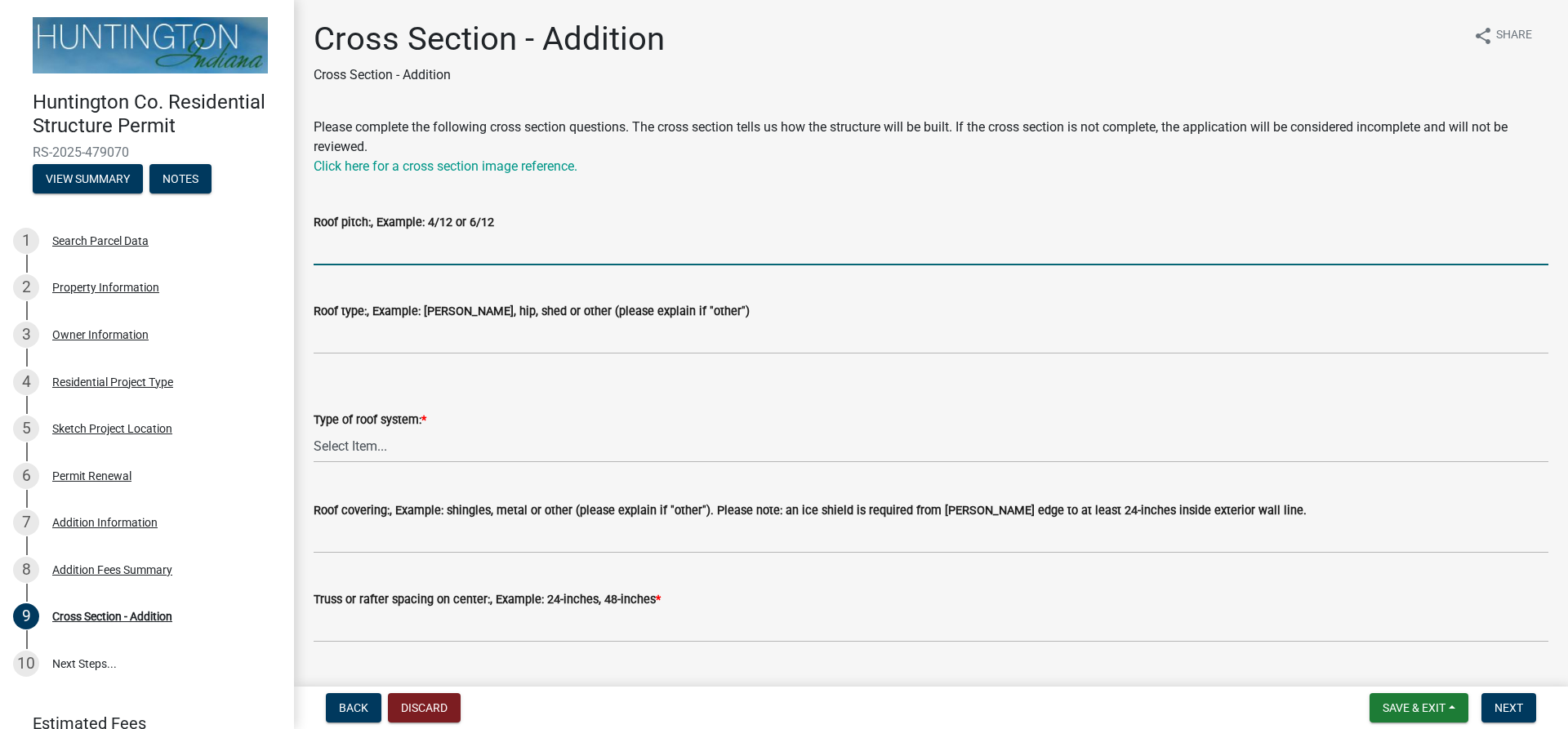
click at [402, 248] on input "Roof pitch:, Example: 4/12 or 6/12" at bounding box center [932, 248] width 1235 height 33
type input "4/12"
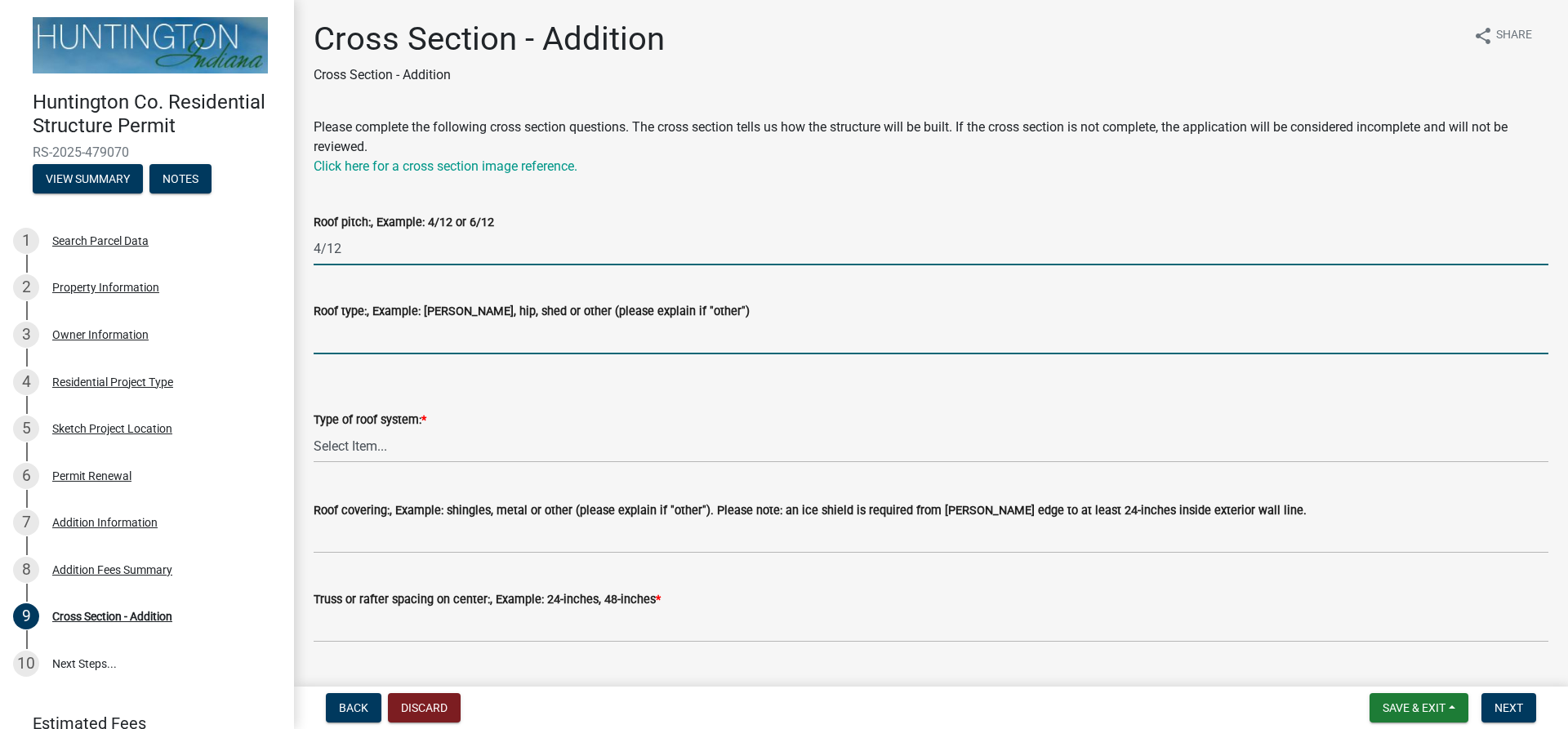
click at [349, 347] on input "Roof type:, Example: gable, hip, shed or other (please explain if "other")" at bounding box center [932, 337] width 1235 height 33
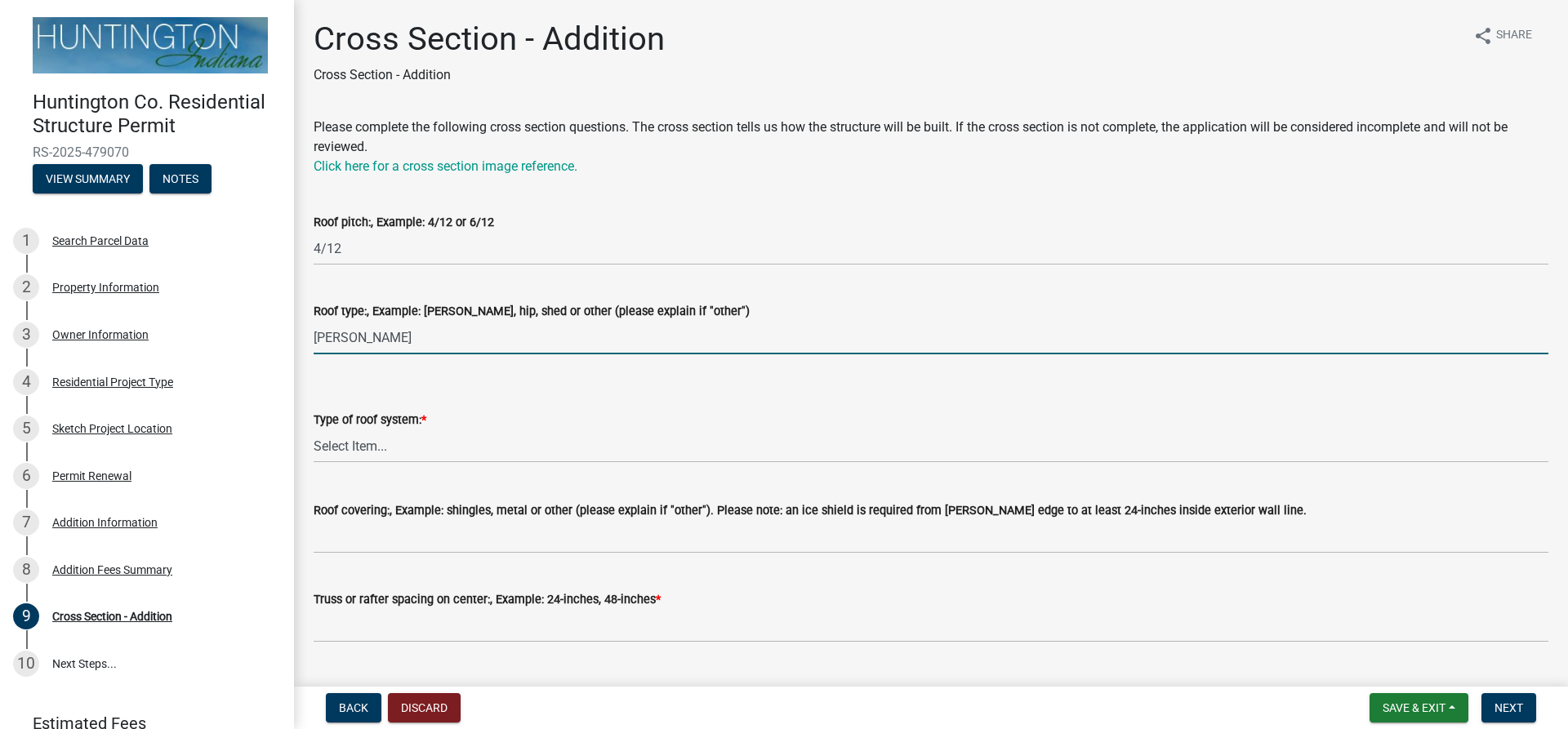
type input "gable"
click at [370, 448] on select "Select Item... Trusses Rafters" at bounding box center [932, 446] width 1235 height 33
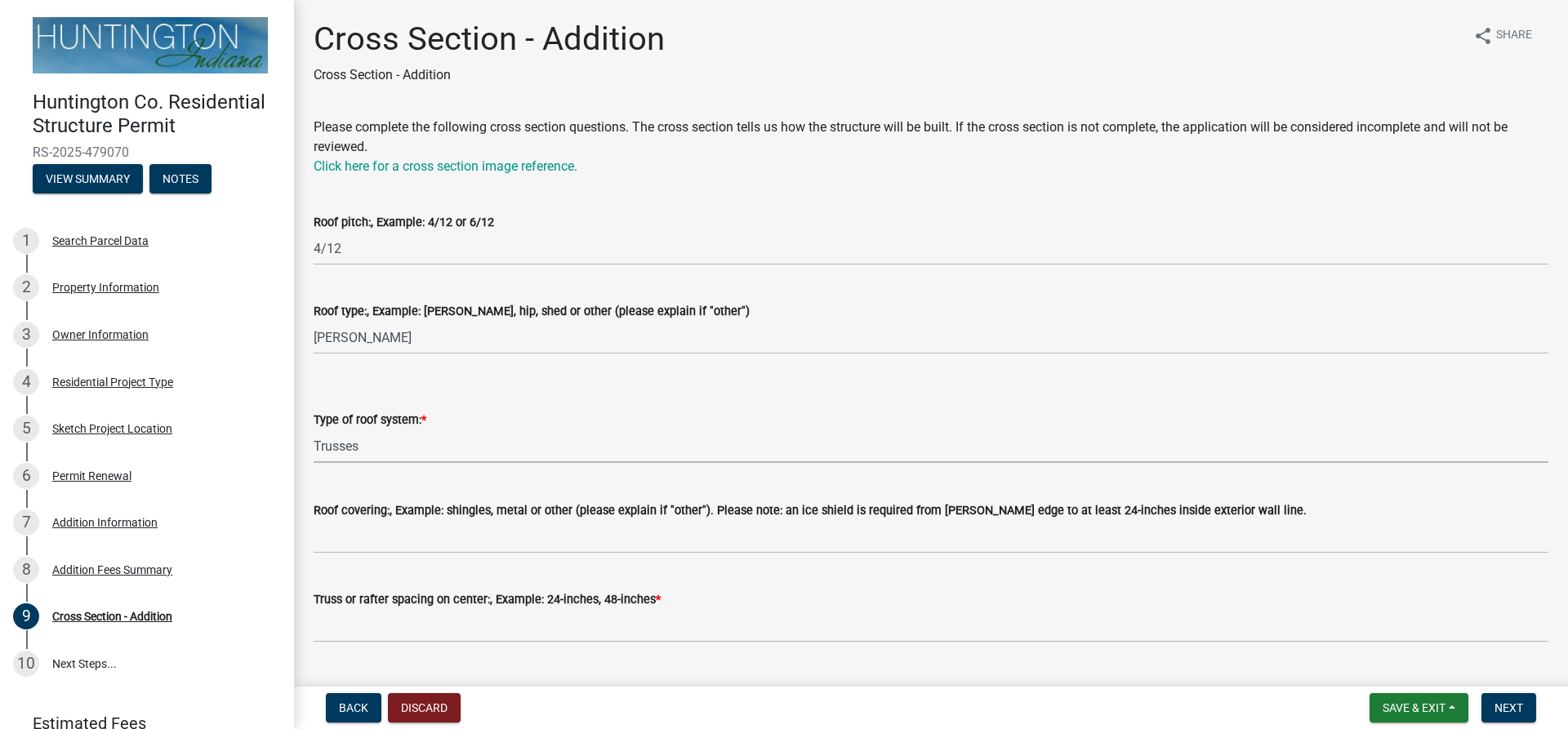
click at [314, 429] on select "Select Item... Trusses Rafters" at bounding box center [932, 446] width 1235 height 33
click at [361, 445] on select "Select Item... Trusses Rafters" at bounding box center [932, 446] width 1235 height 33
click at [314, 429] on select "Select Item... Trusses Rafters" at bounding box center [932, 446] width 1235 height 33
select select "65bd802f-900f-4cc4-94c3-cc7c745d7c25"
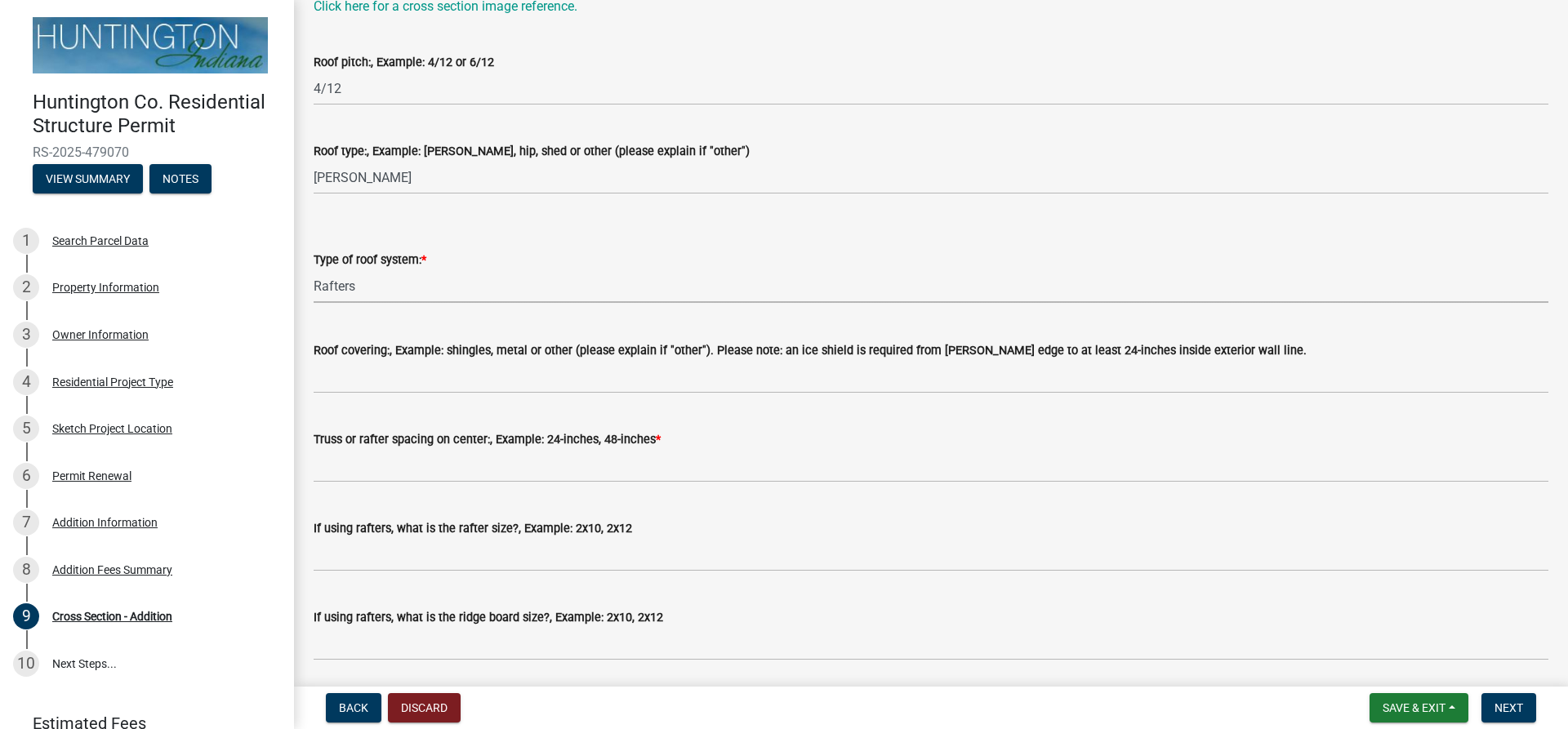
scroll to position [163, 0]
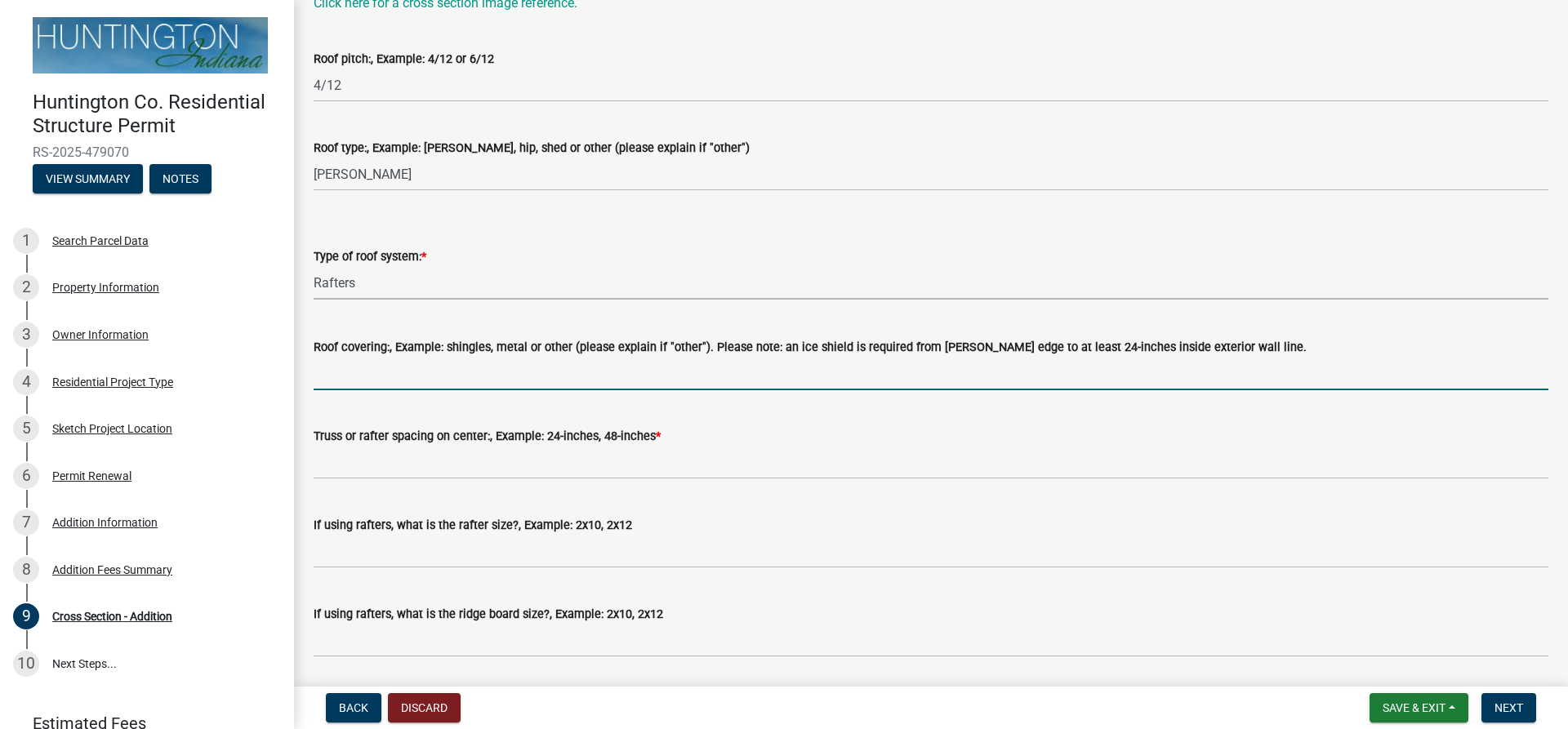
click at [445, 368] on input "Roof covering:, Example: shingles, metal or other (please explain if "other"). …" at bounding box center [932, 373] width 1235 height 33
type input "shingles"
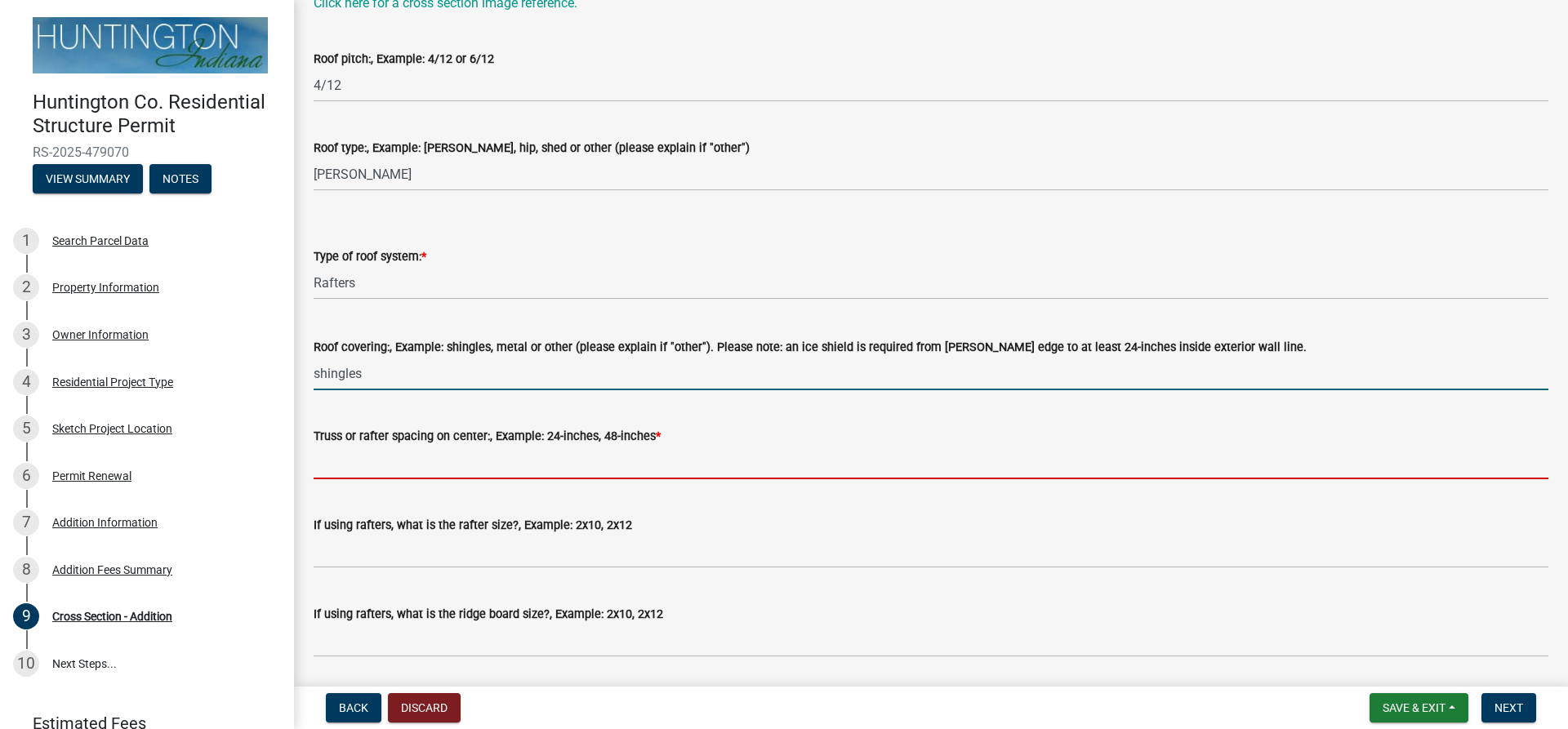
click at [387, 466] on input "Truss or rafter spacing on center:, Example: 24-inches, 48-inches *" at bounding box center [932, 462] width 1235 height 33
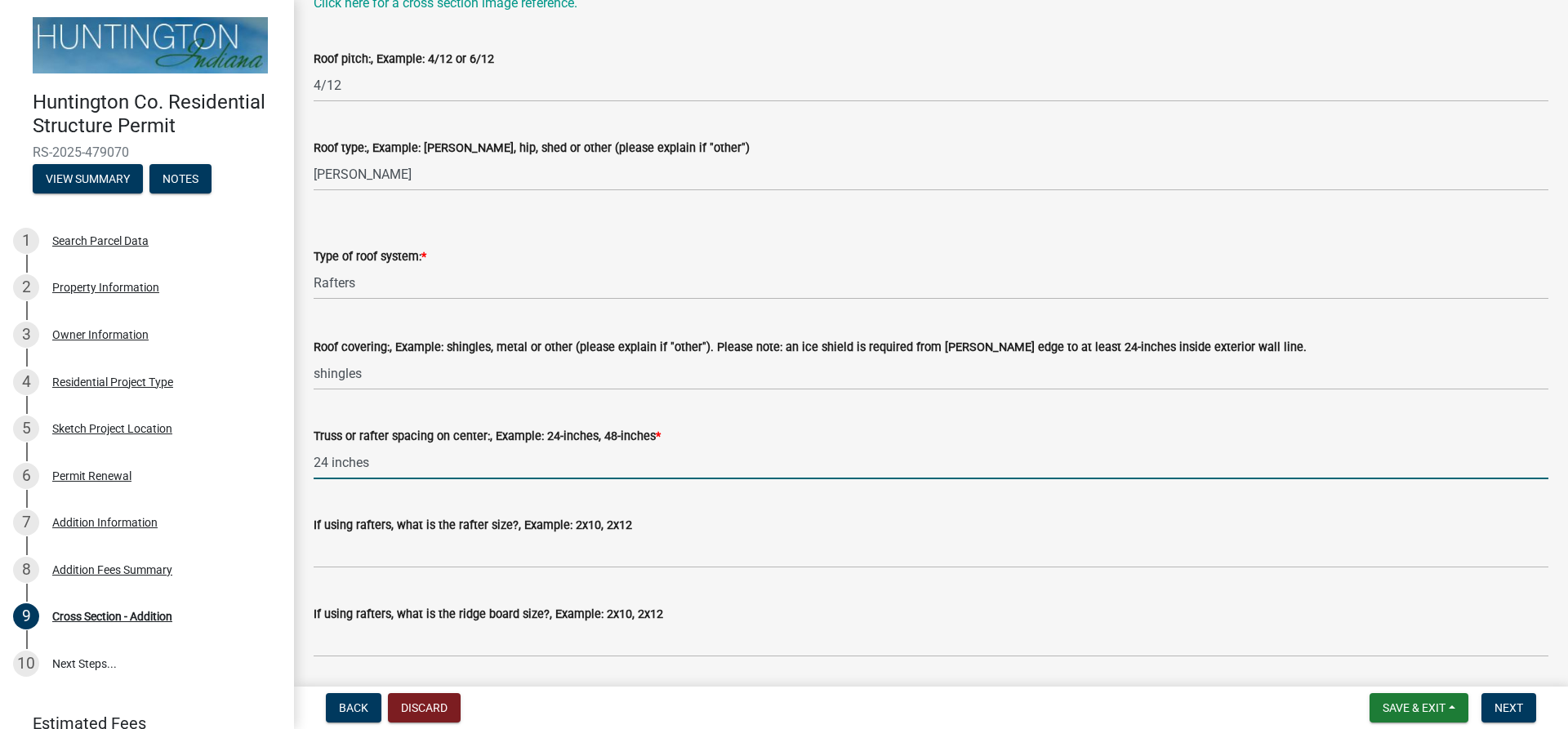
type input "24 inches"
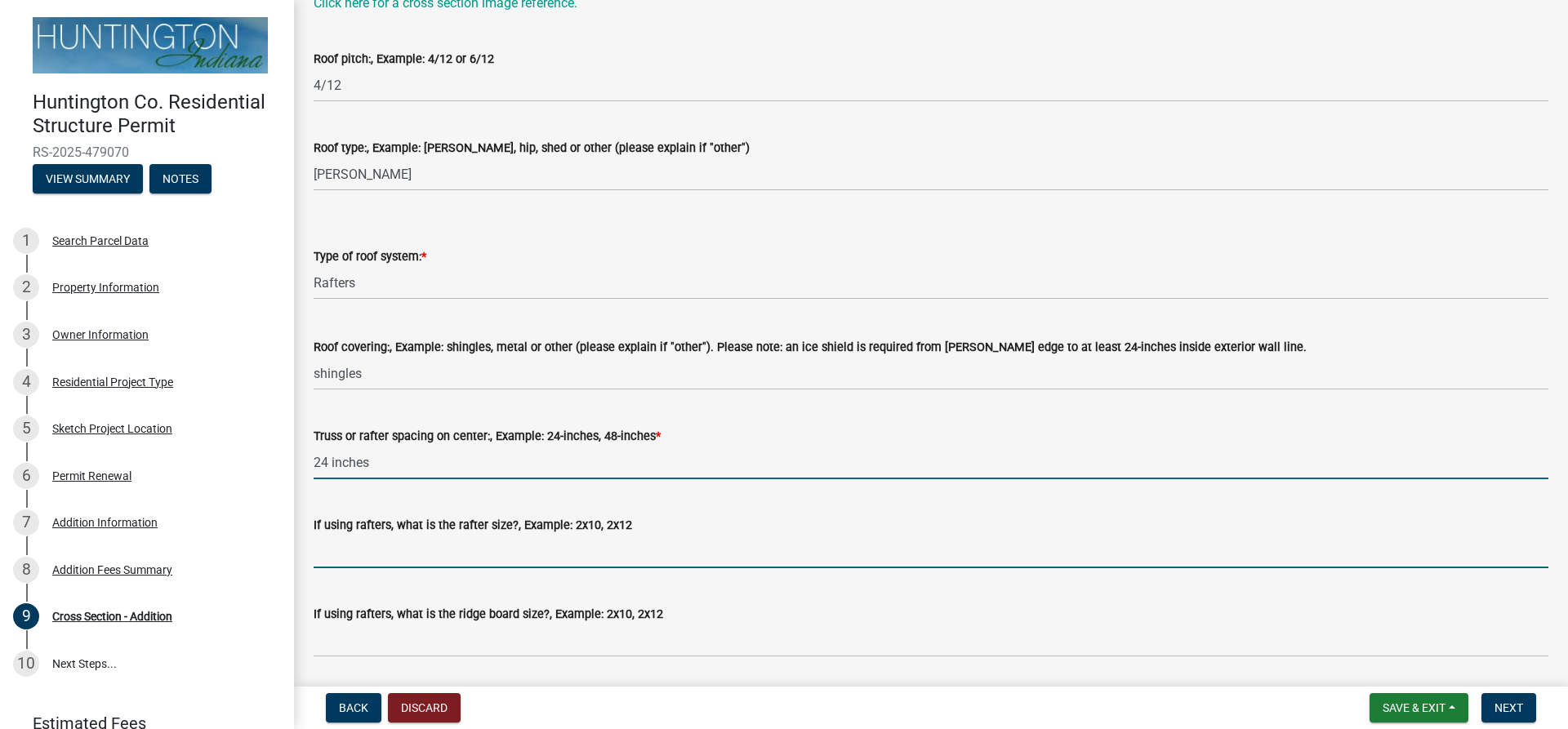
click at [351, 556] on input "If using rafters, what is the rafter size?, Example: 2x10, 2x12" at bounding box center [932, 551] width 1235 height 33
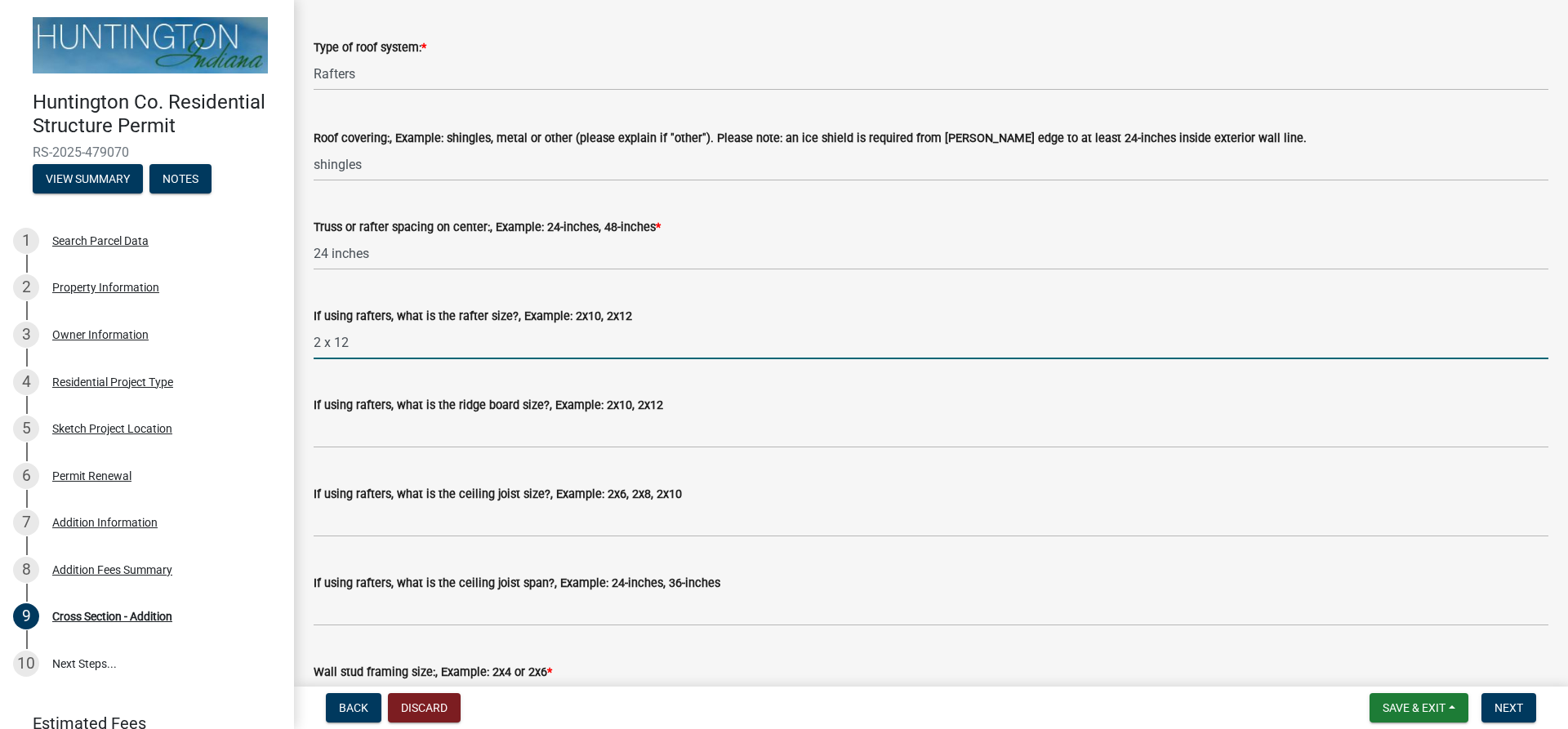
scroll to position [408, 0]
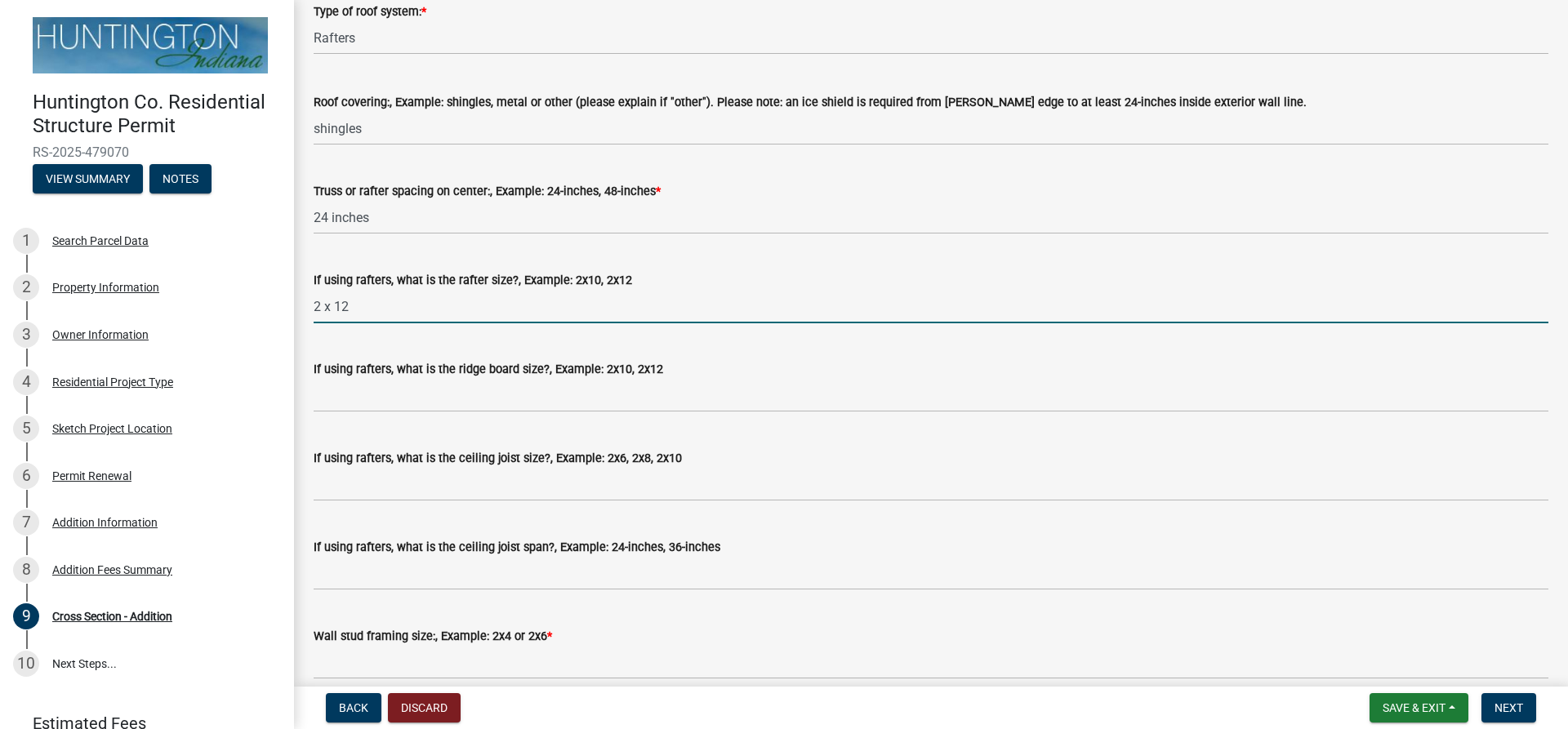
type input "2 x 12"
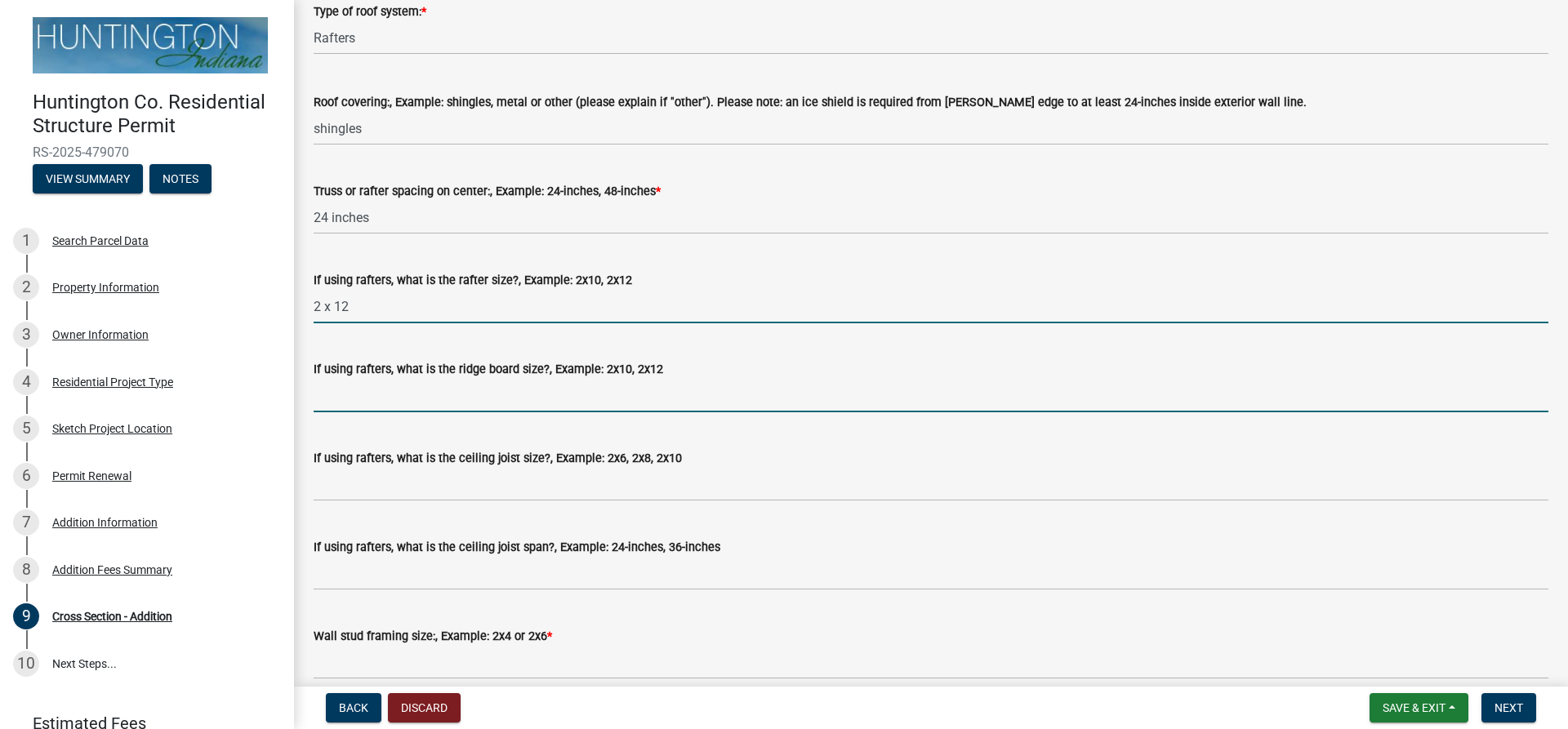
click at [422, 397] on input "If using rafters, what is the ridge board size?, Example: 2x10, 2x12" at bounding box center [932, 394] width 1235 height 33
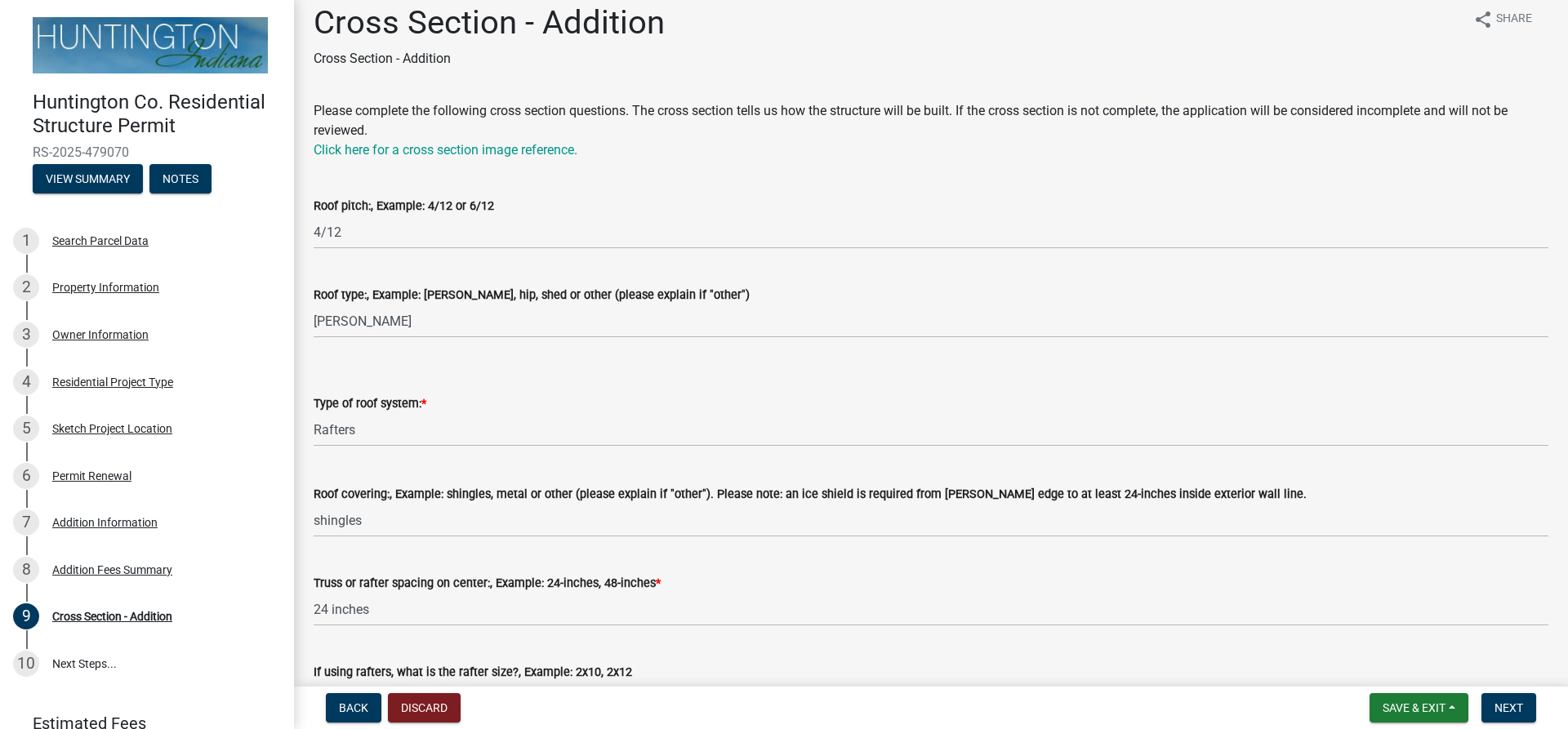
scroll to position [0, 0]
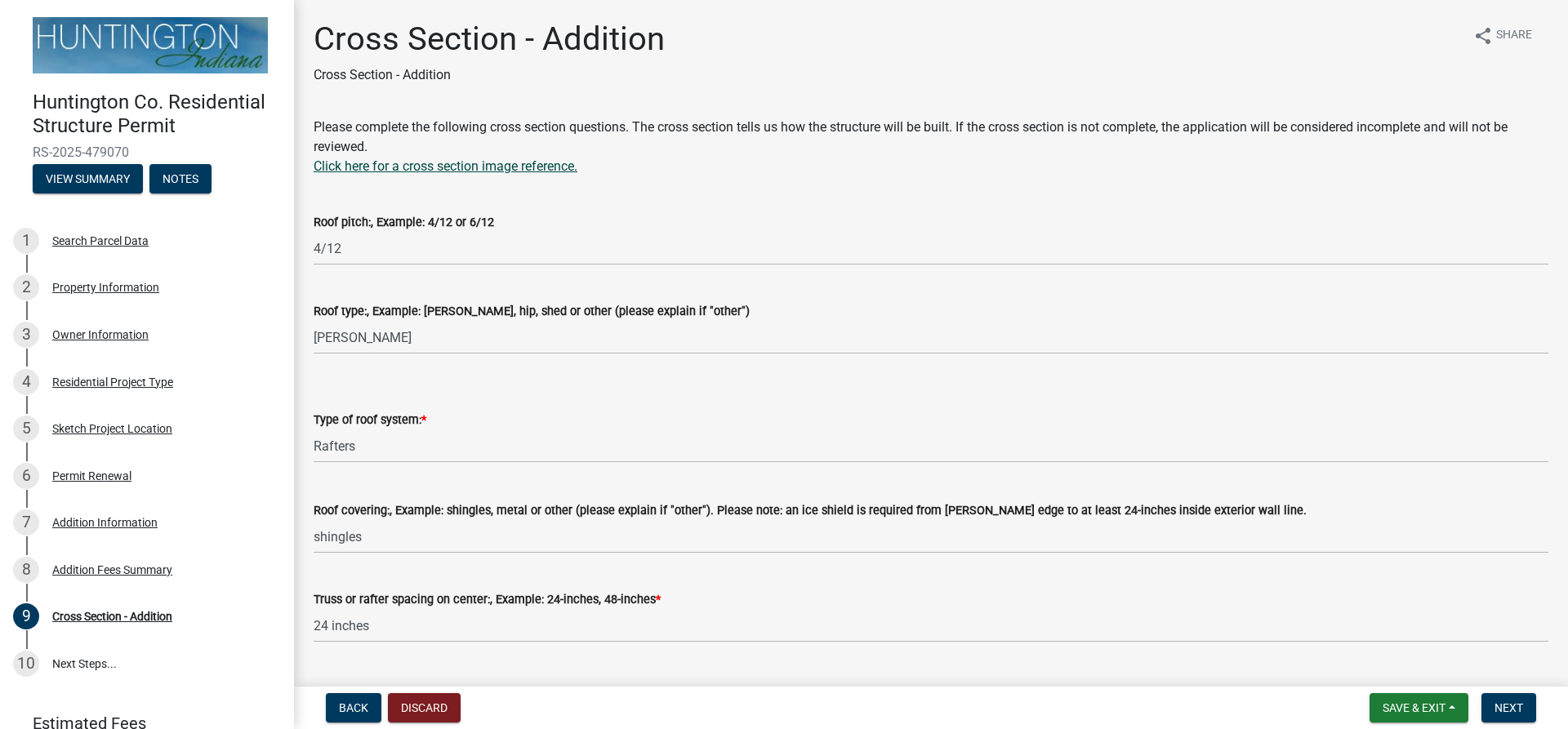
click at [456, 168] on link "Click here for a cross section image reference." at bounding box center [446, 166] width 264 height 15
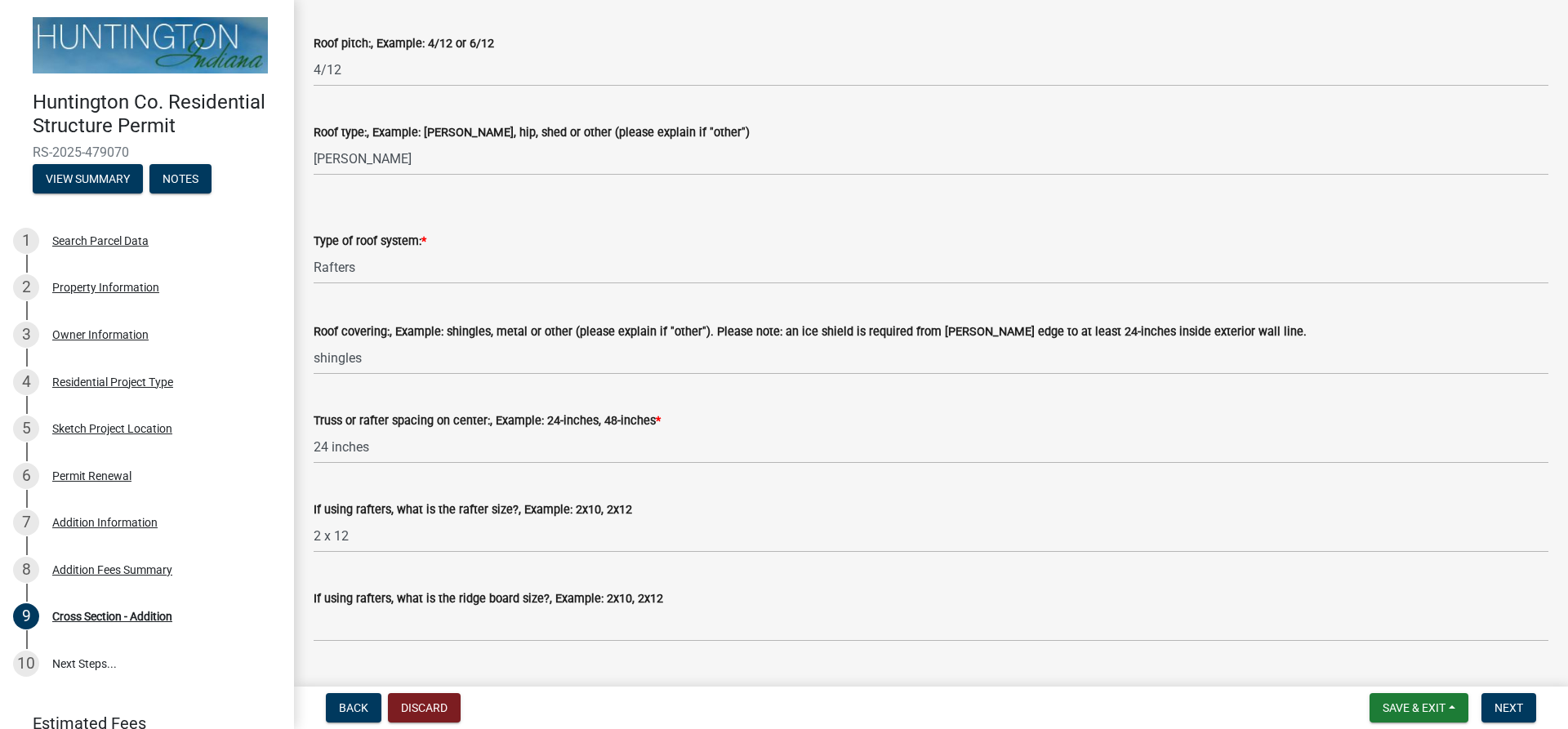
scroll to position [245, 0]
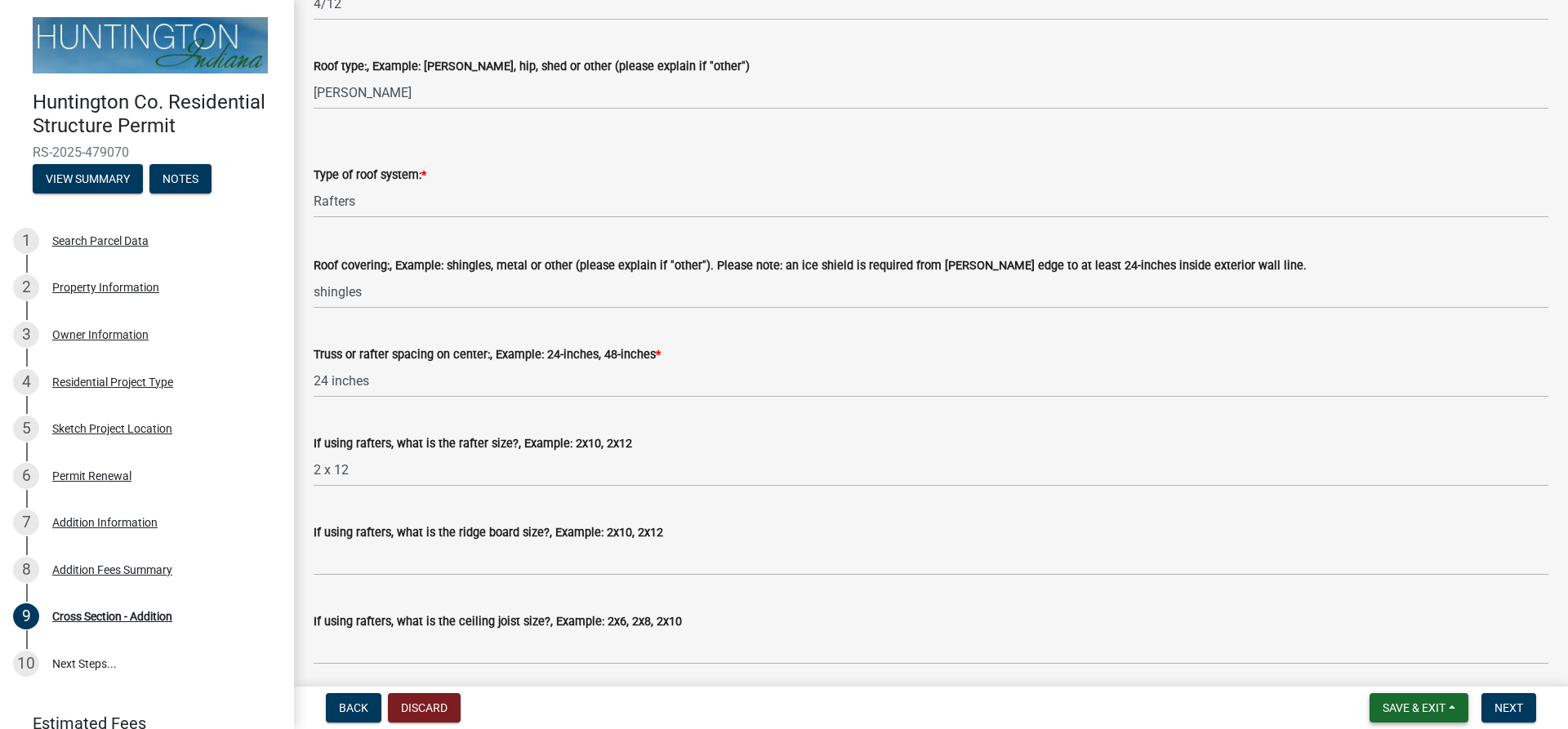
click at [1409, 707] on span "Save & Exit" at bounding box center [1414, 708] width 63 height 13
click at [1379, 669] on button "Save & Exit" at bounding box center [1403, 665] width 131 height 39
